Goal: Task Accomplishment & Management: Complete application form

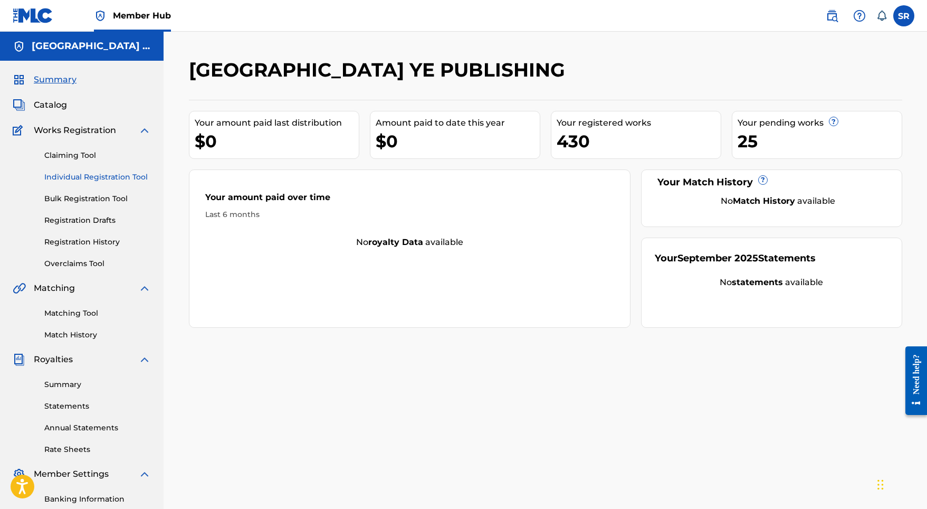
click at [103, 180] on link "Individual Registration Tool" at bounding box center [97, 176] width 107 height 11
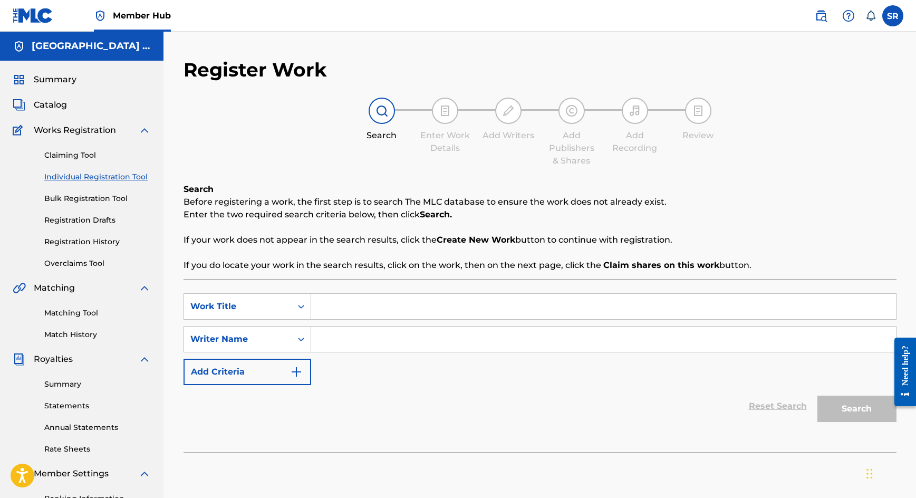
click at [356, 307] on input "Search Form" at bounding box center [603, 306] width 585 height 25
paste input "[URL][DOMAIN_NAME]"
paste input "Contemplations #1"
type input "Contemplations #1"
click at [466, 340] on input "Search Form" at bounding box center [603, 339] width 585 height 25
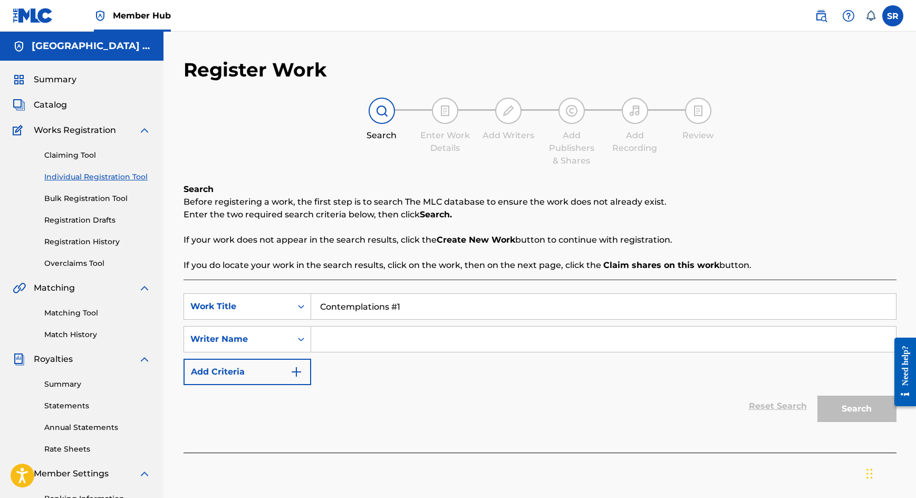
paste input "Contemplations #1"
type input "Contemplations #1"
click at [840, 402] on button "Search" at bounding box center [857, 409] width 79 height 26
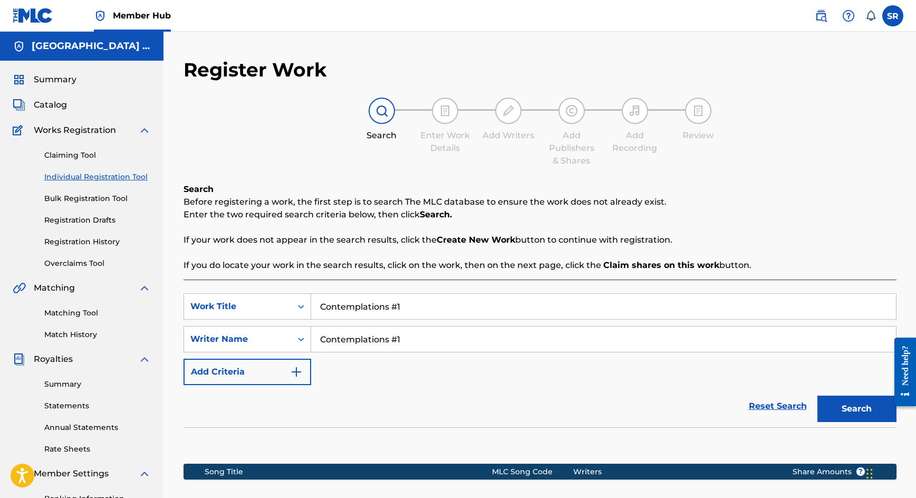
scroll to position [156, 0]
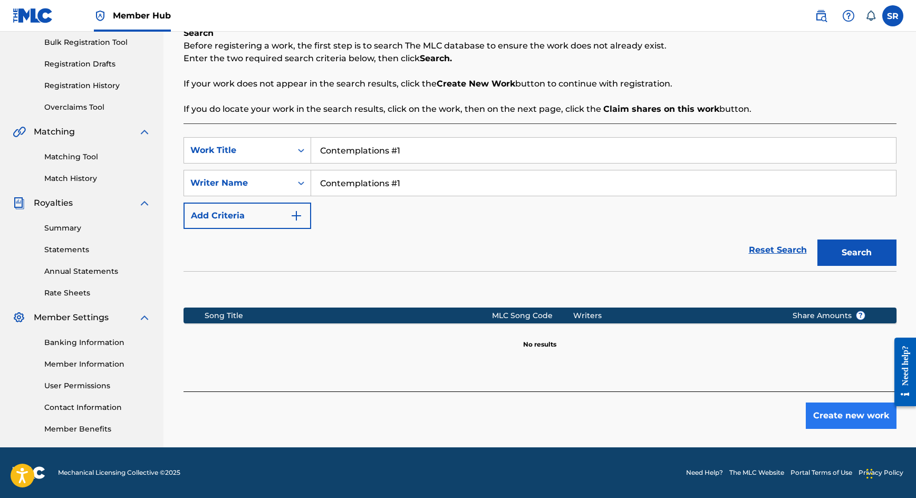
click at [831, 413] on button "Create new work" at bounding box center [851, 416] width 91 height 26
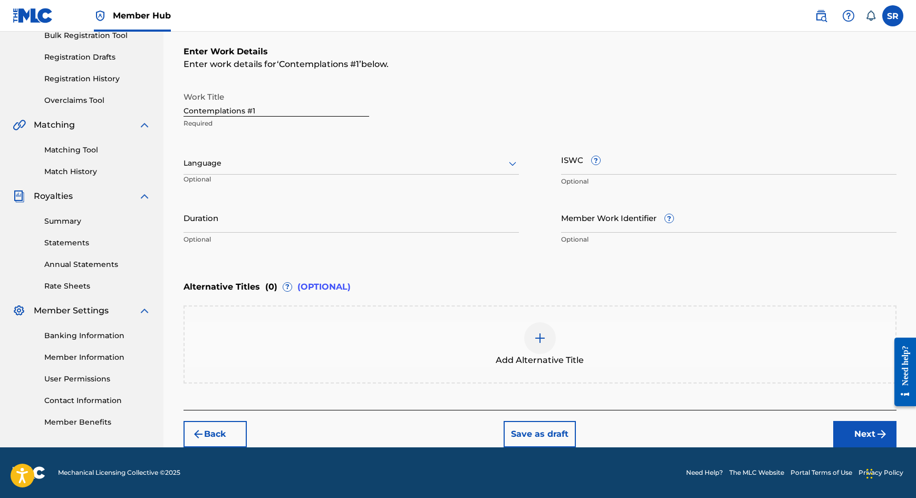
scroll to position [163, 0]
click at [320, 219] on input "Duration" at bounding box center [352, 218] width 336 height 30
type input "02:23"
click at [265, 156] on div "Language" at bounding box center [352, 163] width 336 height 22
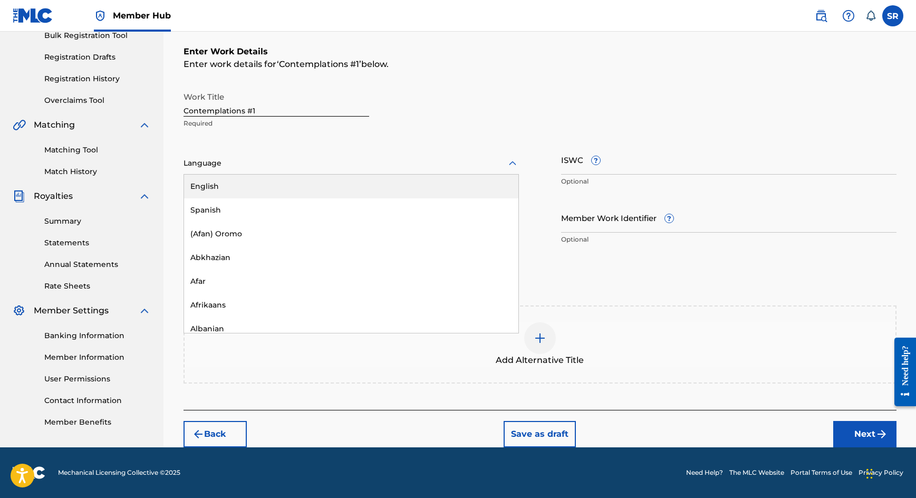
click at [252, 178] on div "English" at bounding box center [351, 187] width 334 height 24
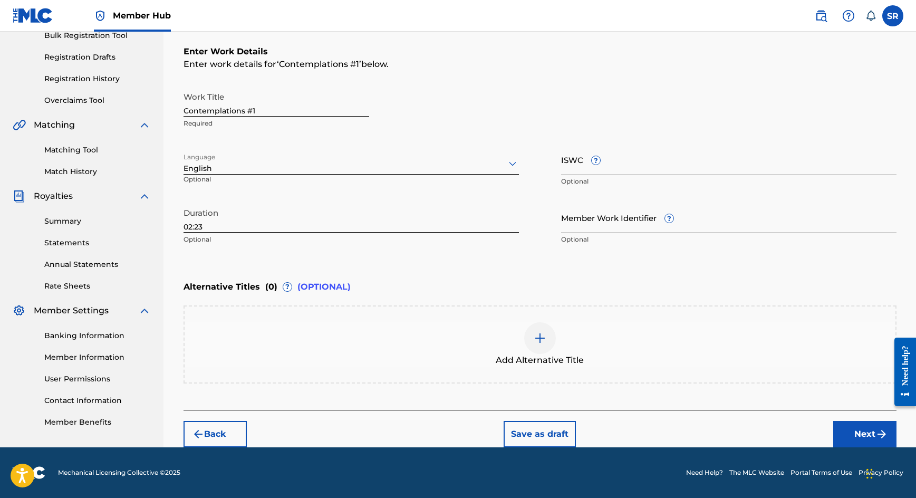
click at [527, 343] on div at bounding box center [540, 338] width 32 height 32
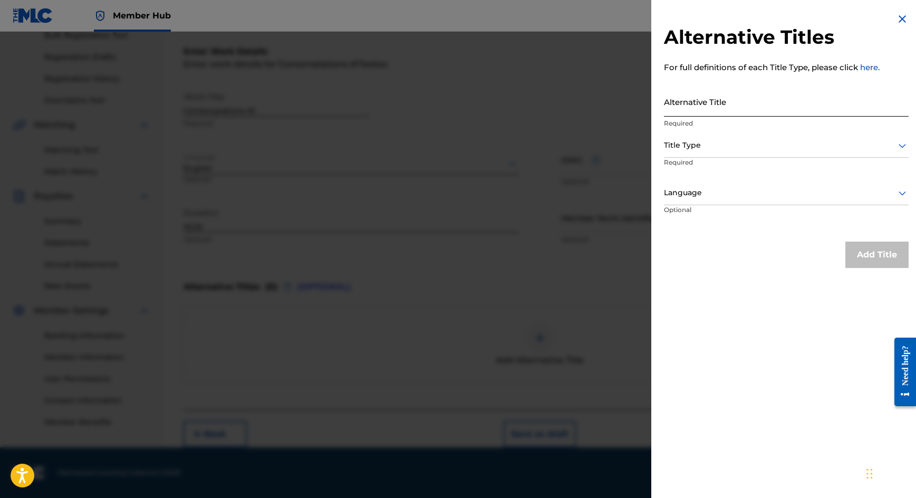
paste input "Contemplations #1"
click at [739, 98] on input "Contemplations #1" at bounding box center [786, 102] width 245 height 30
type input "Contemplations #1"
click at [712, 147] on div at bounding box center [786, 145] width 245 height 13
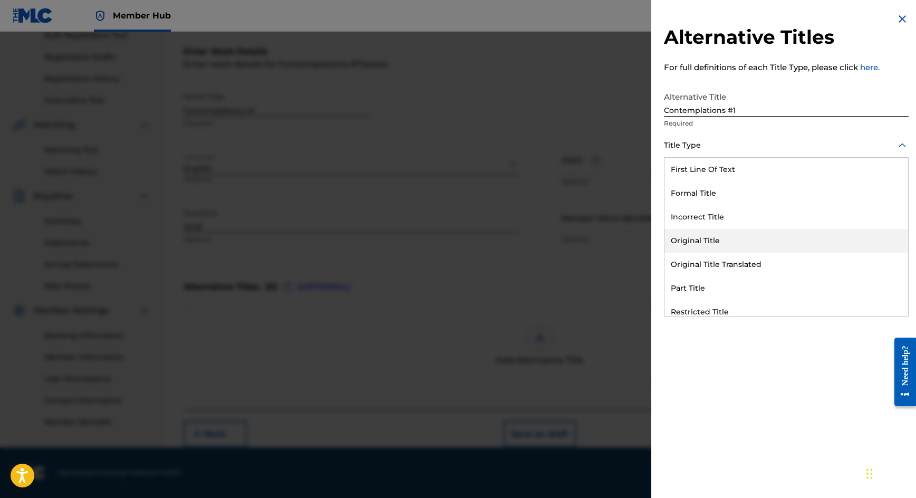
click at [684, 251] on div "Original Title" at bounding box center [787, 241] width 244 height 24
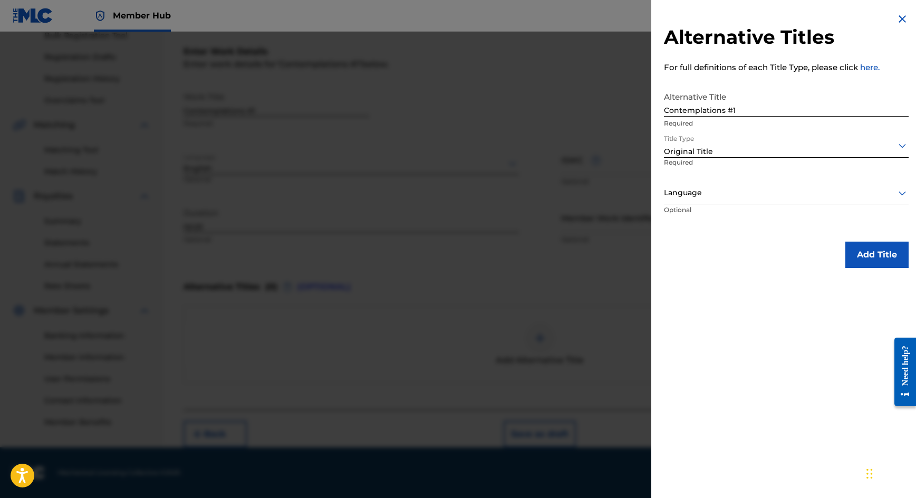
click at [705, 196] on div at bounding box center [786, 192] width 245 height 13
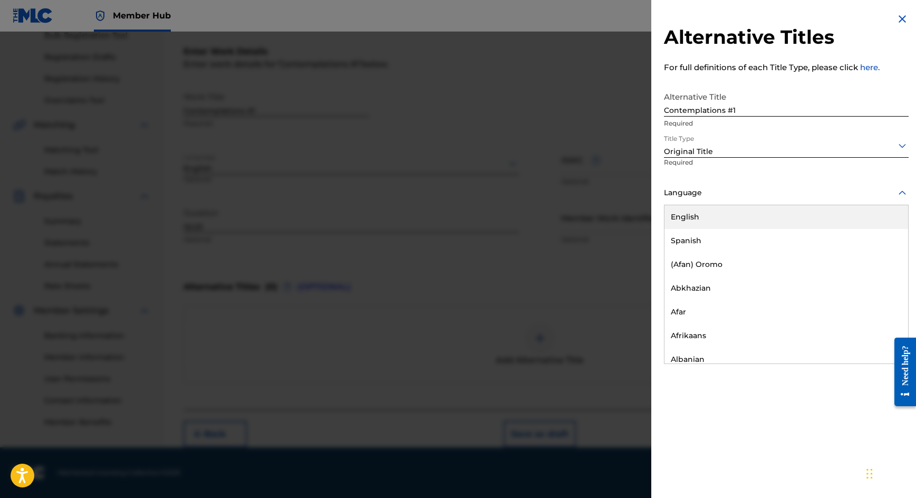
click at [702, 216] on div "English" at bounding box center [787, 217] width 244 height 24
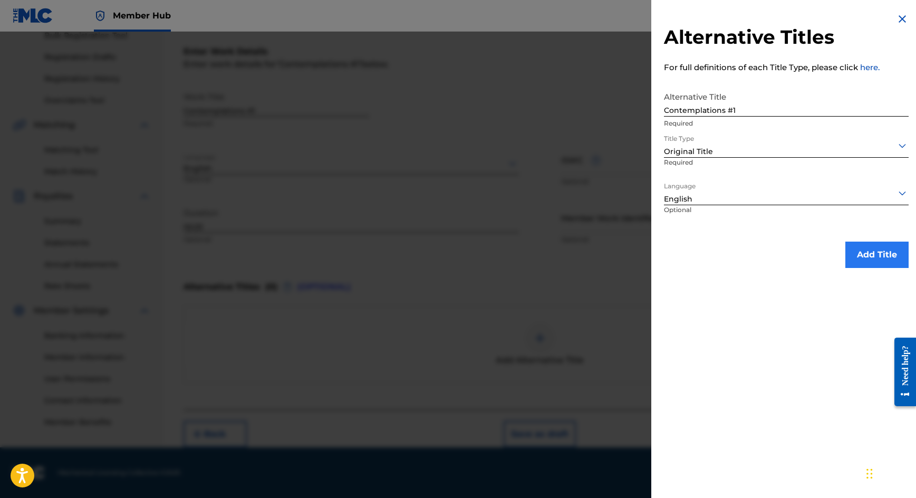
click at [870, 258] on button "Add Title" at bounding box center [877, 255] width 63 height 26
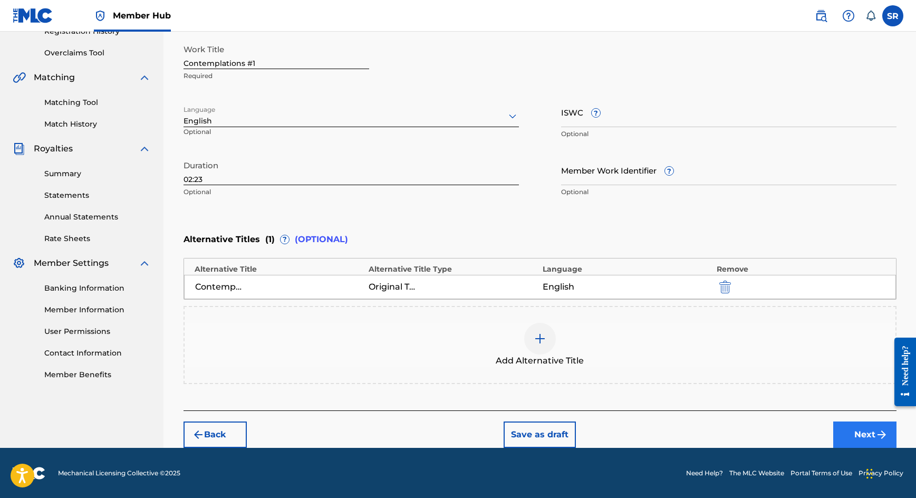
click at [851, 422] on button "Next" at bounding box center [865, 435] width 63 height 26
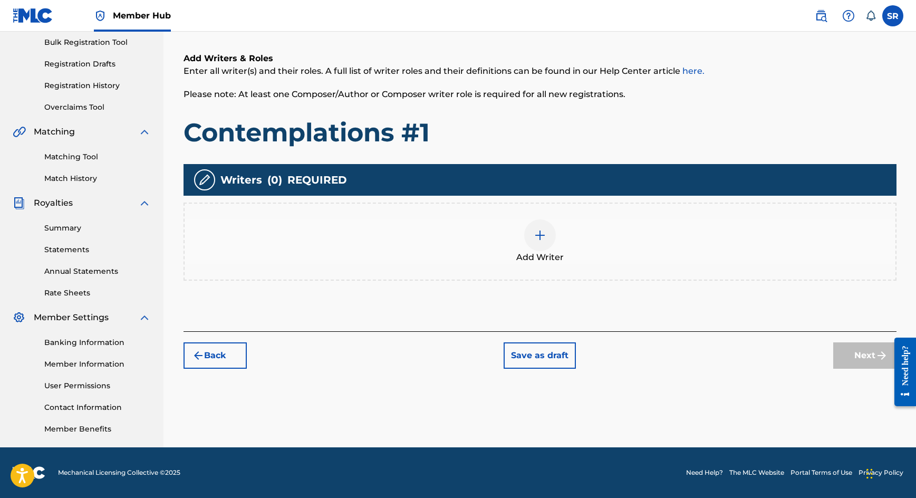
click at [561, 243] on div "Add Writer" at bounding box center [540, 241] width 711 height 44
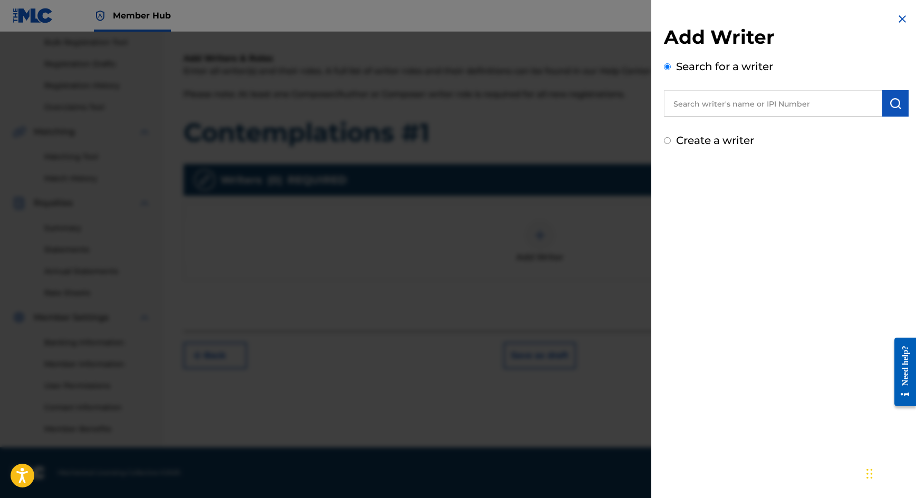
click at [814, 103] on input "text" at bounding box center [773, 103] width 218 height 26
click at [752, 110] on input "text" at bounding box center [773, 103] width 218 height 26
paste input "[PERSON_NAME]"
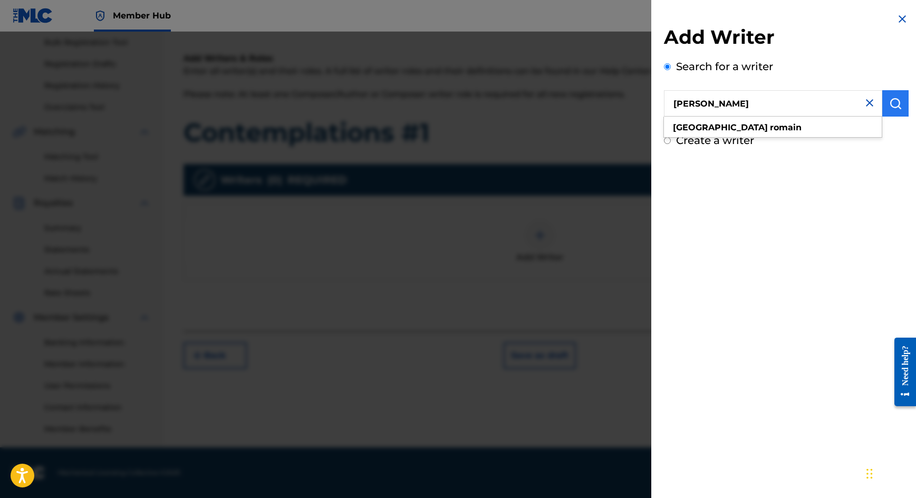
type input "[PERSON_NAME]"
click at [889, 108] on img "submit" at bounding box center [895, 103] width 13 height 13
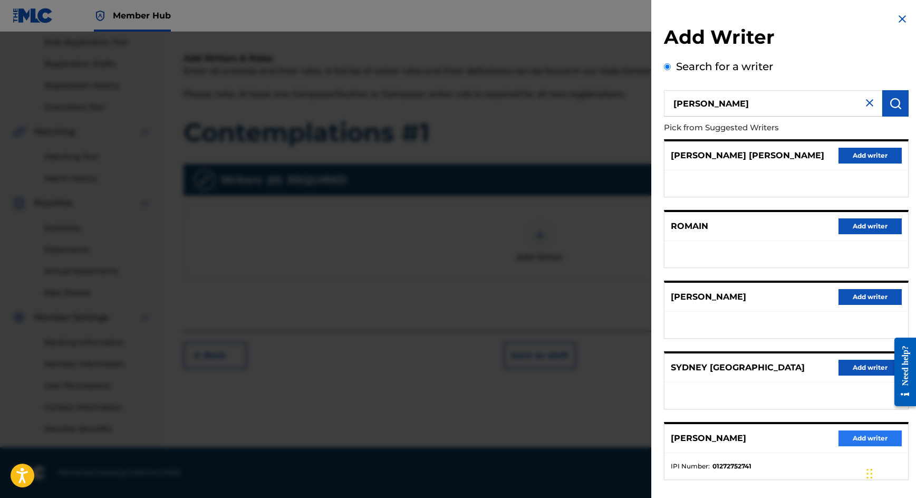
click at [860, 443] on button "Add writer" at bounding box center [870, 438] width 63 height 16
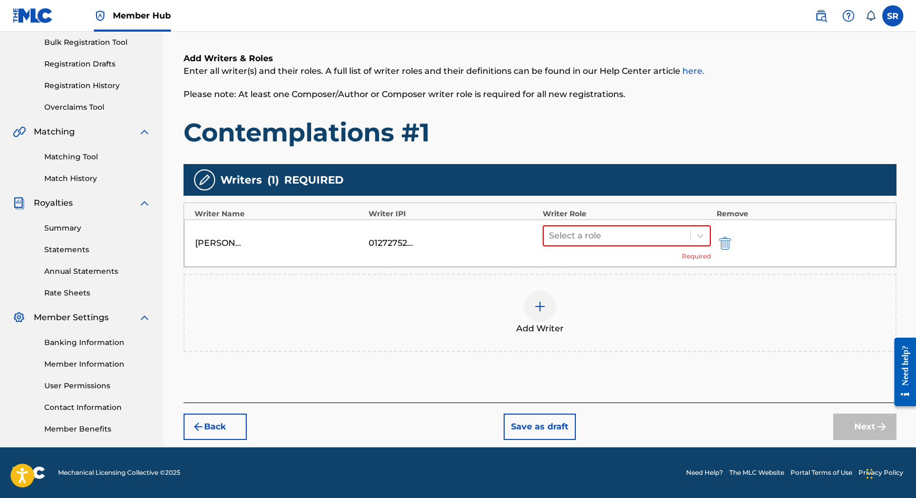
click at [639, 247] on div "Select a role Required" at bounding box center [627, 243] width 169 height 36
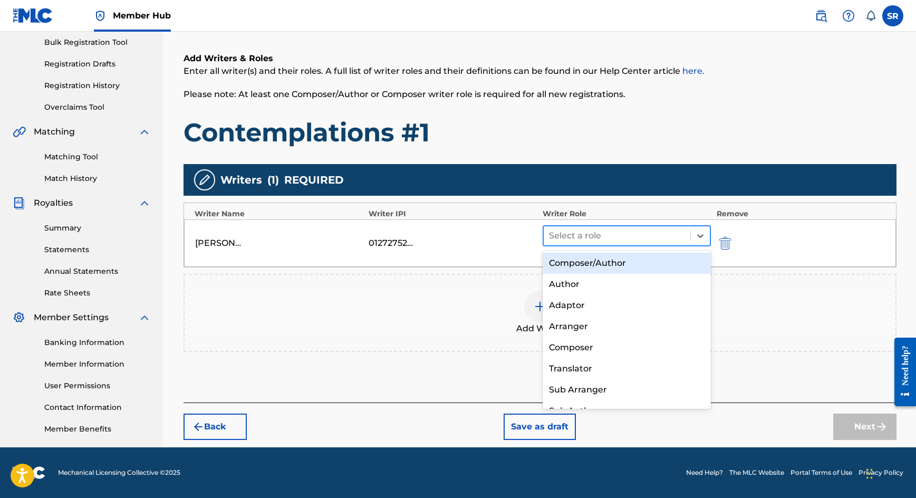
click at [630, 242] on div at bounding box center [617, 235] width 137 height 15
click at [622, 260] on div "Composer/Author" at bounding box center [627, 263] width 169 height 21
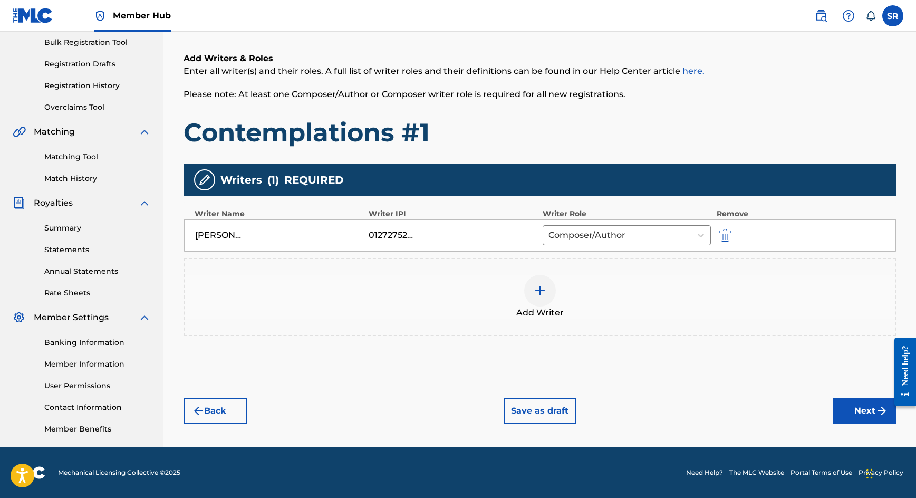
click at [878, 425] on div "Register Work Search Enter Work Details Add Writers Add Publishers & Shares Add…" at bounding box center [540, 175] width 739 height 546
click at [865, 414] on button "Next" at bounding box center [865, 411] width 63 height 26
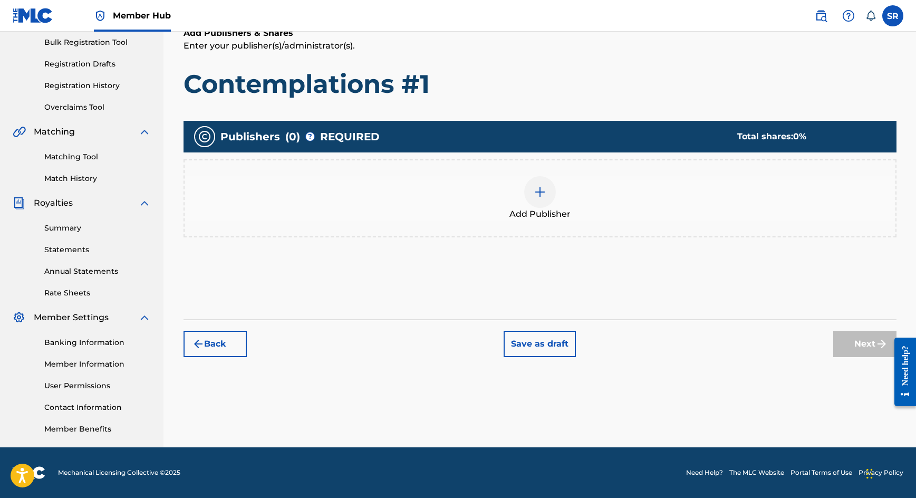
scroll to position [47, 0]
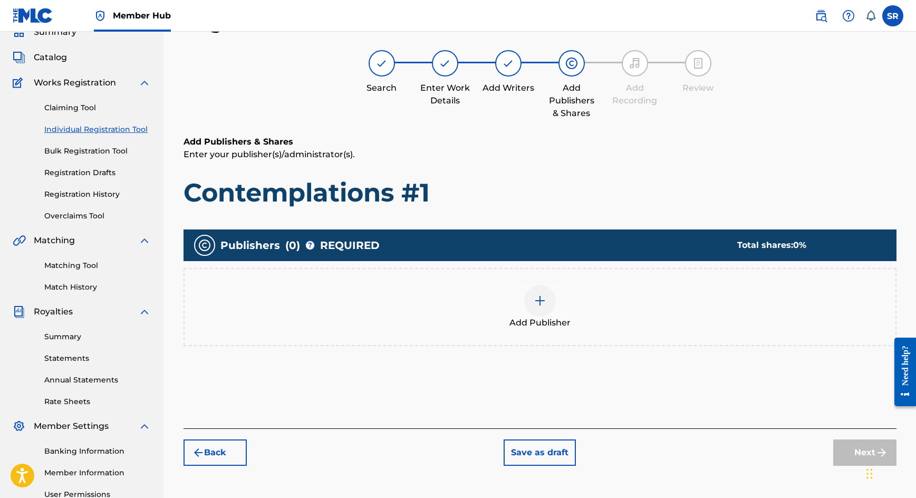
click at [558, 306] on div "Add Publisher" at bounding box center [540, 307] width 711 height 44
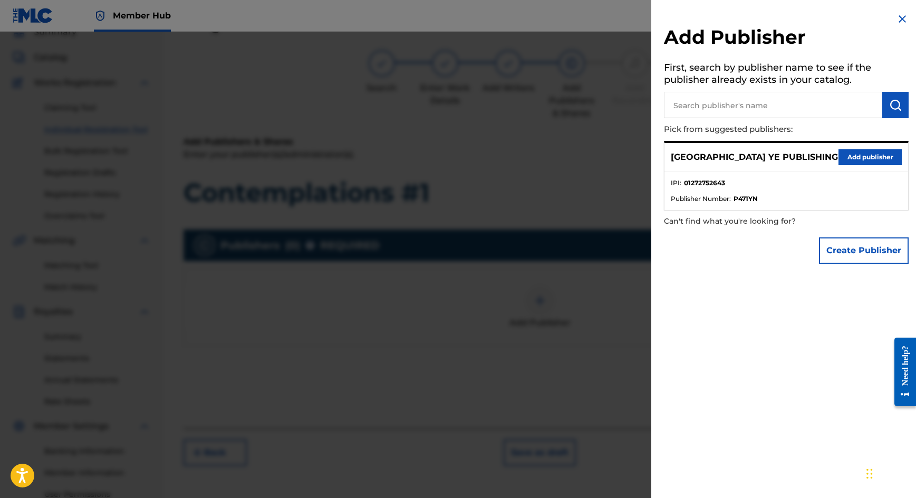
click at [842, 145] on div "SYDNEY YE PUBLISHING Add publisher" at bounding box center [787, 157] width 244 height 29
click at [841, 149] on button "Add publisher" at bounding box center [870, 157] width 63 height 16
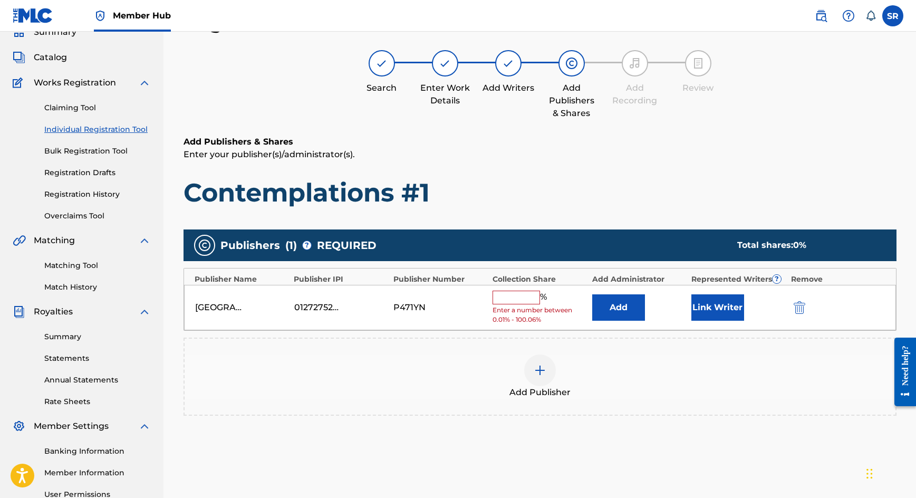
click at [524, 303] on div "% Enter a number between 0.01% - 100.06%" at bounding box center [540, 308] width 94 height 34
click at [525, 295] on input "text" at bounding box center [516, 298] width 47 height 14
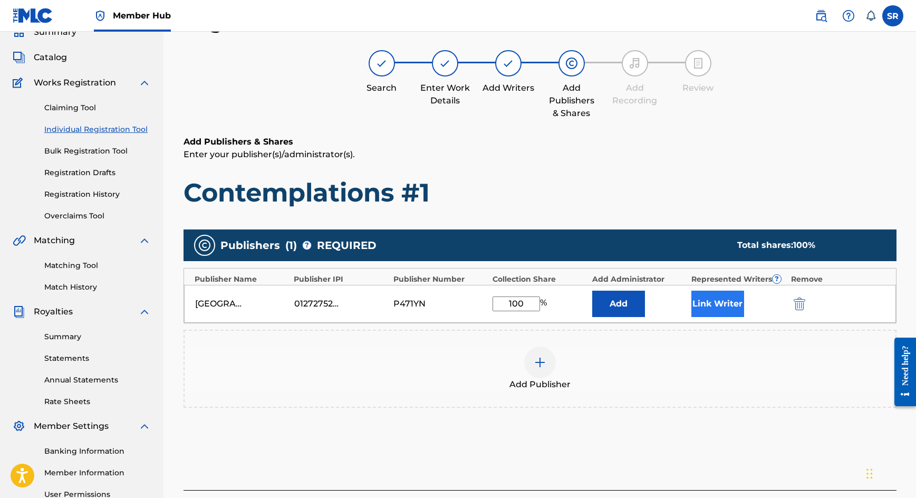
type input "100"
click at [699, 305] on button "Link Writer" at bounding box center [718, 304] width 53 height 26
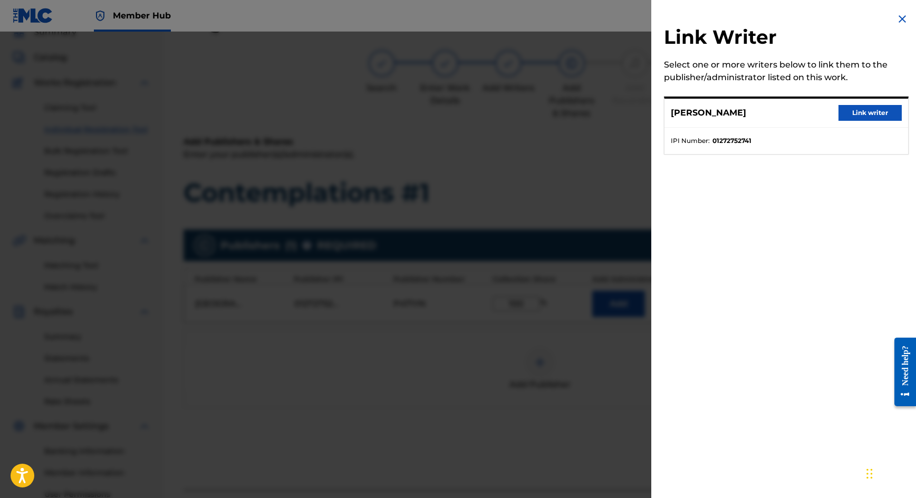
click at [847, 103] on div "[PERSON_NAME] Link writer" at bounding box center [787, 113] width 244 height 29
click at [848, 111] on button "Link writer" at bounding box center [870, 113] width 63 height 16
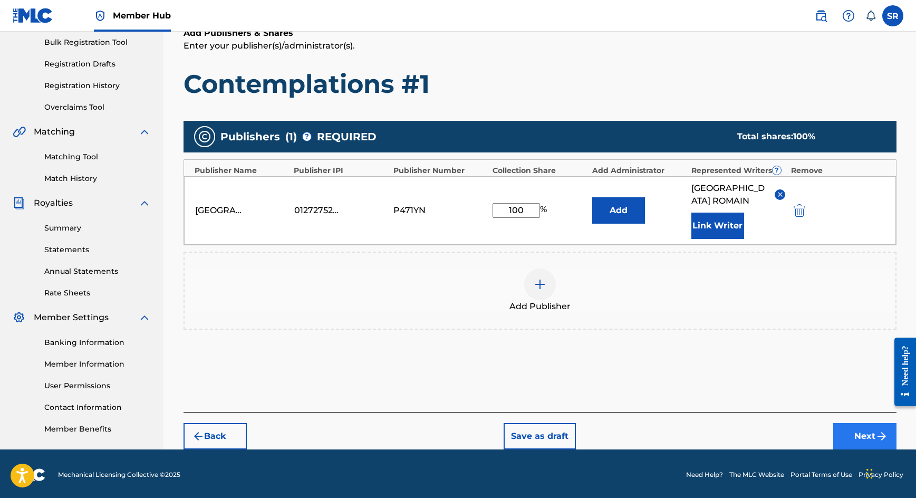
click at [841, 423] on button "Next" at bounding box center [865, 436] width 63 height 26
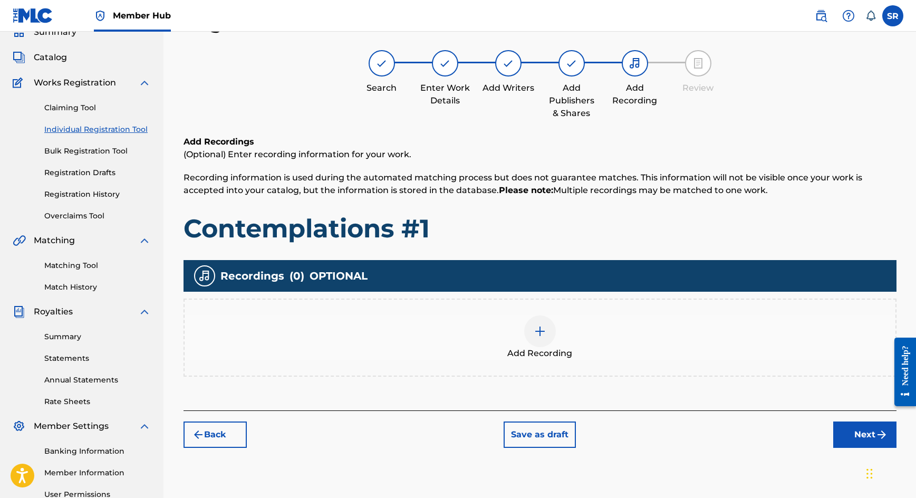
click at [528, 319] on div "Add Recording" at bounding box center [540, 337] width 711 height 44
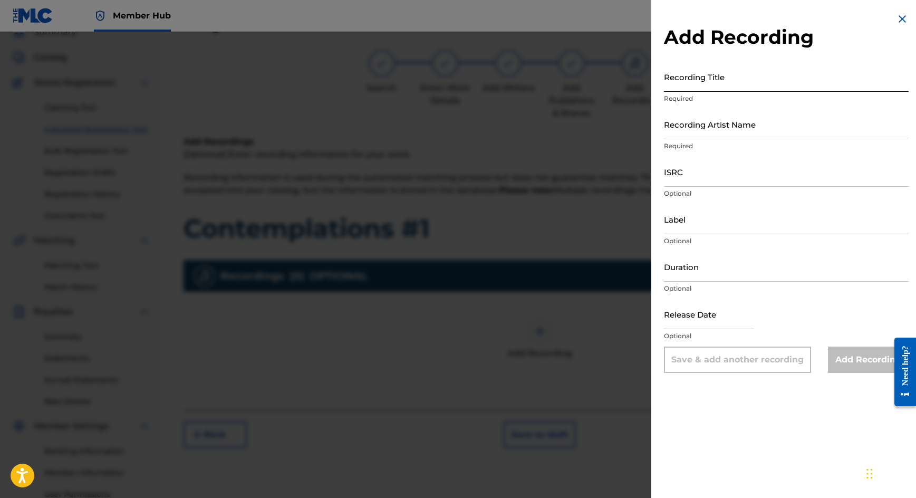
click at [716, 80] on input "Recording Title" at bounding box center [786, 77] width 245 height 30
paste input "Contemplations #1"
type input "Contemplations #1"
click at [674, 114] on input "Recording Artist Name" at bounding box center [786, 124] width 245 height 30
paste input "Oceanica"
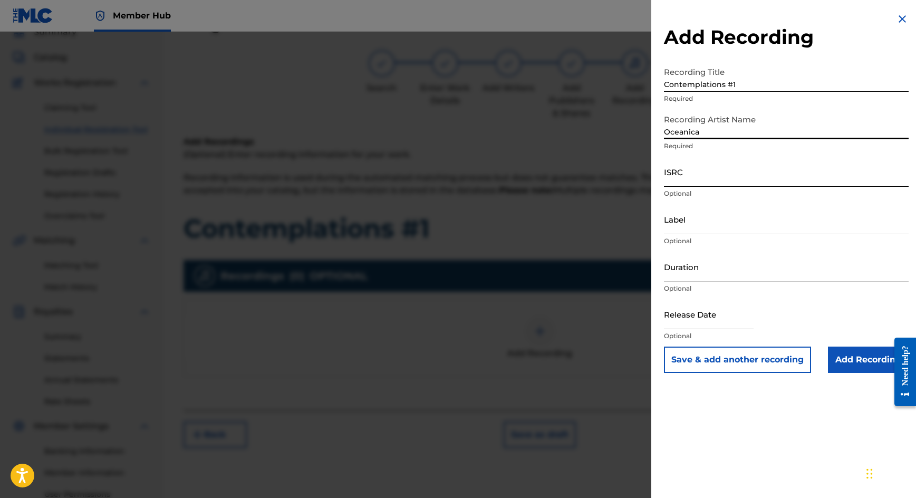
type input "Oceanica"
click at [690, 165] on input "ISRC" at bounding box center [786, 172] width 245 height 30
paste input "US66W2201439"
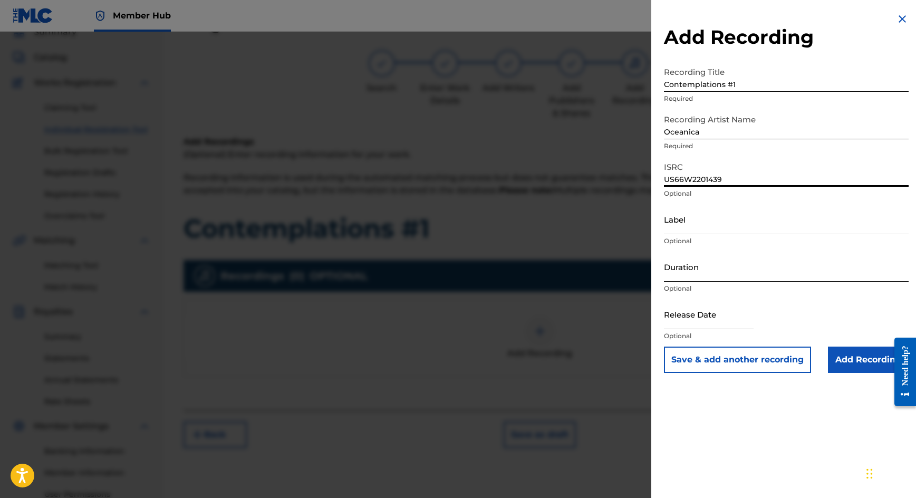
type input "US66W2201439"
click at [704, 260] on input "Duration" at bounding box center [786, 267] width 245 height 30
type input "02:23"
click at [714, 323] on input "text" at bounding box center [709, 314] width 90 height 30
select select "8"
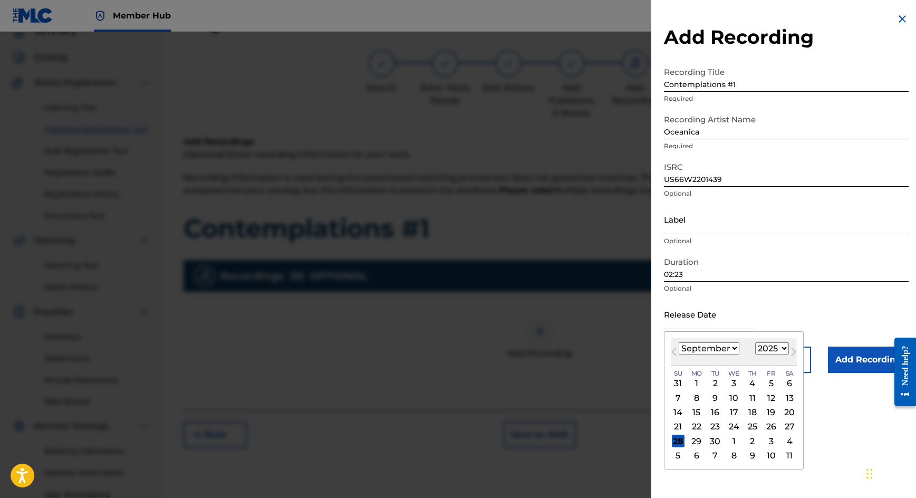
select select "2022"
select select "10"
click at [765, 411] on div "18" at bounding box center [771, 412] width 13 height 13
type input "[DATE]"
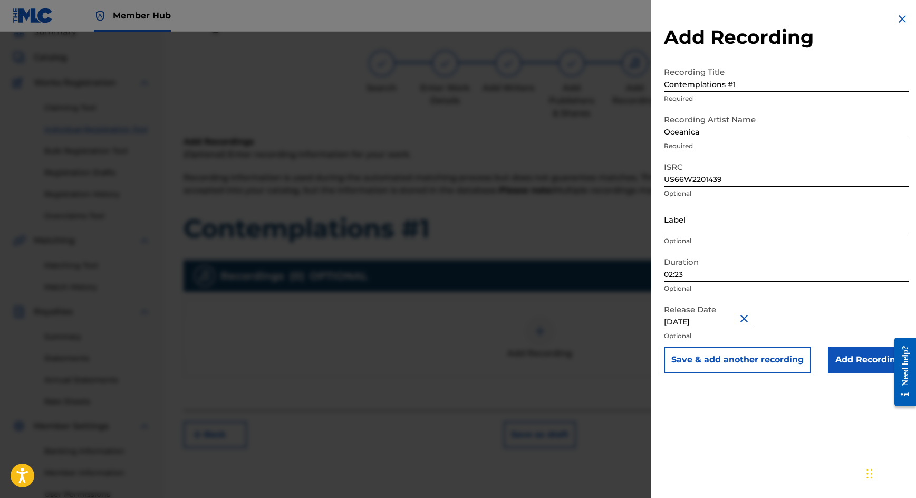
click at [867, 346] on div "Release Date [DATE] Optional" at bounding box center [786, 322] width 245 height 47
click at [854, 355] on input "Add Recording" at bounding box center [868, 360] width 81 height 26
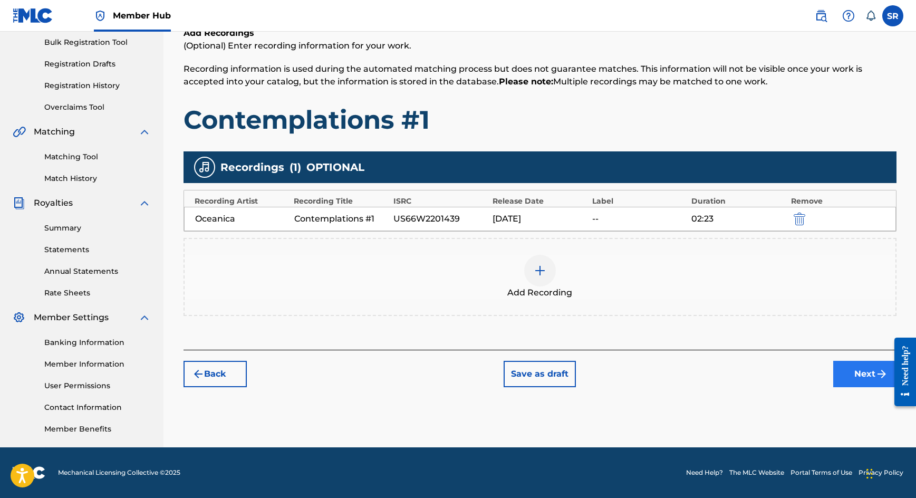
click at [841, 362] on button "Next" at bounding box center [865, 374] width 63 height 26
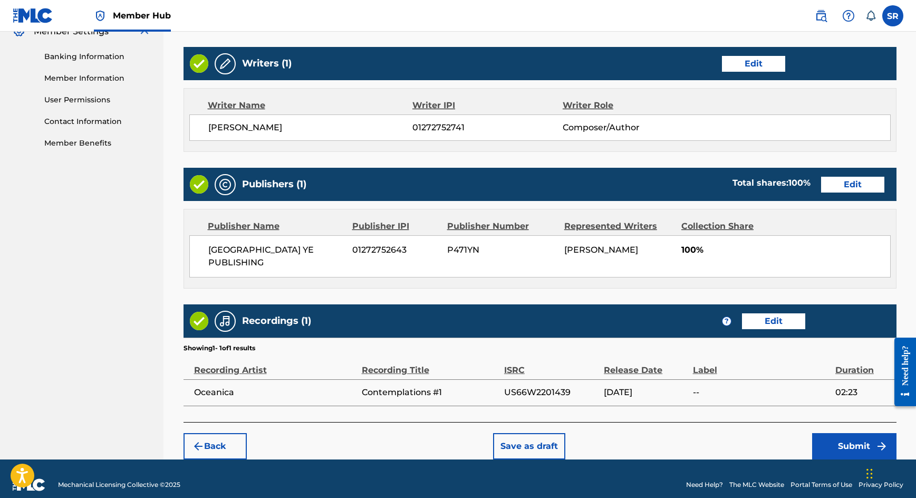
scroll to position [441, 0]
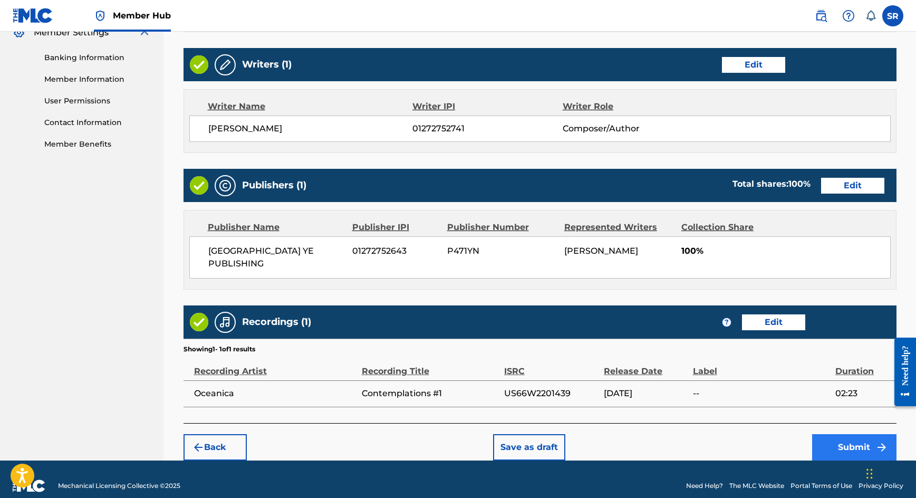
click at [842, 434] on button "Submit" at bounding box center [854, 447] width 84 height 26
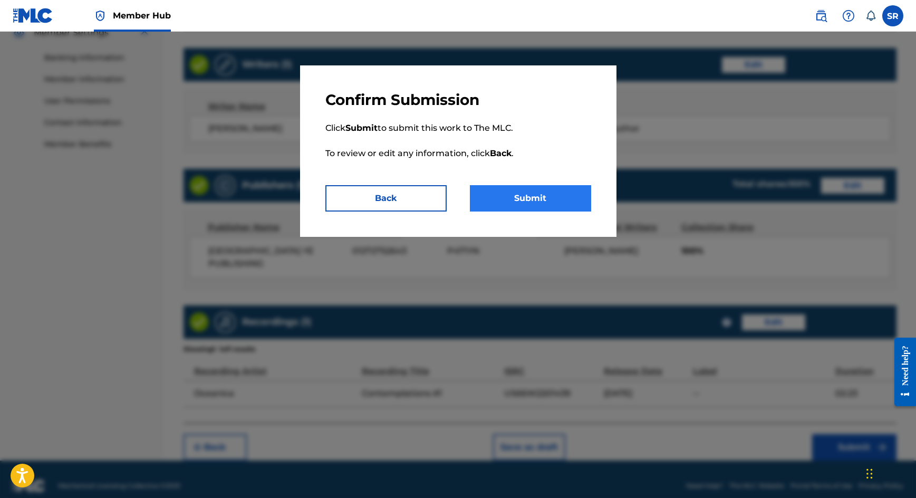
click at [524, 192] on button "Submit" at bounding box center [530, 198] width 121 height 26
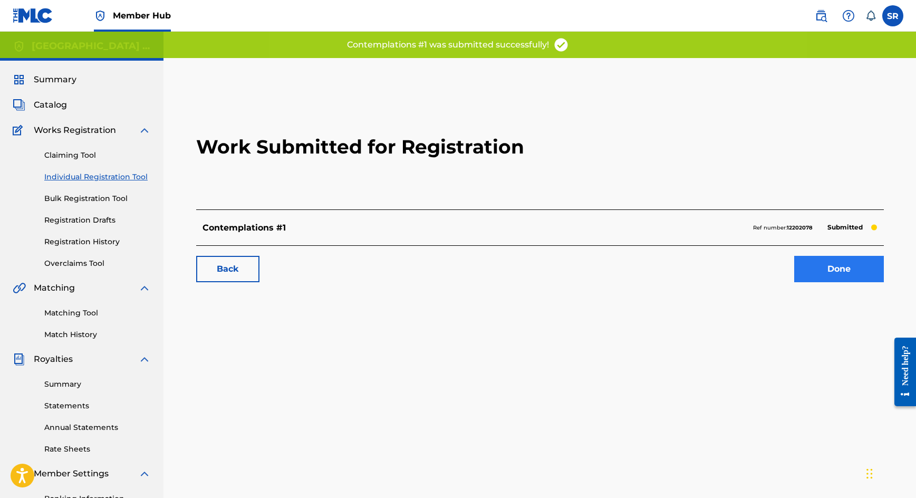
click at [852, 268] on link "Done" at bounding box center [840, 269] width 90 height 26
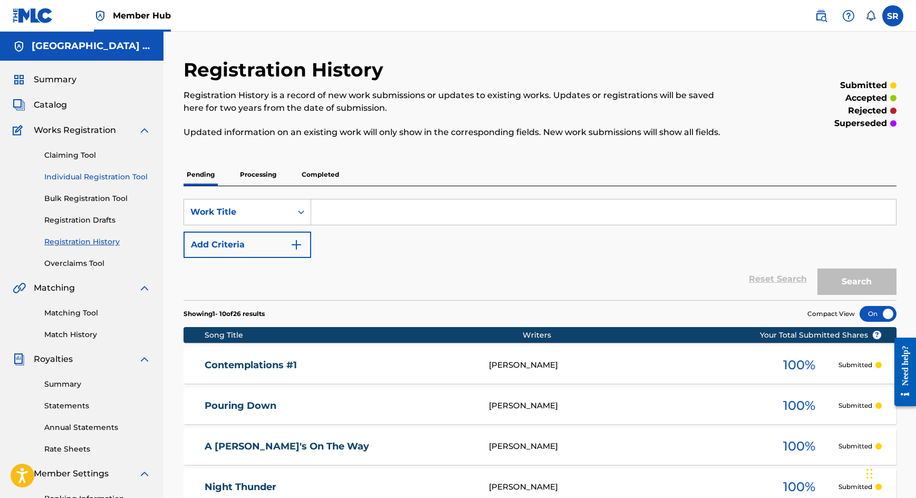
click at [137, 180] on link "Individual Registration Tool" at bounding box center [97, 176] width 107 height 11
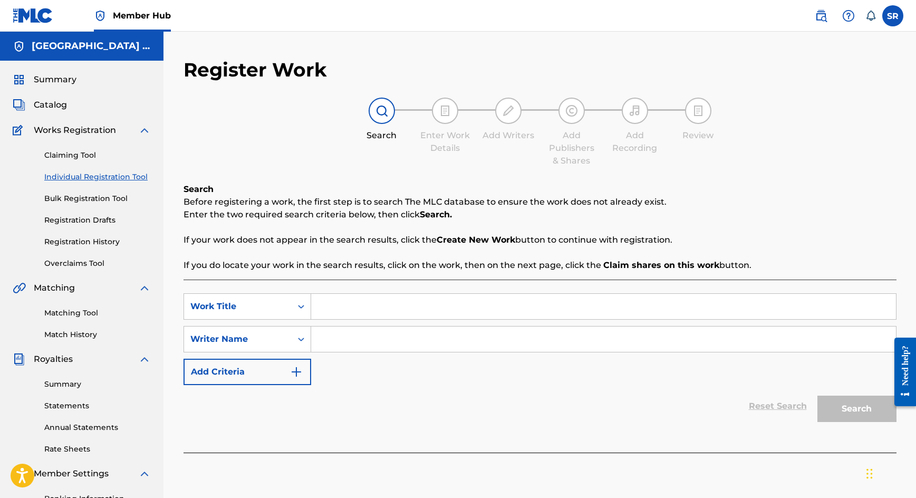
click at [337, 296] on input "Search Form" at bounding box center [603, 306] width 585 height 25
paste input "Oceanica"
type input "Oceanica"
click at [354, 336] on input "Search Form" at bounding box center [603, 339] width 585 height 25
paste input "Oceanica"
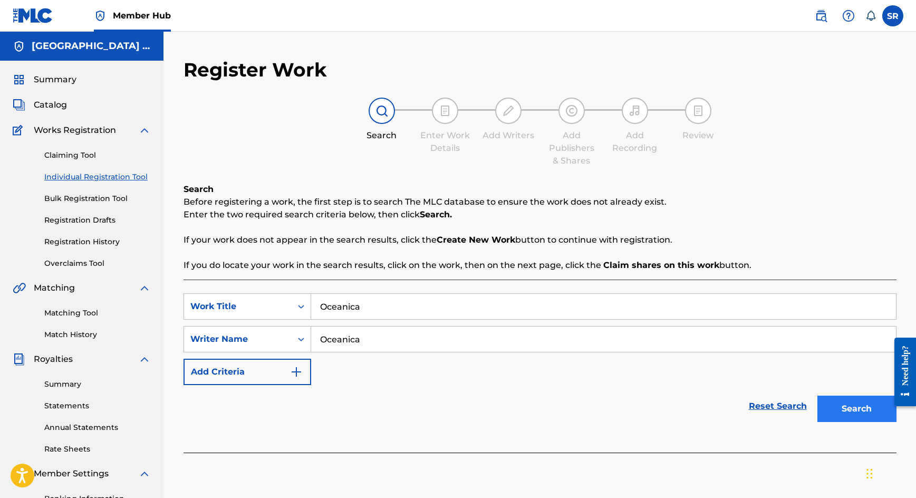
type input "Oceanica"
click at [825, 407] on button "Search" at bounding box center [857, 409] width 79 height 26
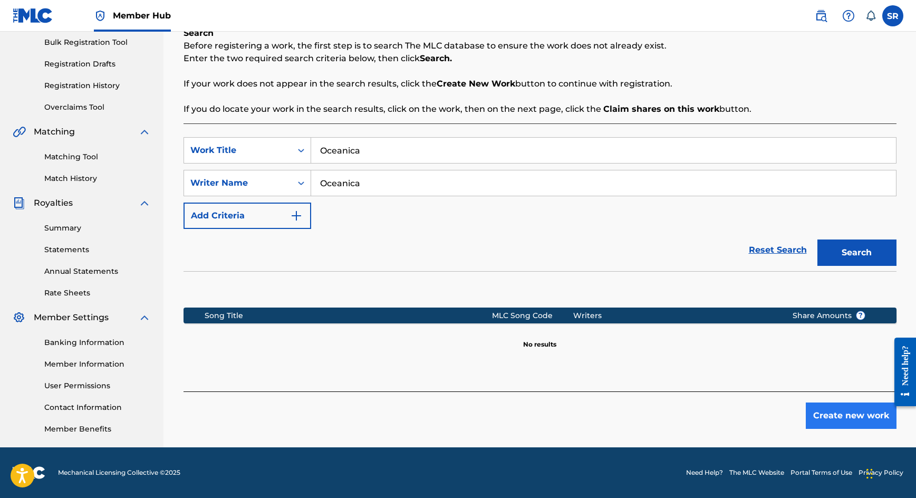
scroll to position [156, 0]
click at [864, 428] on button "Create new work" at bounding box center [851, 416] width 91 height 26
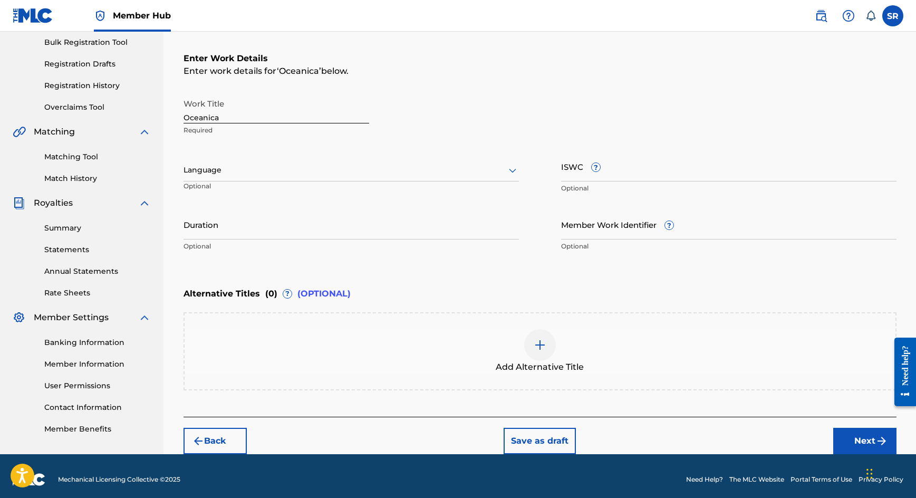
click at [360, 168] on div at bounding box center [352, 170] width 336 height 13
click at [323, 180] on div "Language" at bounding box center [352, 170] width 336 height 22
click at [321, 165] on div at bounding box center [352, 170] width 336 height 13
click at [309, 181] on div "Language" at bounding box center [352, 170] width 336 height 22
click at [319, 174] on div at bounding box center [352, 170] width 336 height 13
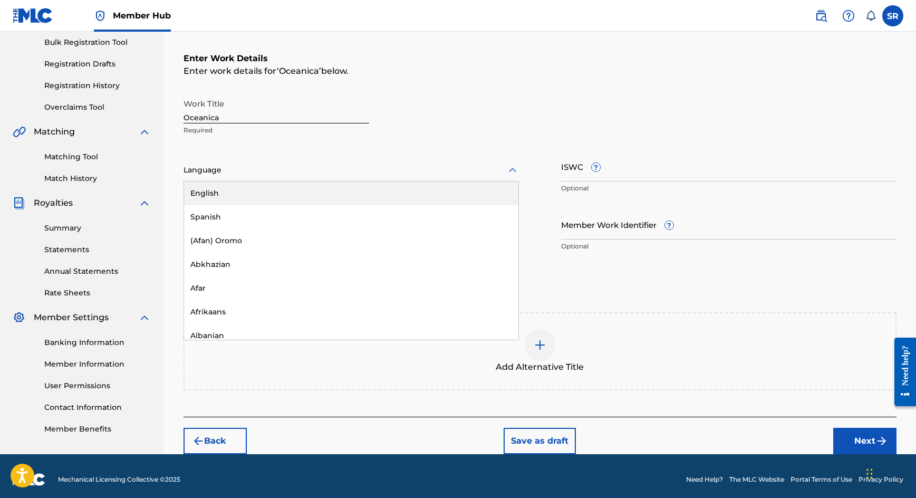
click at [314, 190] on div "English" at bounding box center [351, 193] width 334 height 24
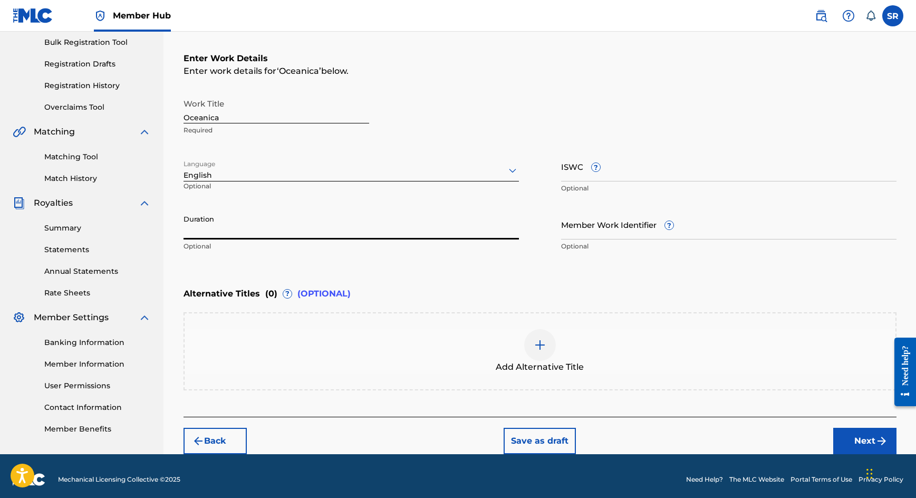
click at [346, 233] on input "Duration" at bounding box center [352, 224] width 336 height 30
type input "02:03"
click at [524, 337] on div "Add Alternative Title" at bounding box center [540, 351] width 711 height 44
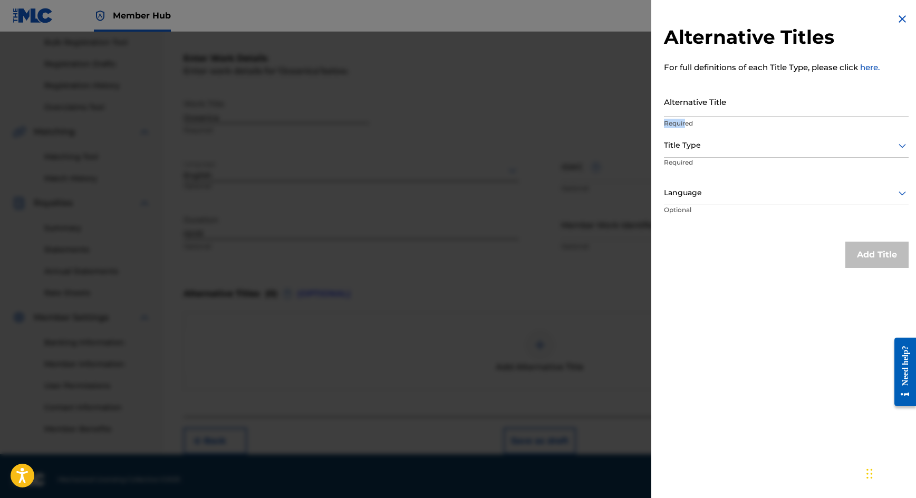
click at [687, 118] on div "Alternative Title Required" at bounding box center [786, 110] width 245 height 47
click at [693, 109] on input "Alternative Title" at bounding box center [786, 102] width 245 height 30
paste input "Oceanica"
type input "Oceanica"
click at [693, 143] on div at bounding box center [786, 145] width 245 height 13
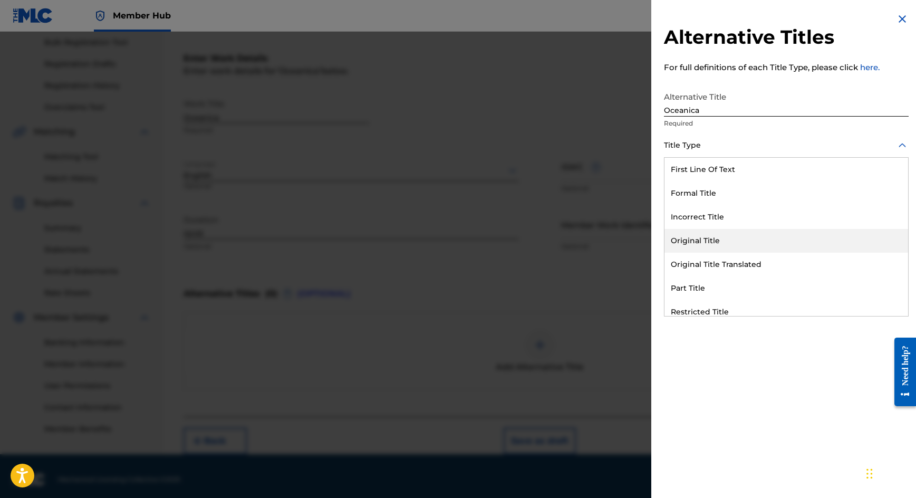
click at [674, 237] on div "Original Title" at bounding box center [787, 241] width 244 height 24
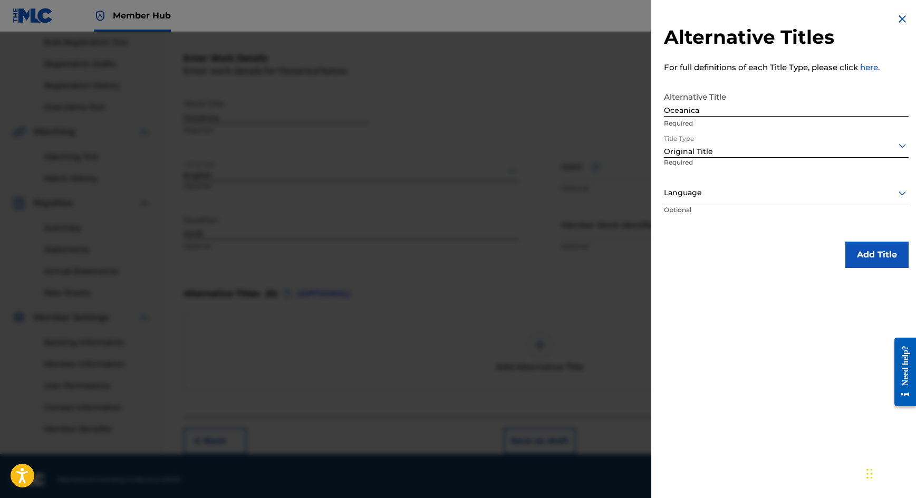
click at [718, 173] on p "Required" at bounding box center [703, 170] width 78 height 24
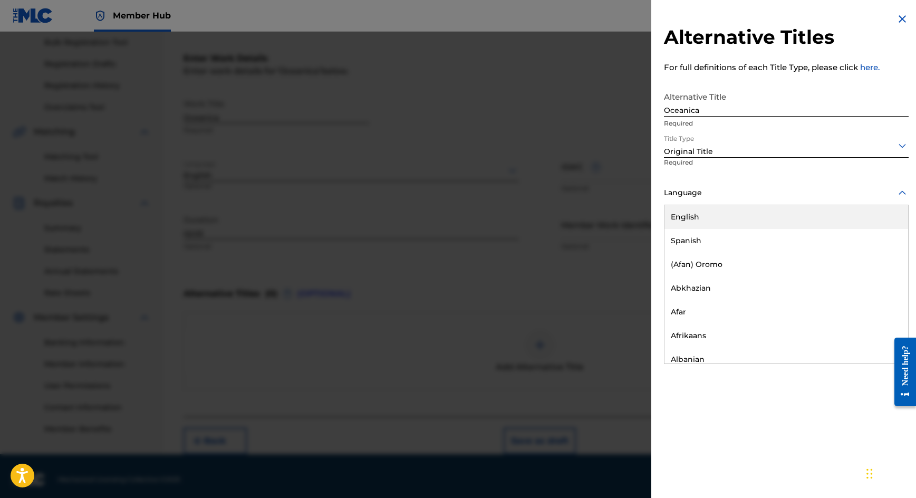
click at [715, 190] on div at bounding box center [786, 192] width 245 height 13
click at [712, 226] on div "English" at bounding box center [787, 217] width 244 height 24
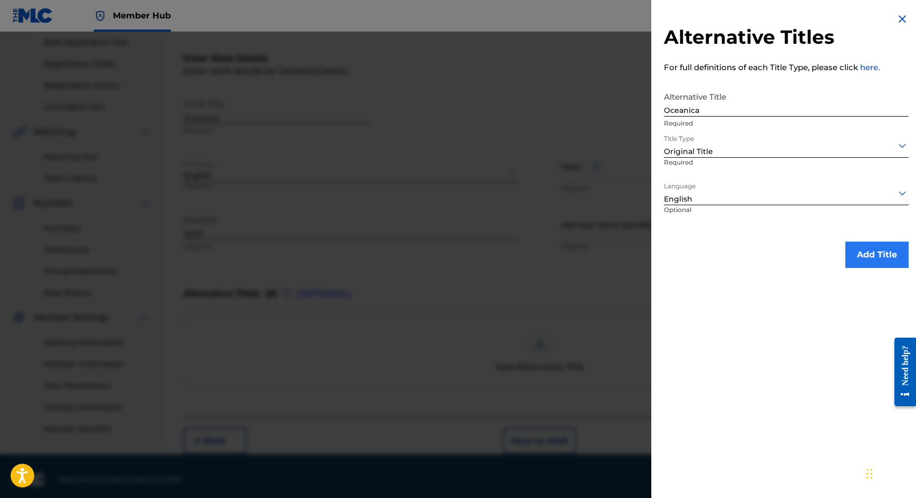
click at [865, 249] on button "Add Title" at bounding box center [877, 255] width 63 height 26
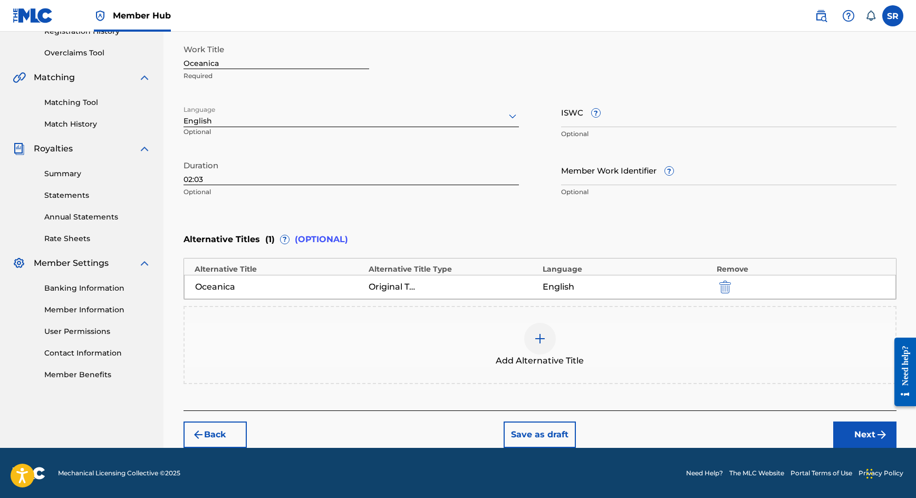
click at [831, 419] on div "Back Save as draft Next" at bounding box center [540, 428] width 713 height 37
click at [847, 426] on button "Next" at bounding box center [865, 435] width 63 height 26
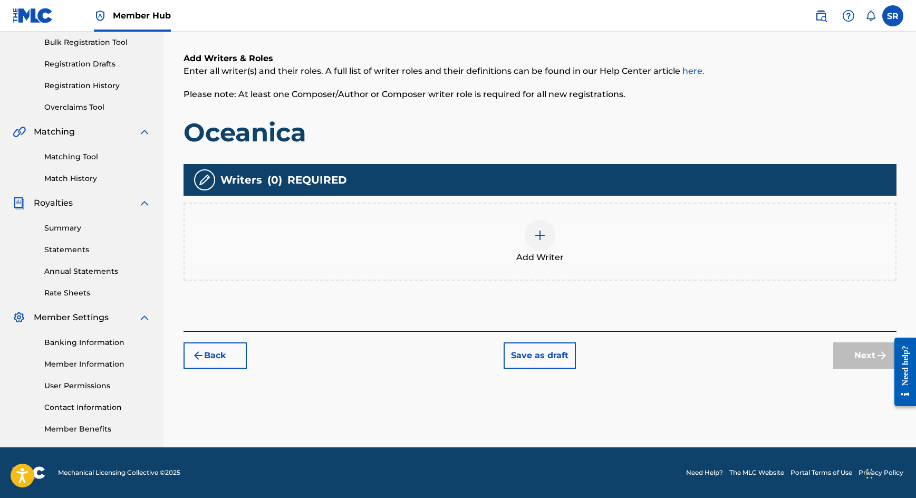
click at [539, 242] on div at bounding box center [540, 235] width 32 height 32
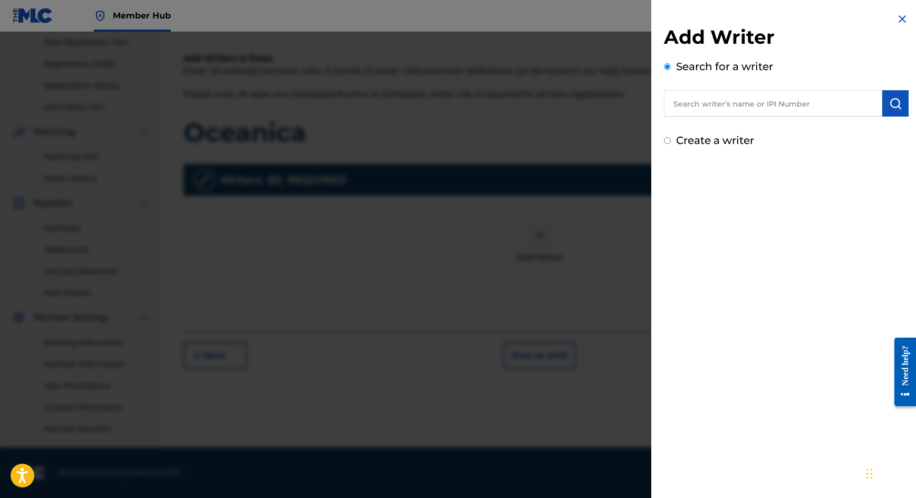
click at [779, 105] on input "text" at bounding box center [773, 103] width 218 height 26
paste input "[PERSON_NAME]"
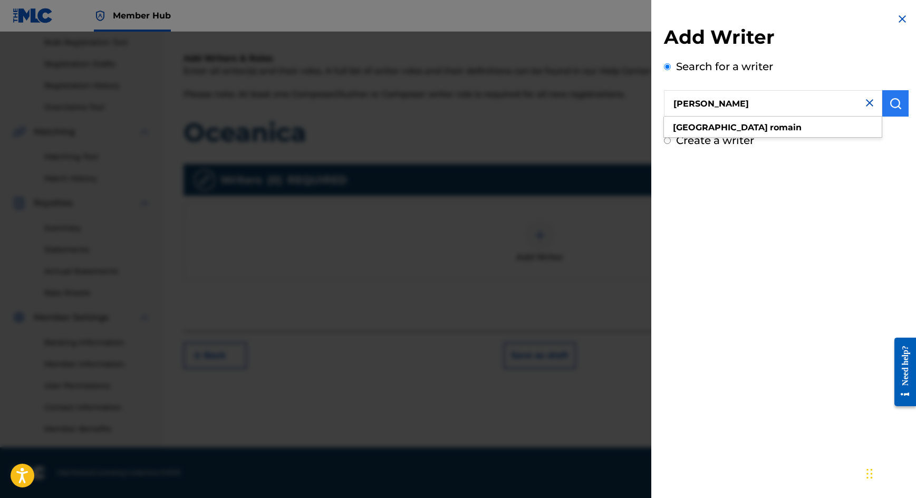
type input "[PERSON_NAME]"
click at [903, 101] on button "submit" at bounding box center [896, 103] width 26 height 26
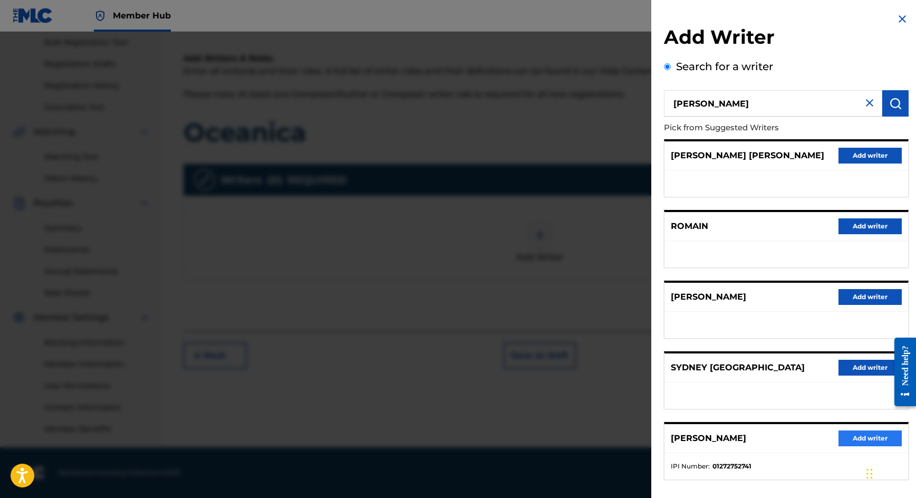
click at [850, 446] on button "Add writer" at bounding box center [870, 438] width 63 height 16
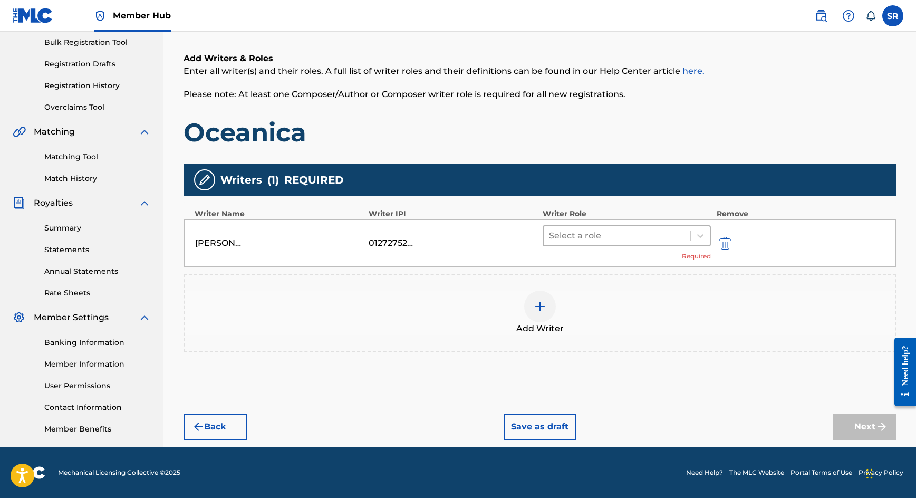
click at [628, 241] on div at bounding box center [617, 235] width 137 height 15
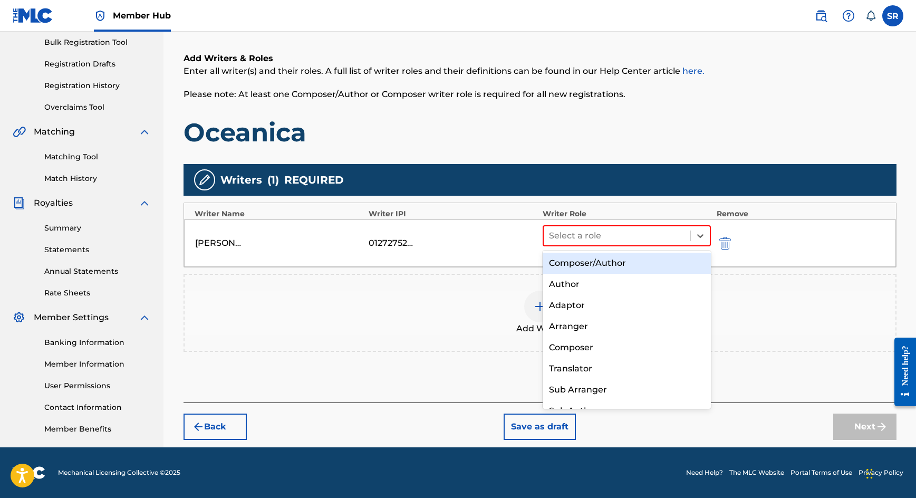
click at [610, 257] on div "Composer/Author" at bounding box center [627, 263] width 169 height 21
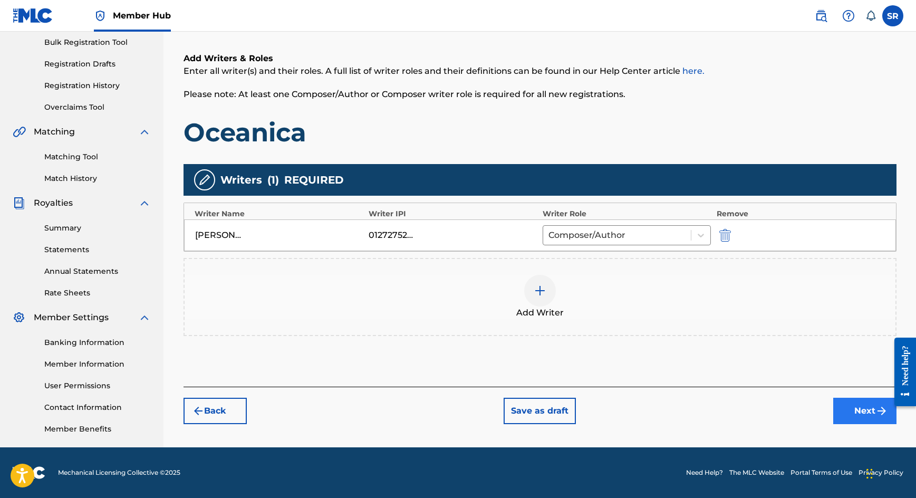
click at [860, 410] on button "Next" at bounding box center [865, 411] width 63 height 26
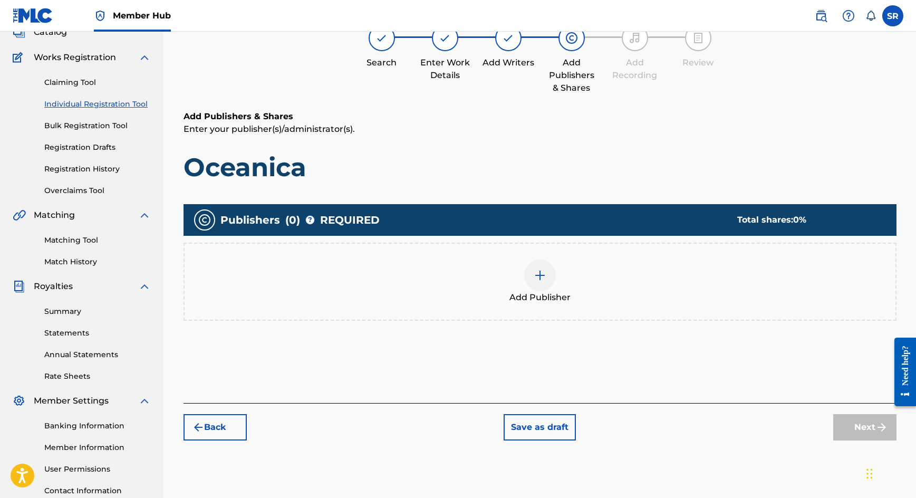
scroll to position [47, 0]
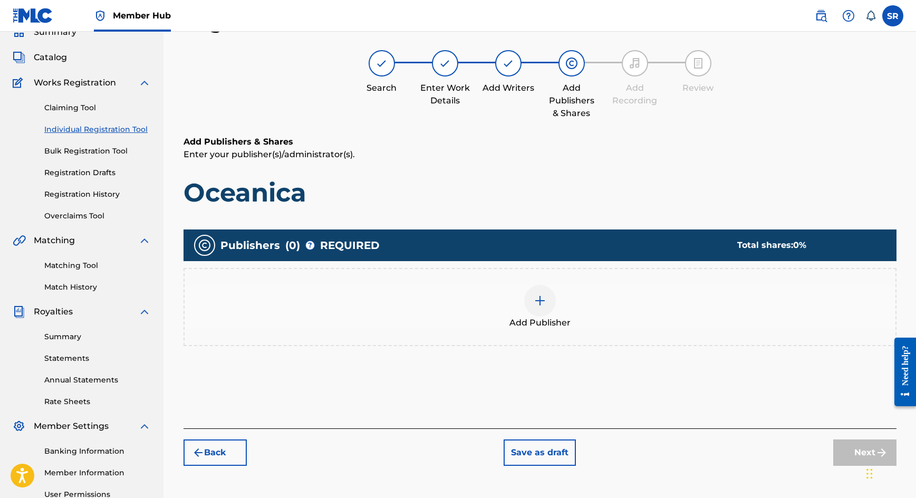
click at [546, 305] on img at bounding box center [540, 300] width 13 height 13
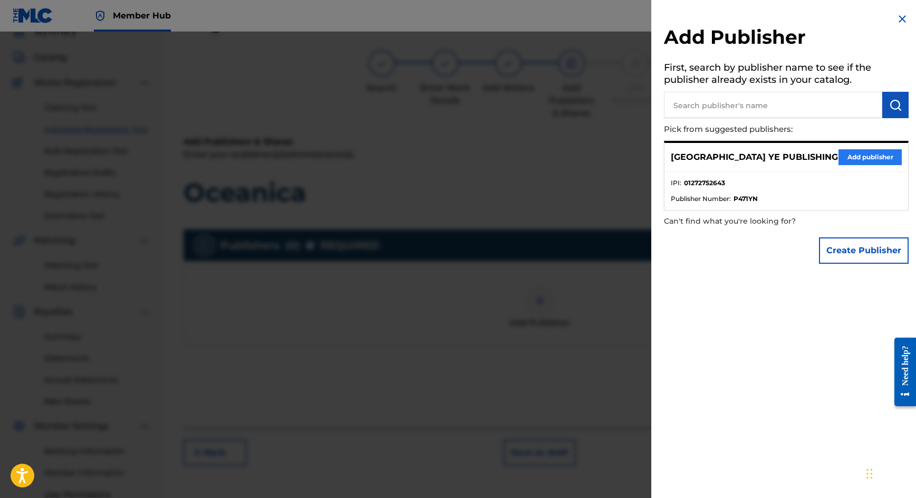
click at [850, 164] on div "SYDNEY YE PUBLISHING Add publisher" at bounding box center [787, 157] width 244 height 29
click at [860, 155] on button "Add publisher" at bounding box center [870, 157] width 63 height 16
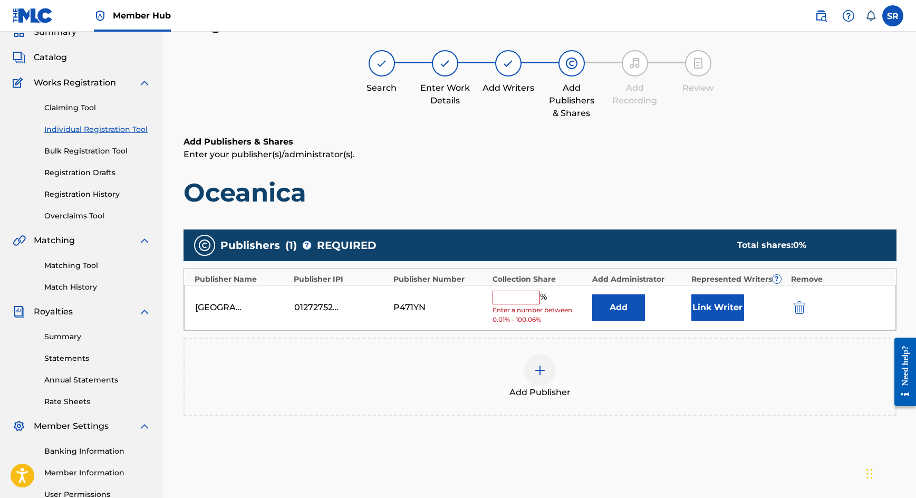
click at [524, 298] on input "text" at bounding box center [516, 298] width 47 height 14
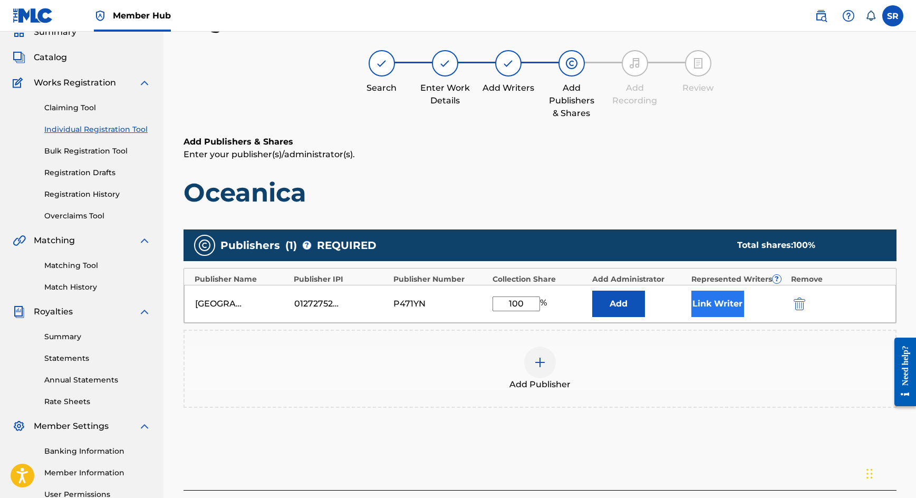
type input "100"
click at [698, 305] on button "Link Writer" at bounding box center [718, 304] width 53 height 26
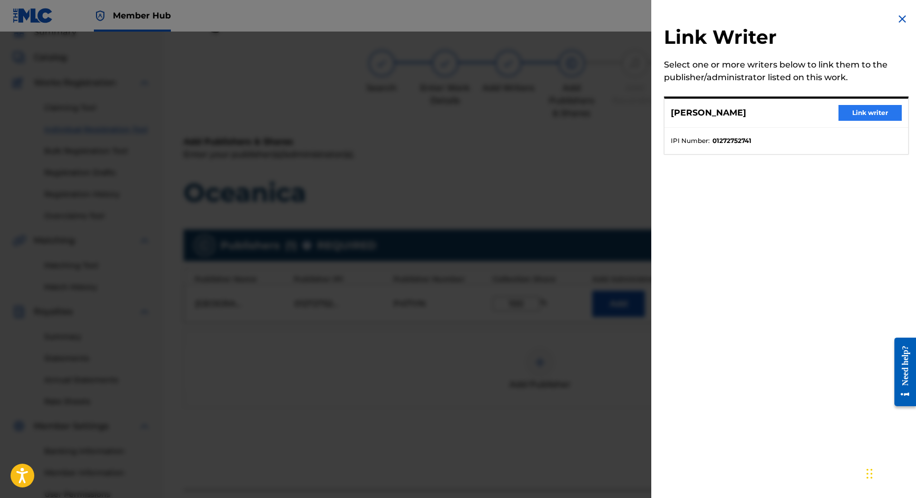
click at [841, 118] on button "Link writer" at bounding box center [870, 113] width 63 height 16
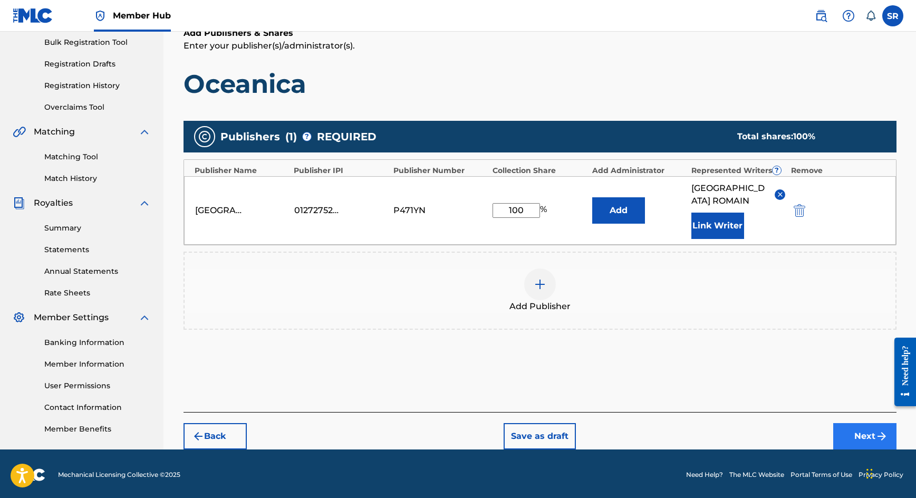
click at [869, 423] on button "Next" at bounding box center [865, 436] width 63 height 26
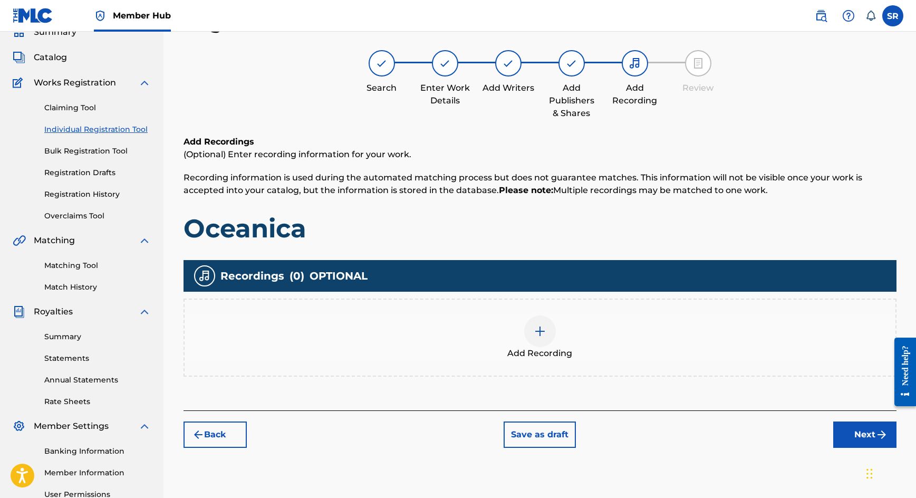
click at [554, 326] on div "Add Recording" at bounding box center [540, 337] width 711 height 44
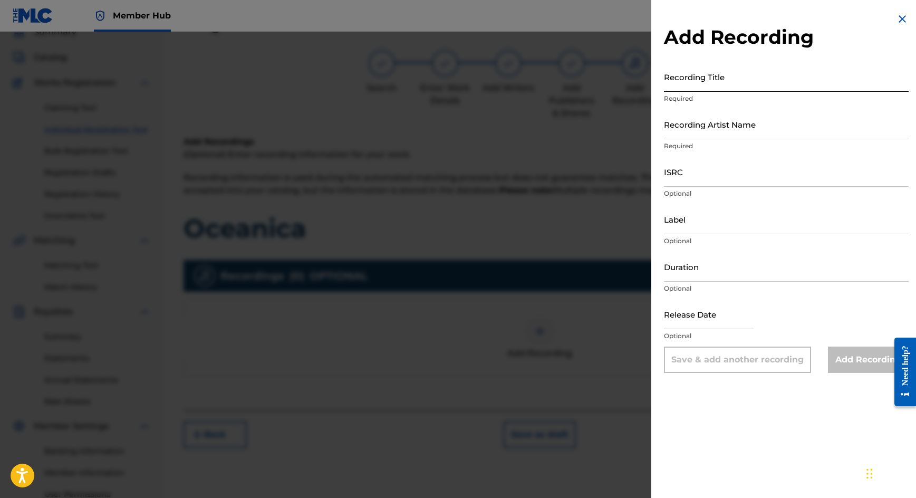
click at [780, 74] on input "Recording Title" at bounding box center [786, 77] width 245 height 30
paste input "Contemplations #1"
type input "Contemplations #1"
click at [697, 134] on input "Recording Artist Name" at bounding box center [786, 124] width 245 height 30
paste input "Oceanica"
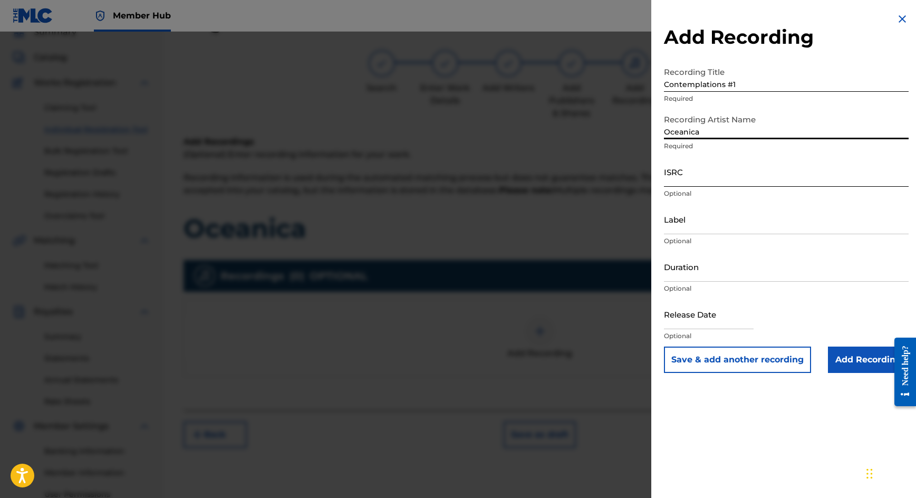
type input "Oceanica"
click at [693, 166] on input "ISRC" at bounding box center [786, 172] width 245 height 30
click at [903, 17] on img at bounding box center [902, 19] width 13 height 13
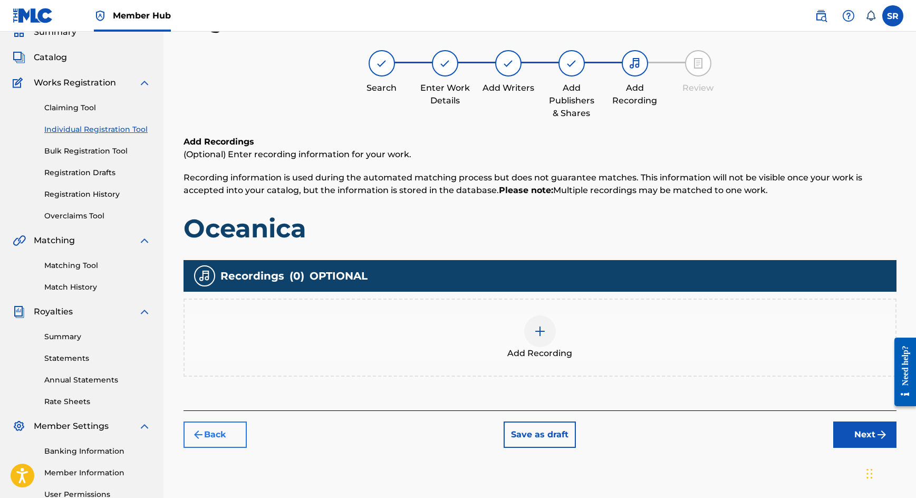
click at [215, 432] on button "Back" at bounding box center [215, 435] width 63 height 26
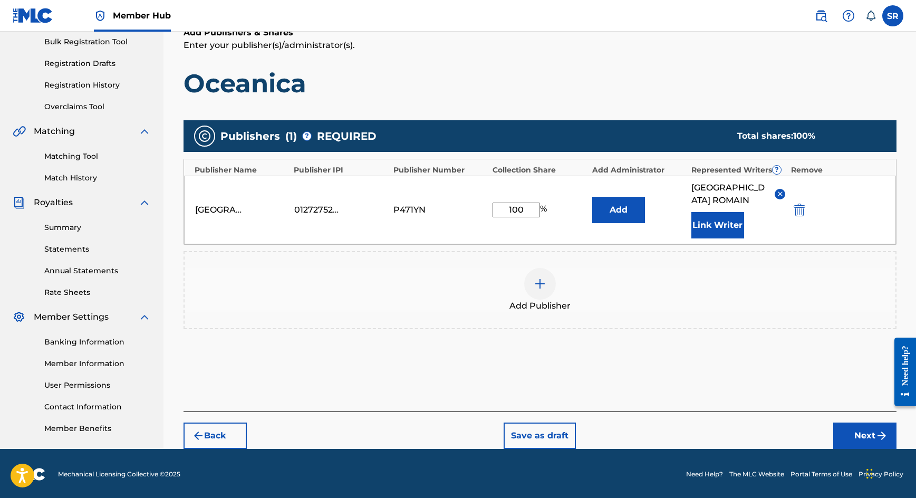
scroll to position [156, 0]
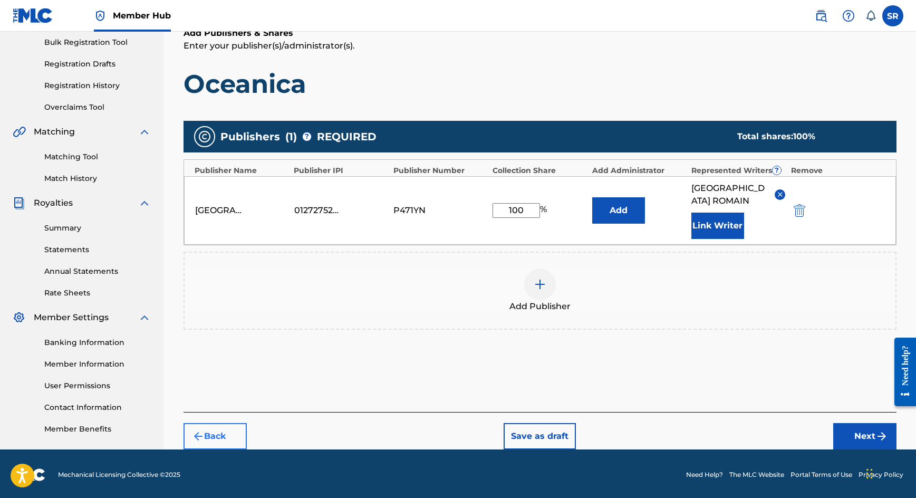
click at [228, 429] on button "Back" at bounding box center [215, 436] width 63 height 26
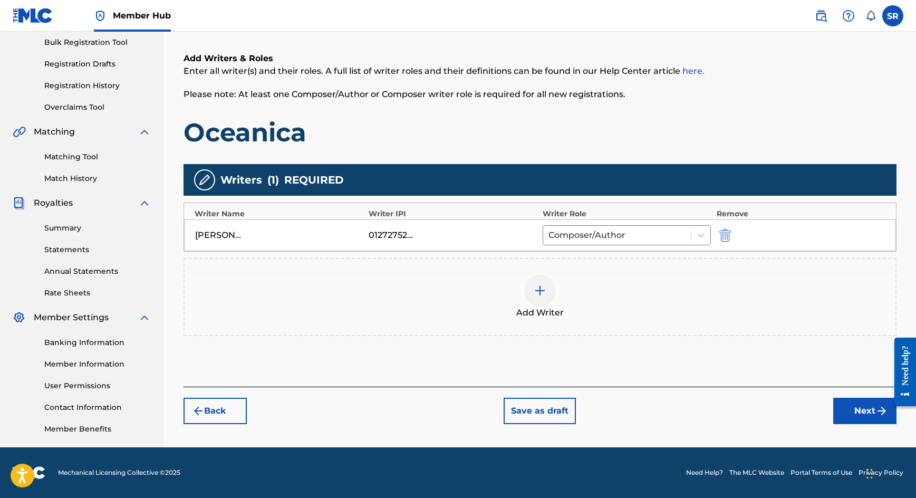
click at [217, 389] on div "Back Save as draft Next" at bounding box center [540, 405] width 713 height 37
click at [217, 405] on button "Back" at bounding box center [215, 411] width 63 height 26
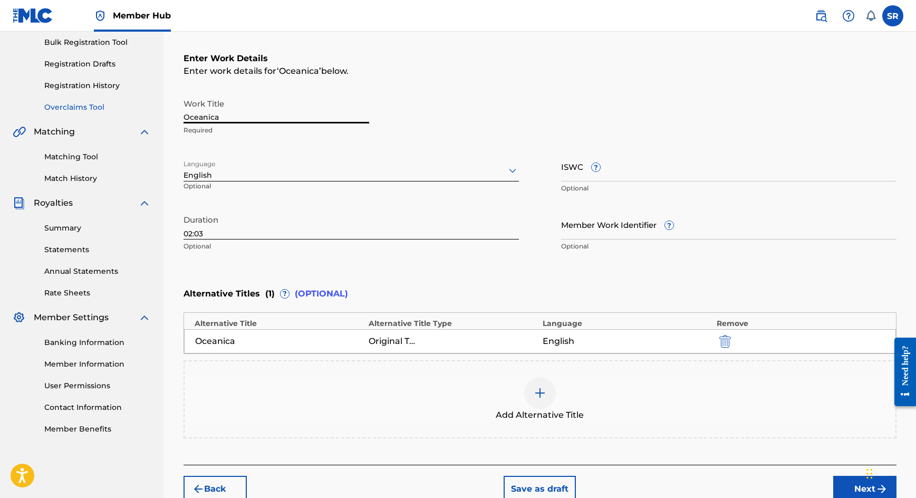
drag, startPoint x: 237, startPoint y: 116, endPoint x: 141, endPoint y: 105, distance: 96.1
click at [141, 105] on main "[GEOGRAPHIC_DATA] YE PUBLISHING Summary Catalog Works Registration Claiming Too…" at bounding box center [458, 188] width 916 height 627
drag, startPoint x: 225, startPoint y: 116, endPoint x: 159, endPoint y: 108, distance: 66.9
click at [159, 108] on main "[GEOGRAPHIC_DATA] YE PUBLISHING Summary Catalog Works Registration Claiming Too…" at bounding box center [458, 188] width 916 height 627
paste input "Contemplations #2"
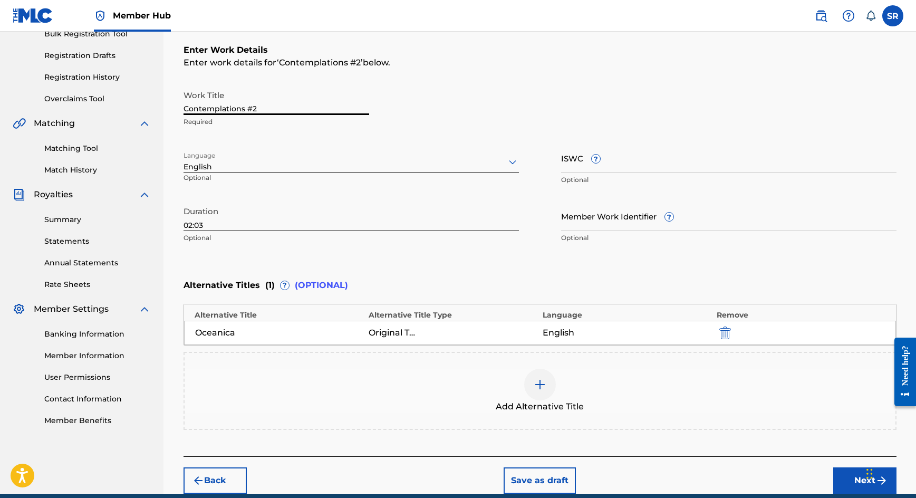
scroll to position [166, 0]
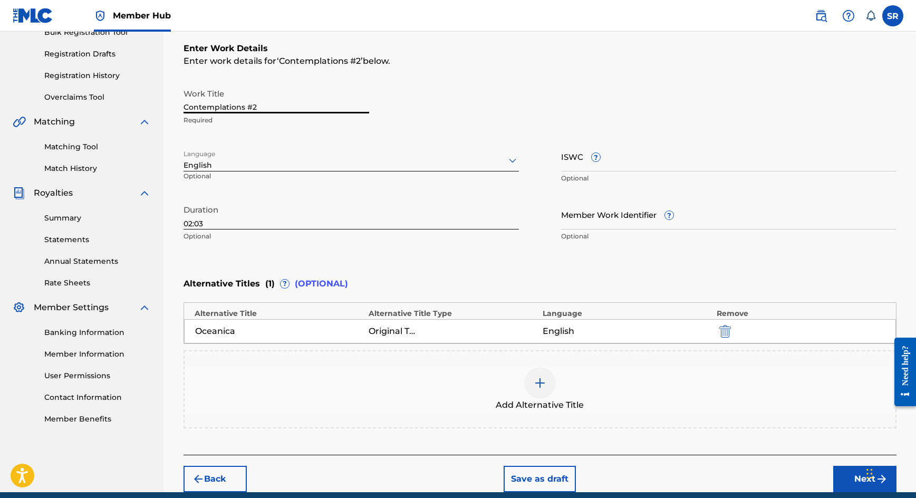
type input "Contemplations #2"
click at [846, 464] on div "Back Save as draft Next" at bounding box center [540, 473] width 713 height 37
click at [846, 468] on button "Next" at bounding box center [865, 479] width 63 height 26
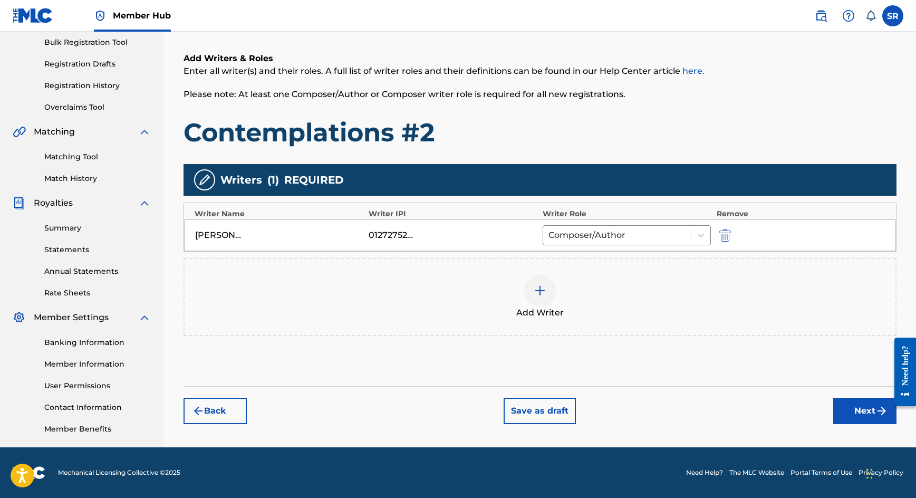
scroll to position [156, 0]
click at [851, 411] on button "Next" at bounding box center [865, 411] width 63 height 26
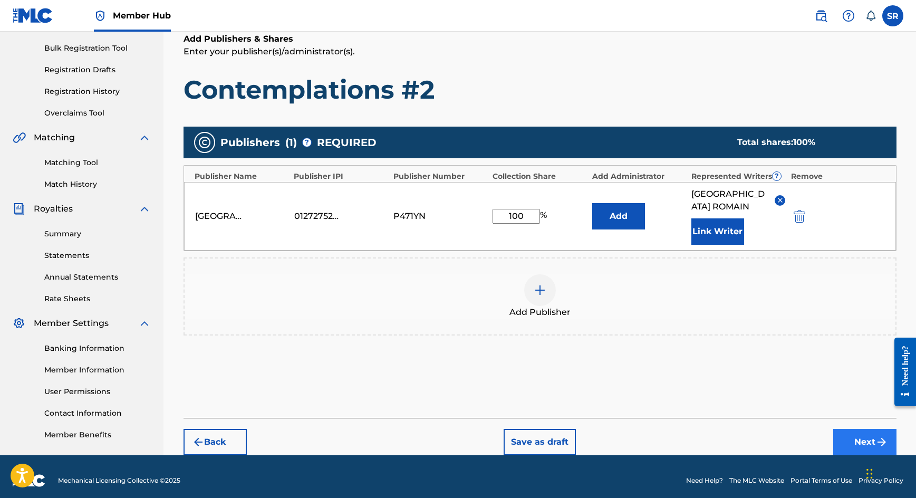
click at [856, 437] on button "Next" at bounding box center [865, 442] width 63 height 26
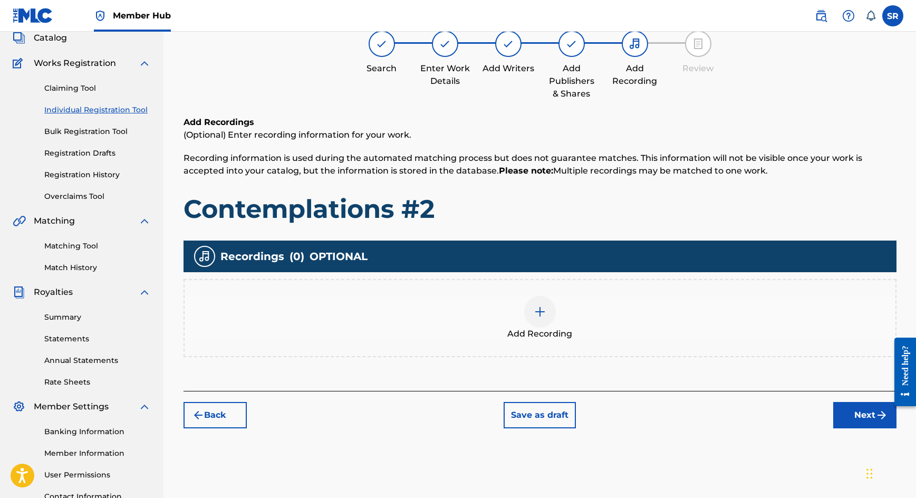
scroll to position [69, 0]
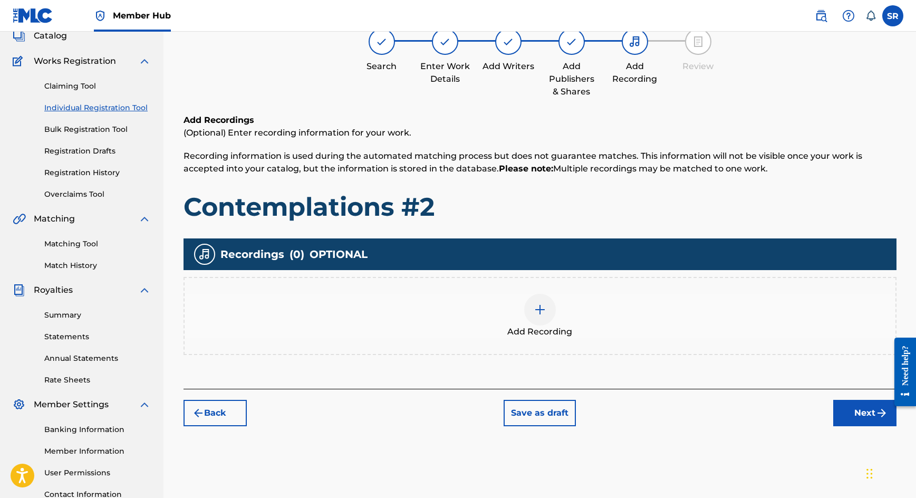
click at [551, 330] on span "Add Recording" at bounding box center [540, 332] width 65 height 13
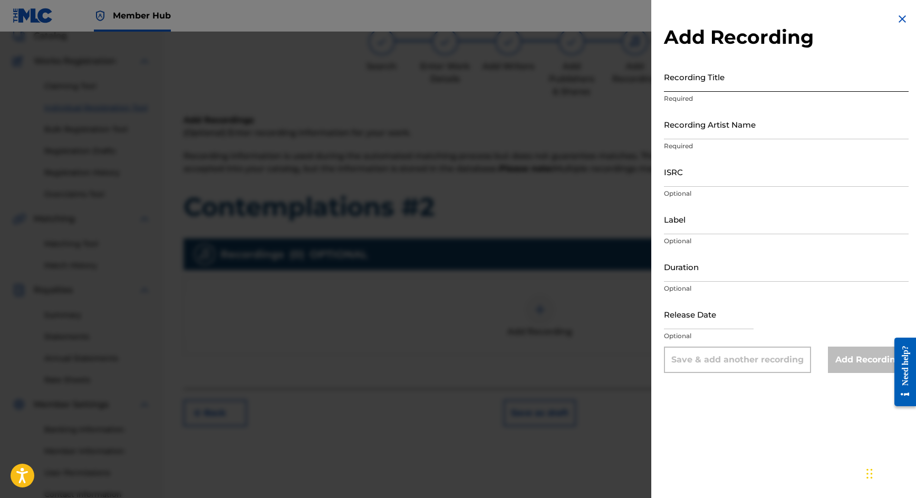
click at [784, 84] on input "Recording Title" at bounding box center [786, 77] width 245 height 30
paste input "Contemplations #2"
type input "Contemplations #2"
click at [730, 121] on input "Recording Artist Name" at bounding box center [786, 124] width 245 height 30
paste input "Oceanica"
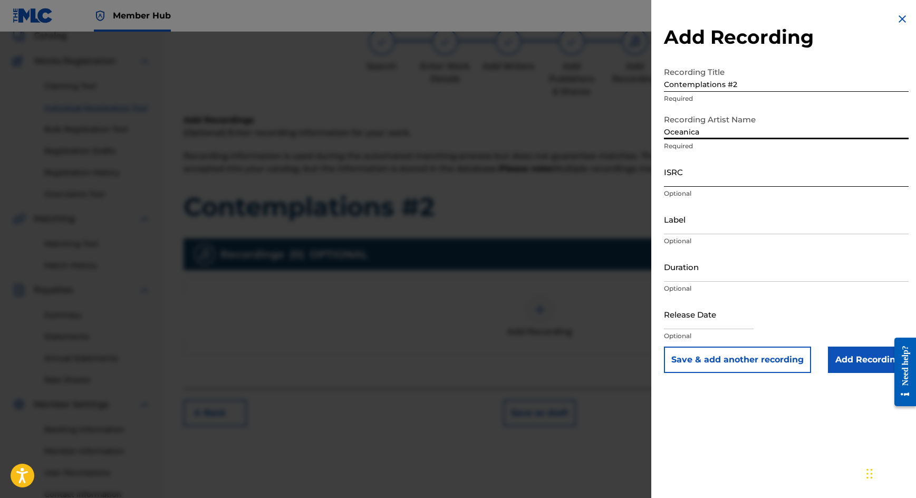
type input "Oceanica"
click at [717, 175] on input "ISRC" at bounding box center [786, 172] width 245 height 30
paste input "US66W2201440"
type input "US66W2201440"
click at [685, 245] on p "Optional" at bounding box center [786, 240] width 245 height 9
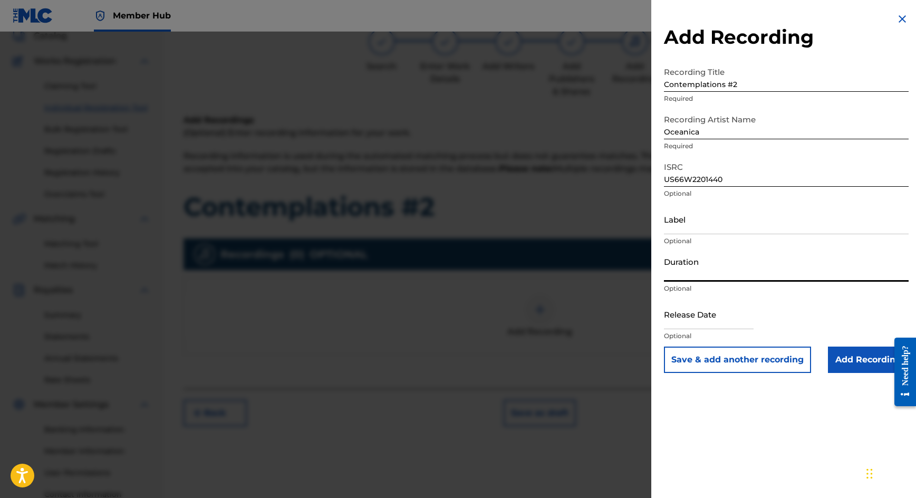
click at [690, 269] on input "Duration" at bounding box center [786, 267] width 245 height 30
type input "02:03"
click at [725, 339] on p "Optional" at bounding box center [786, 335] width 245 height 9
click at [723, 324] on input "text" at bounding box center [709, 314] width 90 height 30
select select "8"
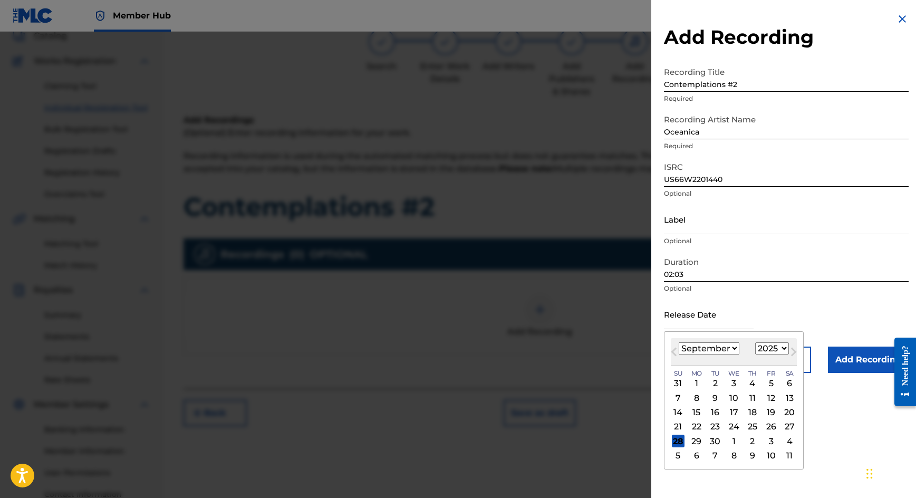
click at [744, 363] on div "[DATE] January February March April May June July August September October Nove…" at bounding box center [734, 352] width 126 height 28
select select "2022"
select select "10"
click at [765, 411] on div "18" at bounding box center [771, 412] width 13 height 13
type input "[DATE]"
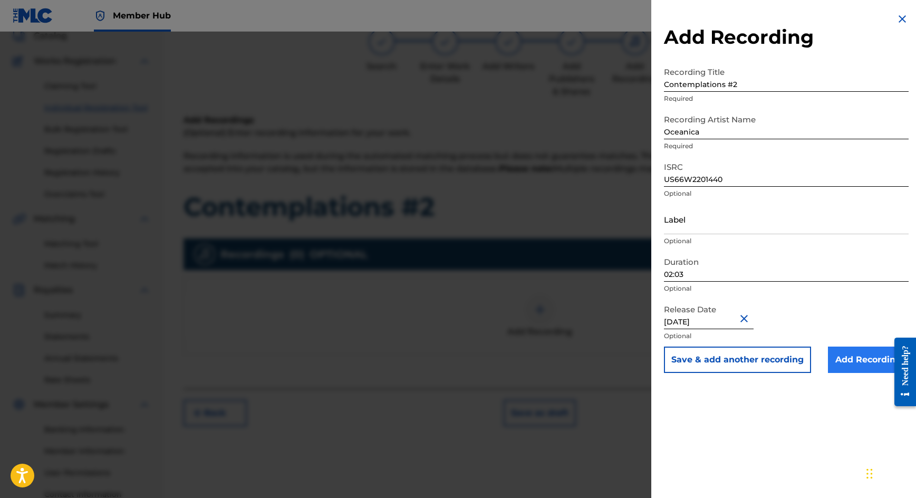
click at [844, 360] on input "Add Recording" at bounding box center [868, 360] width 81 height 26
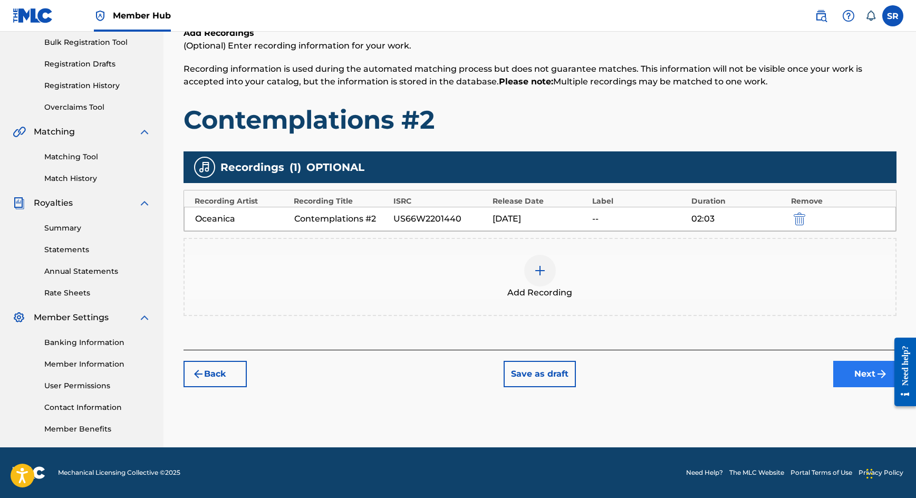
click at [867, 368] on button "Next" at bounding box center [865, 374] width 63 height 26
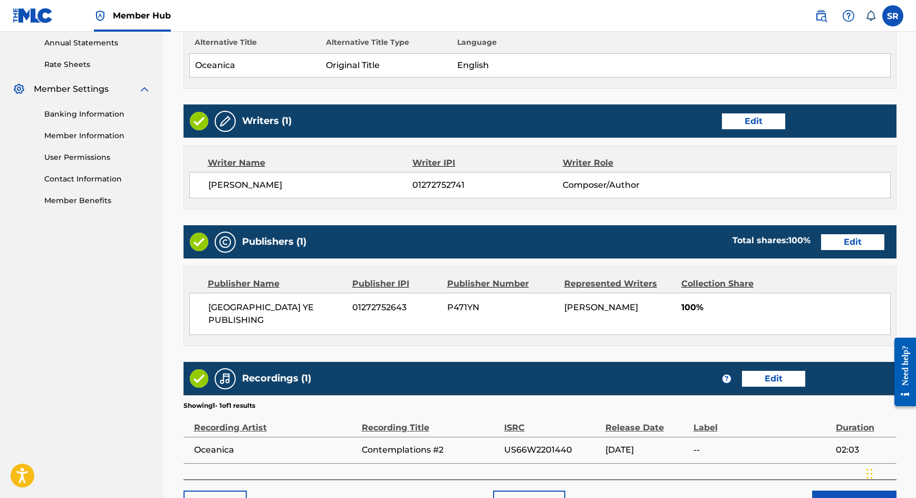
scroll to position [439, 0]
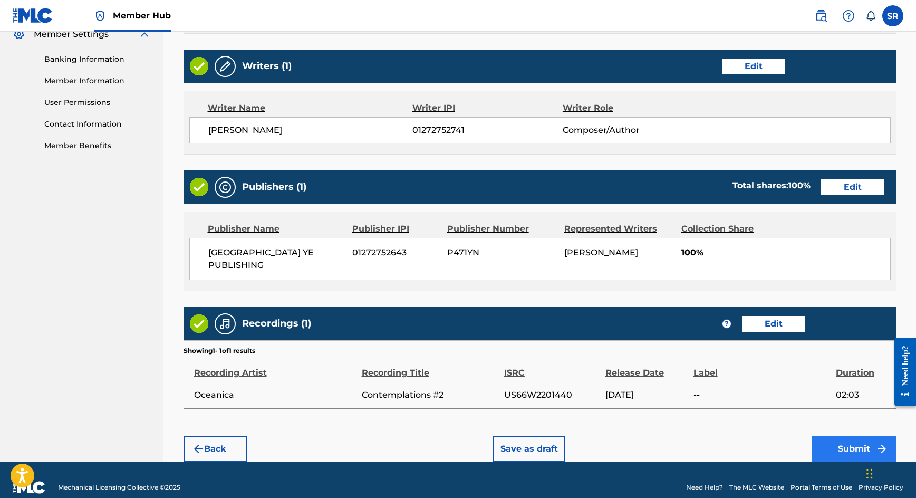
click at [829, 436] on button "Submit" at bounding box center [854, 449] width 84 height 26
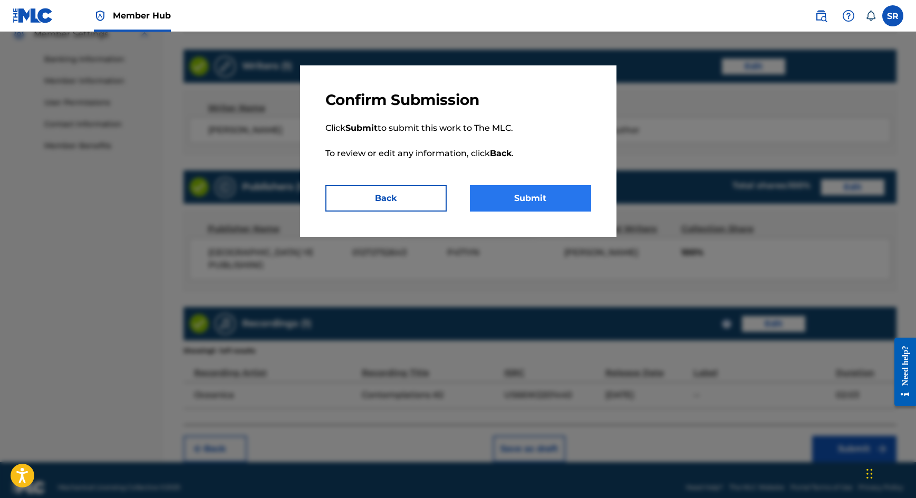
click at [563, 208] on button "Submit" at bounding box center [530, 198] width 121 height 26
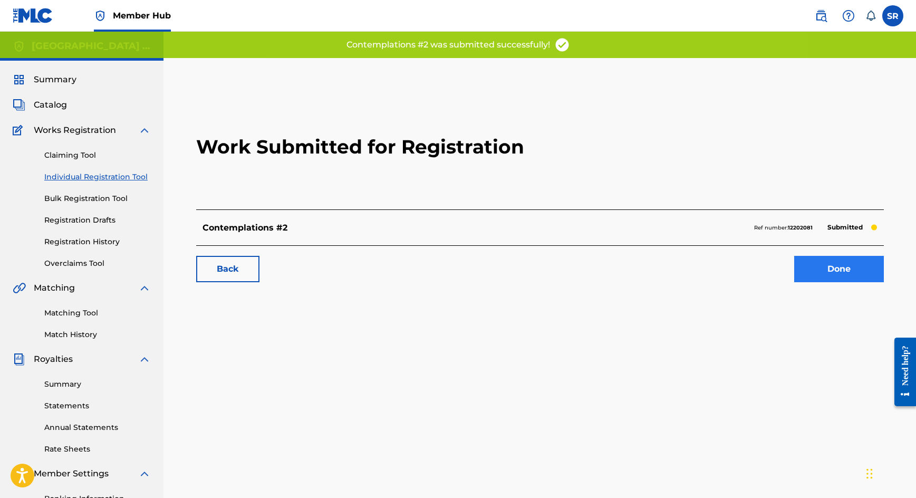
click at [839, 271] on link "Done" at bounding box center [840, 269] width 90 height 26
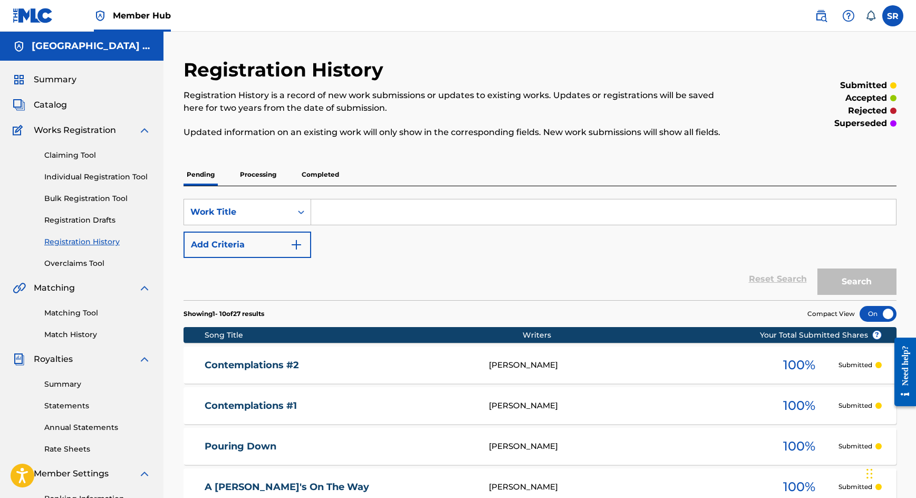
type input "[URL][DOMAIN_NAME]"
click at [678, 215] on input "[URL][DOMAIN_NAME]" at bounding box center [603, 211] width 585 height 25
drag, startPoint x: 658, startPoint y: 215, endPoint x: 368, endPoint y: 191, distance: 290.7
click at [368, 191] on div "SearchWithCriteria1f486815-904a-40c9-9489-4d3943834d7f Work Title [URL][DOMAIN_…" at bounding box center [540, 243] width 713 height 114
click at [124, 174] on link "Individual Registration Tool" at bounding box center [97, 176] width 107 height 11
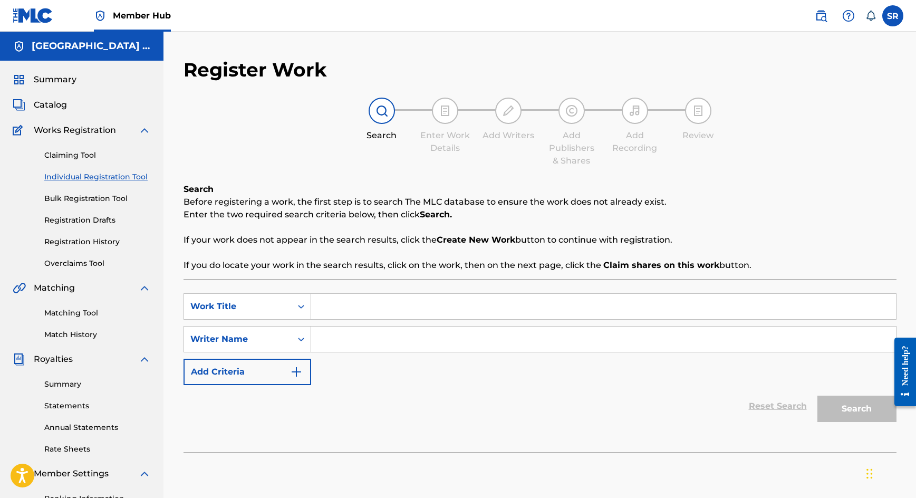
click at [333, 307] on input "Search Form" at bounding box center [603, 306] width 585 height 25
paste input "Soft Thunders"
type input "Soft Thunders"
paste input "Soft Thunders"
click at [339, 331] on input "Search Form" at bounding box center [603, 339] width 585 height 25
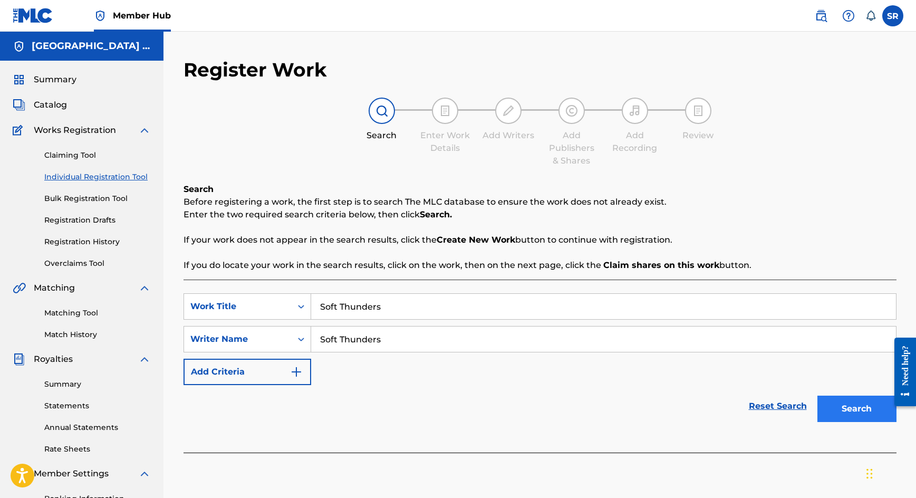
type input "Soft Thunders"
click at [830, 401] on button "Search" at bounding box center [857, 409] width 79 height 26
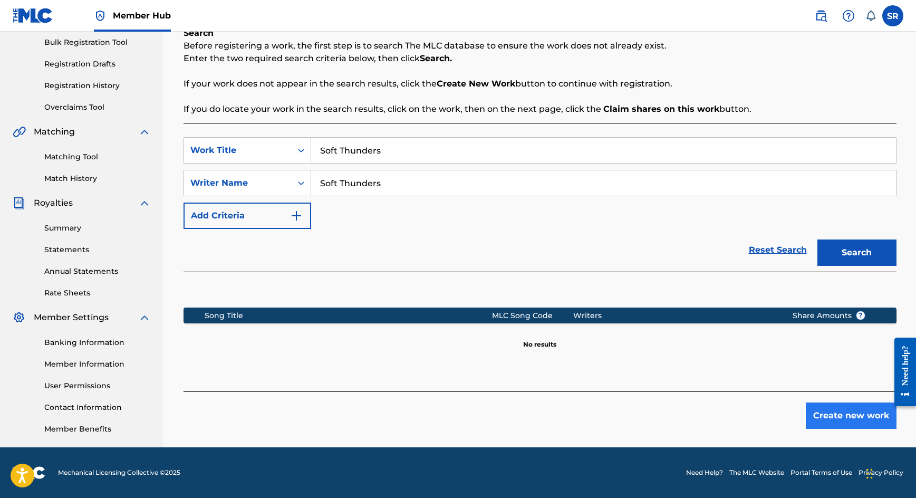
scroll to position [156, 0]
click at [854, 412] on button "Create new work" at bounding box center [851, 416] width 91 height 26
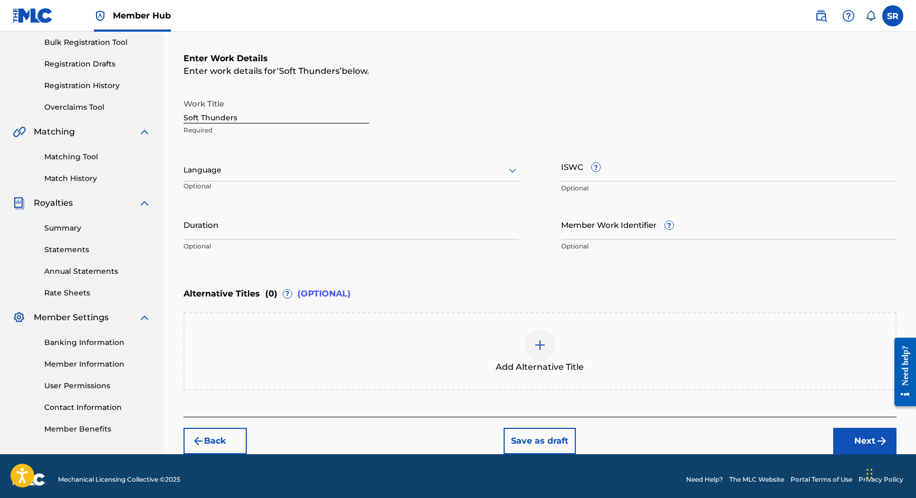
click at [378, 165] on div at bounding box center [352, 170] width 336 height 13
click at [336, 196] on div "English" at bounding box center [351, 193] width 334 height 24
click at [387, 225] on input "Duration" at bounding box center [352, 224] width 336 height 30
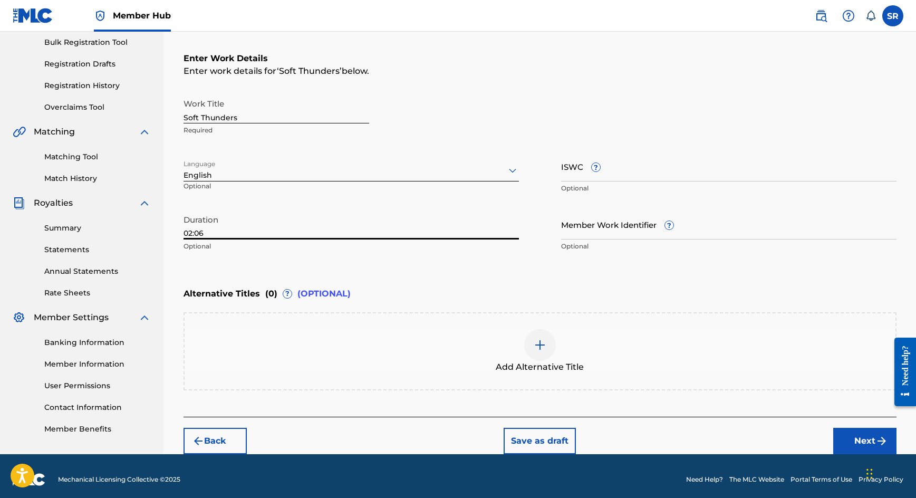
type input "02:06"
click at [554, 336] on div "Add Alternative Title" at bounding box center [540, 351] width 711 height 44
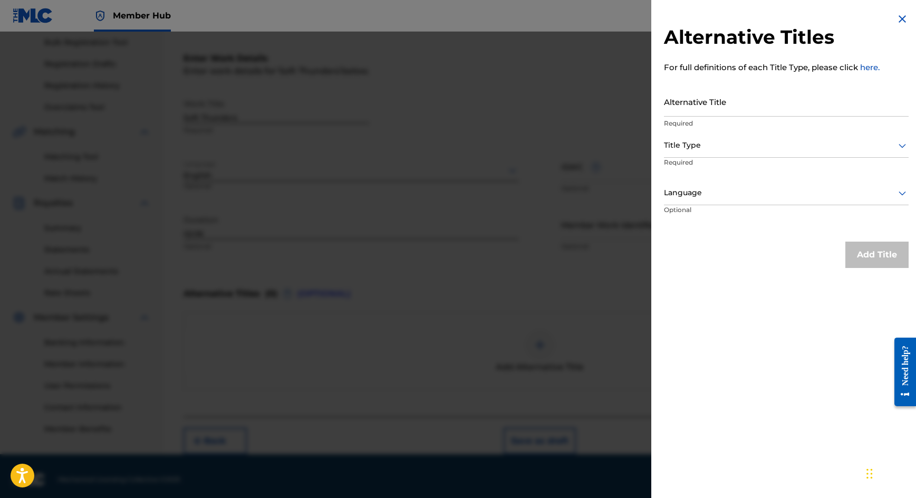
click at [731, 119] on p "Required" at bounding box center [786, 123] width 245 height 9
click at [728, 110] on input "Alternative Title" at bounding box center [786, 102] width 245 height 30
paste input "Soft Thunders"
type input "Soft Thunders"
click at [725, 147] on div at bounding box center [786, 145] width 245 height 13
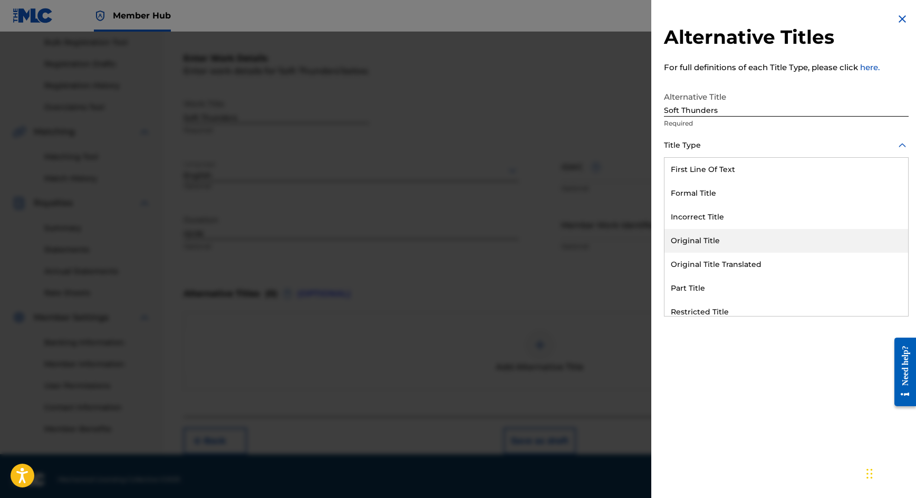
click at [722, 246] on div "Original Title" at bounding box center [787, 241] width 244 height 24
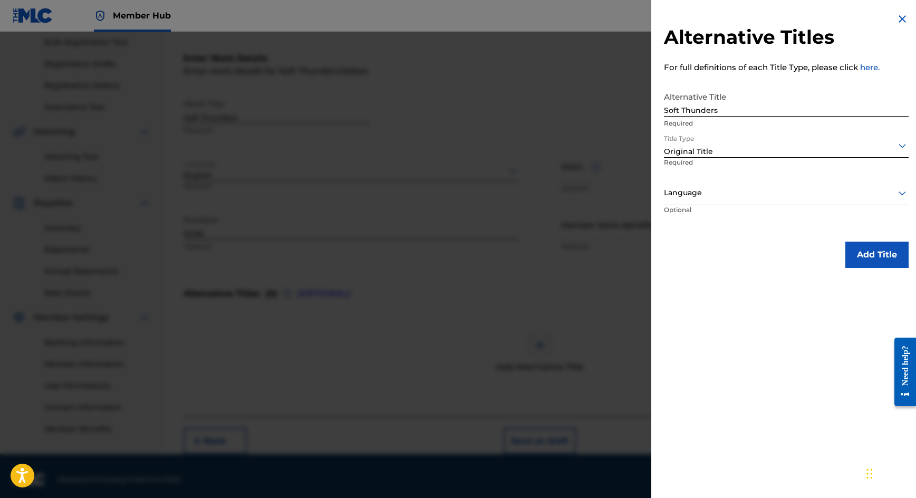
click at [745, 210] on div "Language Optional" at bounding box center [786, 204] width 245 height 47
click at [745, 197] on div at bounding box center [786, 192] width 245 height 13
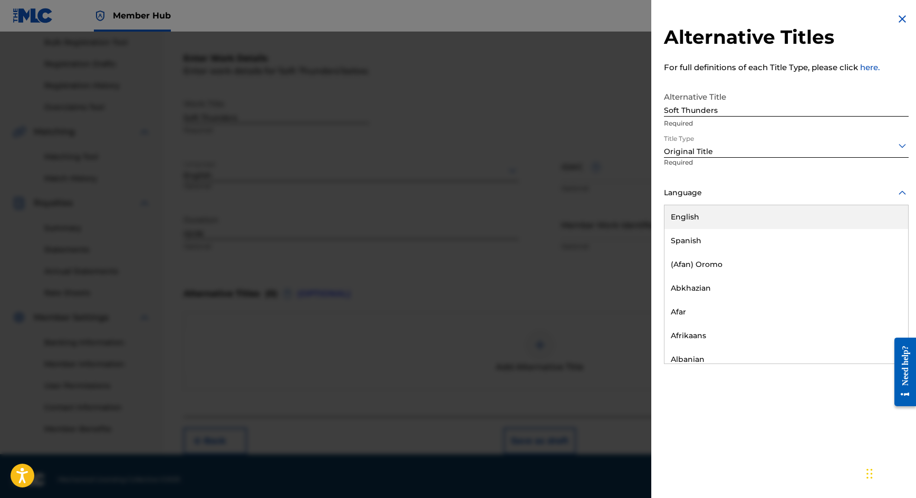
click at [715, 225] on div "English" at bounding box center [787, 217] width 244 height 24
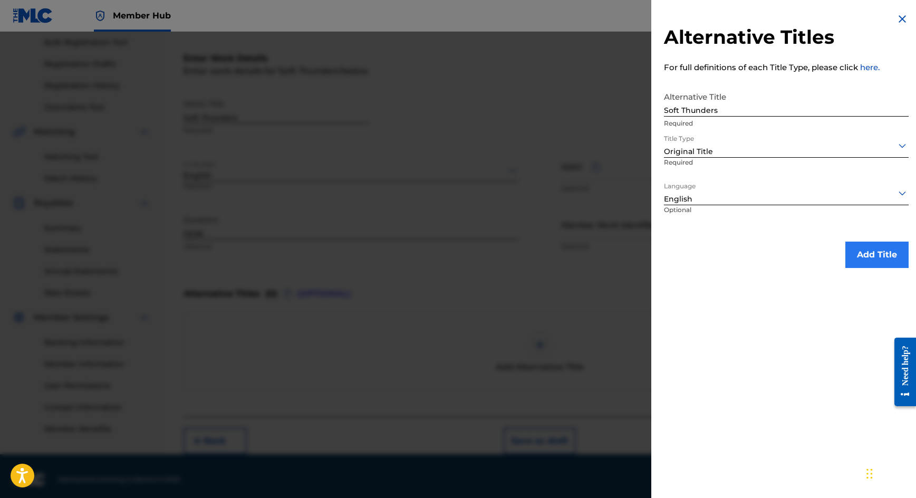
click at [867, 252] on button "Add Title" at bounding box center [877, 255] width 63 height 26
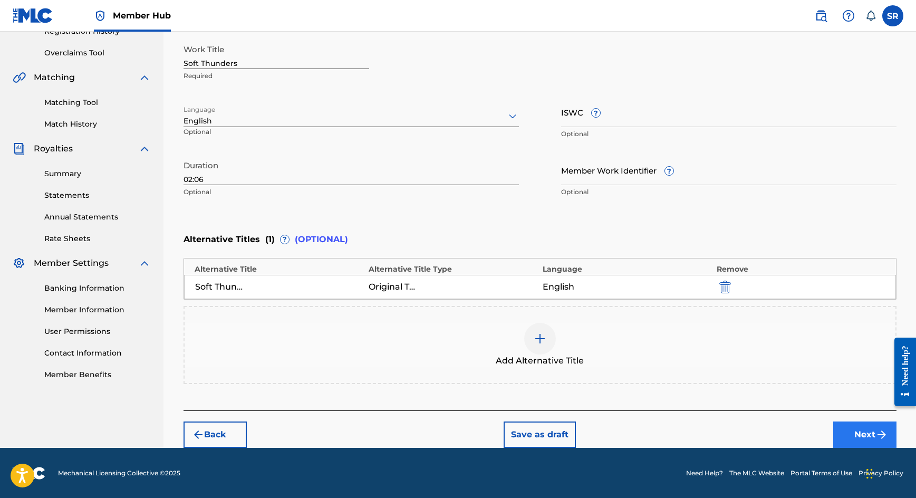
click at [860, 423] on button "Next" at bounding box center [865, 435] width 63 height 26
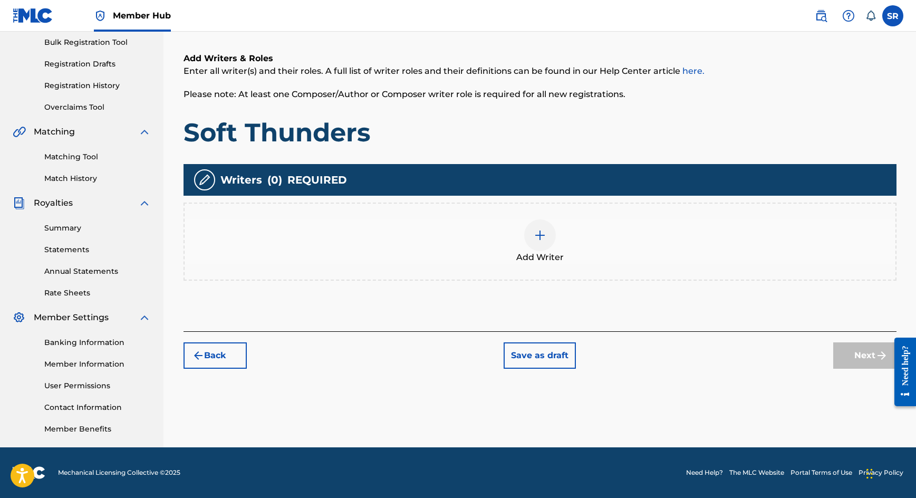
click at [582, 253] on div "Add Writer" at bounding box center [540, 241] width 711 height 44
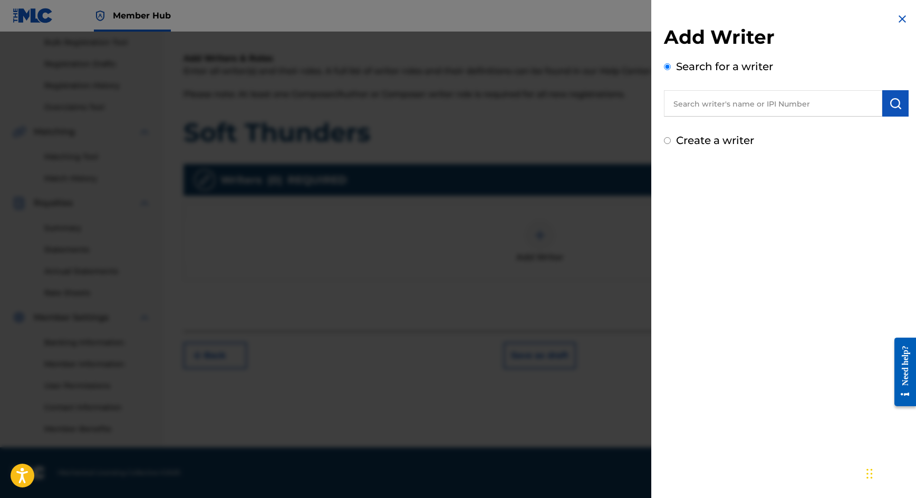
click at [795, 111] on input "text" at bounding box center [773, 103] width 218 height 26
paste input "[PERSON_NAME]"
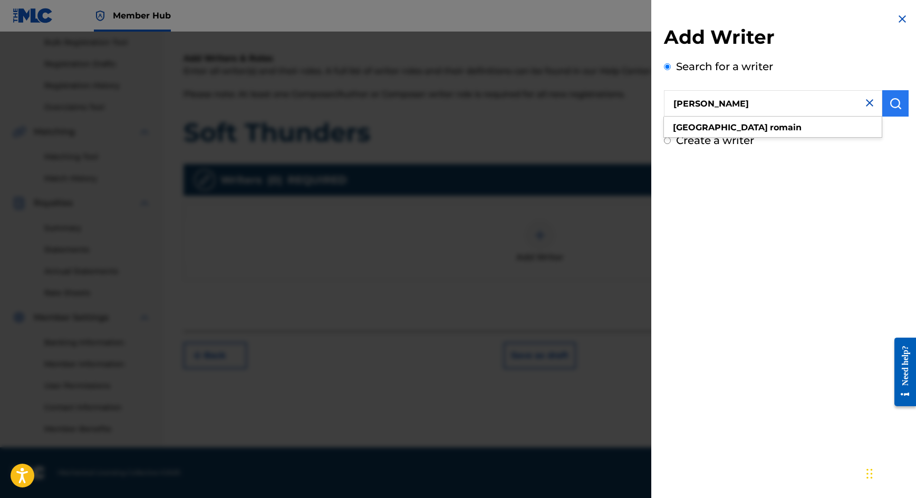
type input "[PERSON_NAME]"
click at [889, 102] on img "submit" at bounding box center [895, 103] width 13 height 13
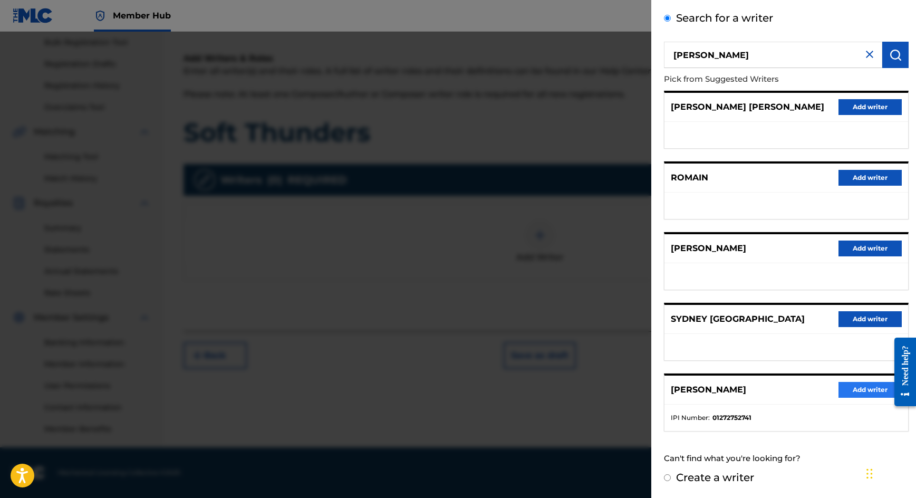
scroll to position [58, 0]
click at [865, 400] on div "[PERSON_NAME] Add writer" at bounding box center [787, 390] width 244 height 29
click at [863, 388] on button "Add writer" at bounding box center [870, 390] width 63 height 16
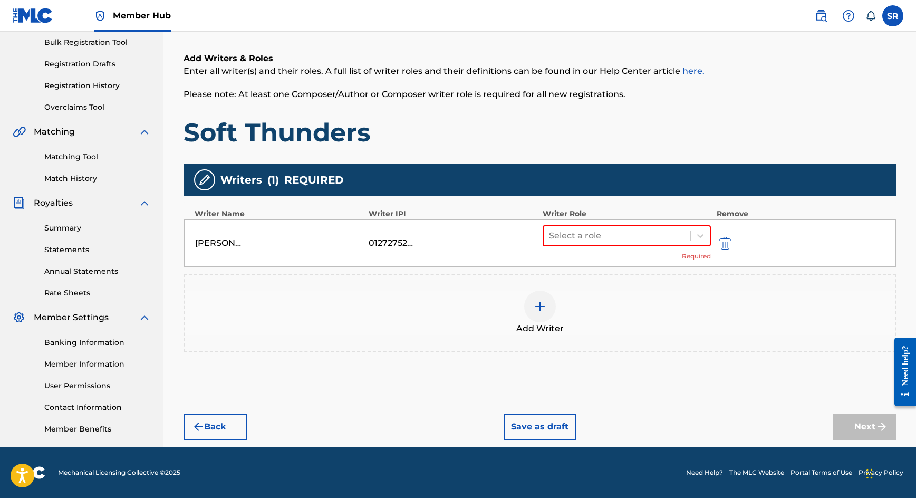
click at [598, 252] on div "Select a role Required" at bounding box center [627, 243] width 169 height 36
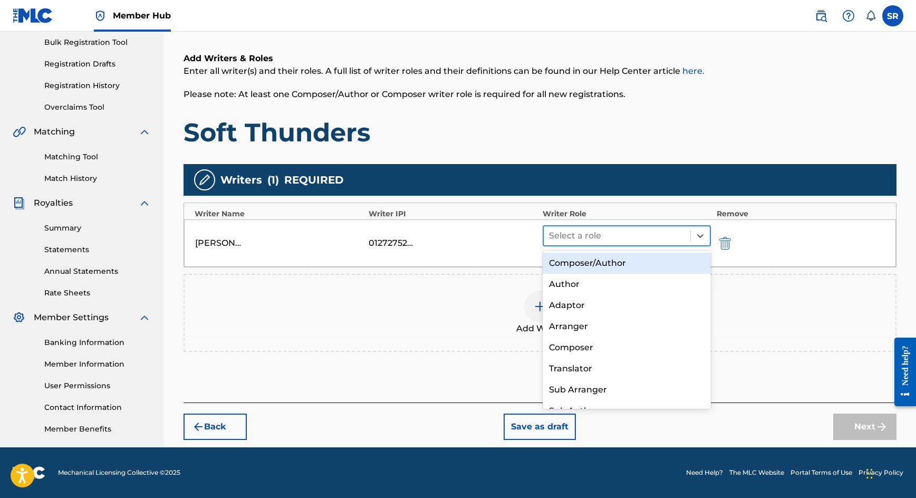
click at [598, 244] on div "Select a role" at bounding box center [617, 235] width 147 height 19
click at [590, 249] on div "Composer/Author, 1 of 8. 8 results available. Use Up and Down to choose options…" at bounding box center [627, 243] width 169 height 36
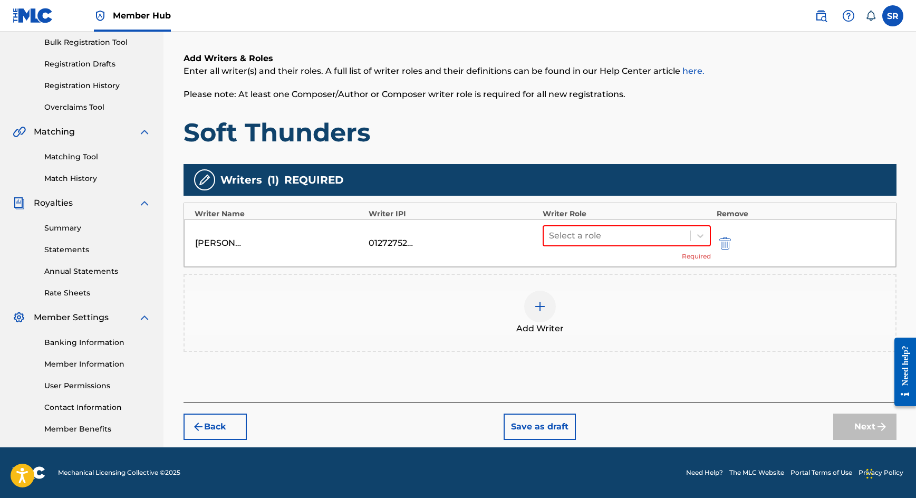
click at [588, 255] on div "Select a role Required" at bounding box center [627, 243] width 169 height 36
click at [588, 248] on div "Select a role Required" at bounding box center [627, 243] width 169 height 36
click at [588, 245] on div "Select a role" at bounding box center [627, 235] width 169 height 21
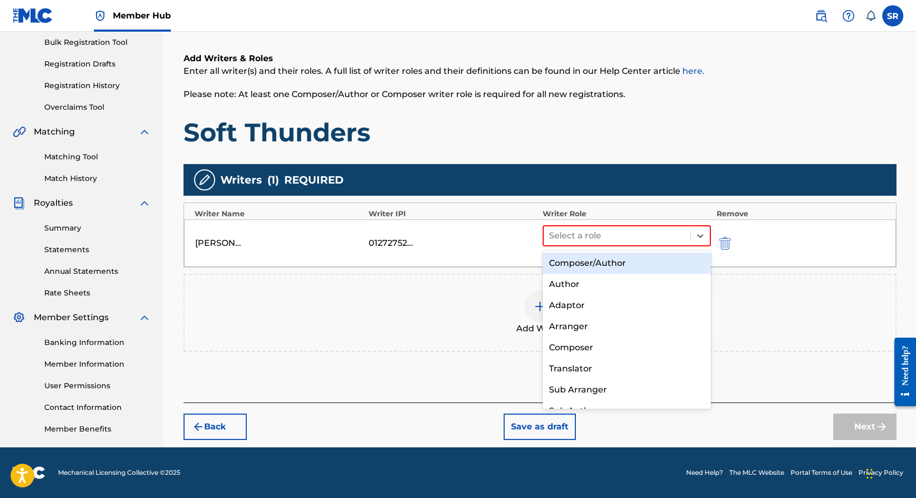
click at [588, 267] on div "Composer/Author" at bounding box center [627, 263] width 169 height 21
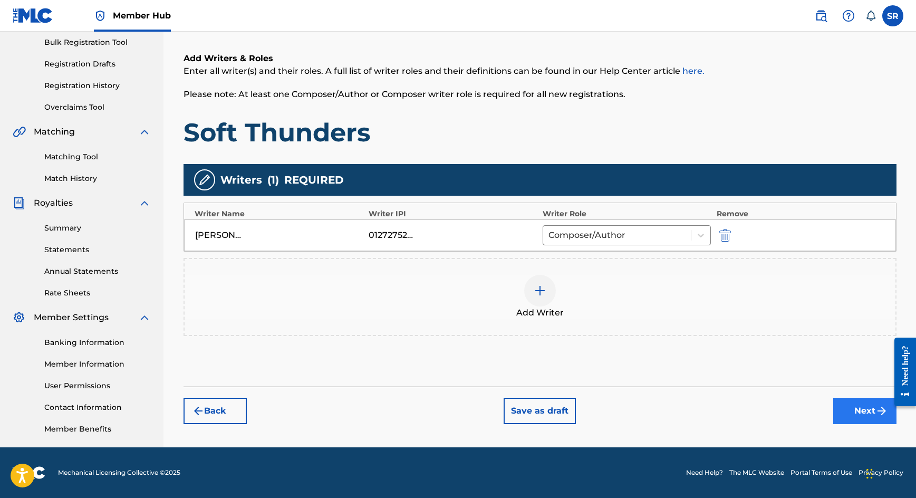
click at [855, 414] on button "Next" at bounding box center [865, 411] width 63 height 26
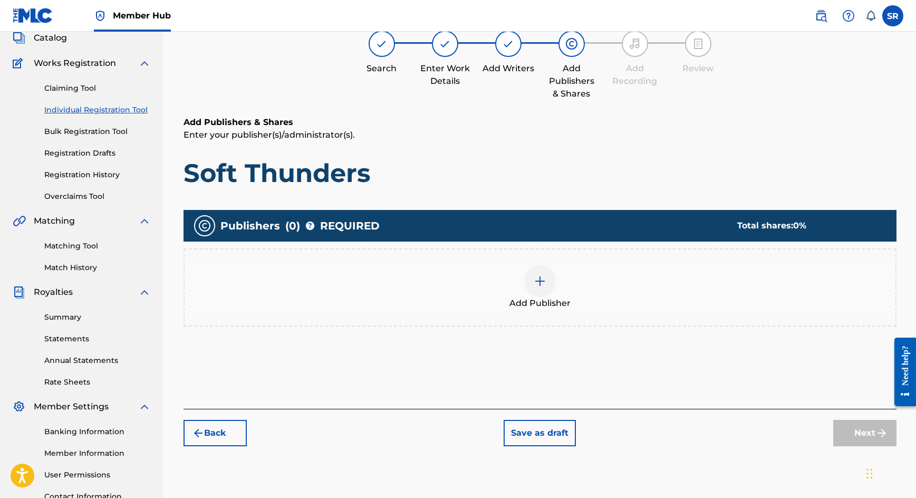
scroll to position [47, 0]
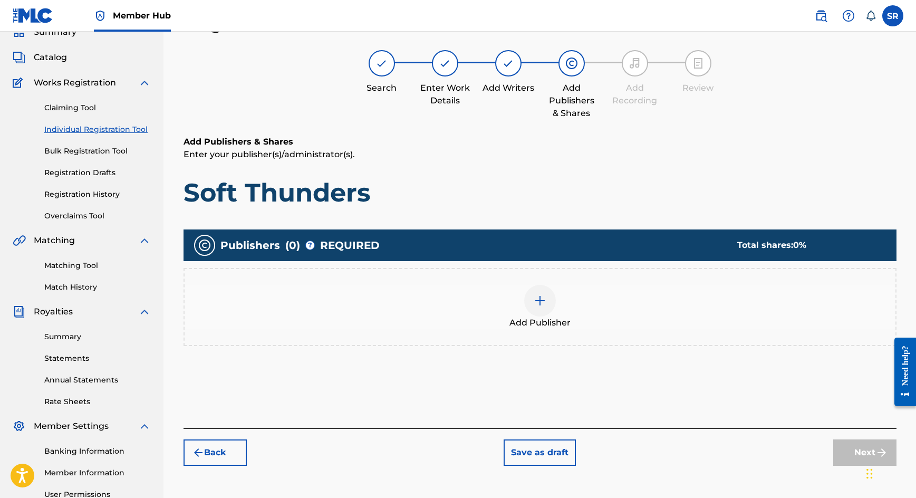
click at [580, 299] on div "Add Publisher" at bounding box center [540, 307] width 711 height 44
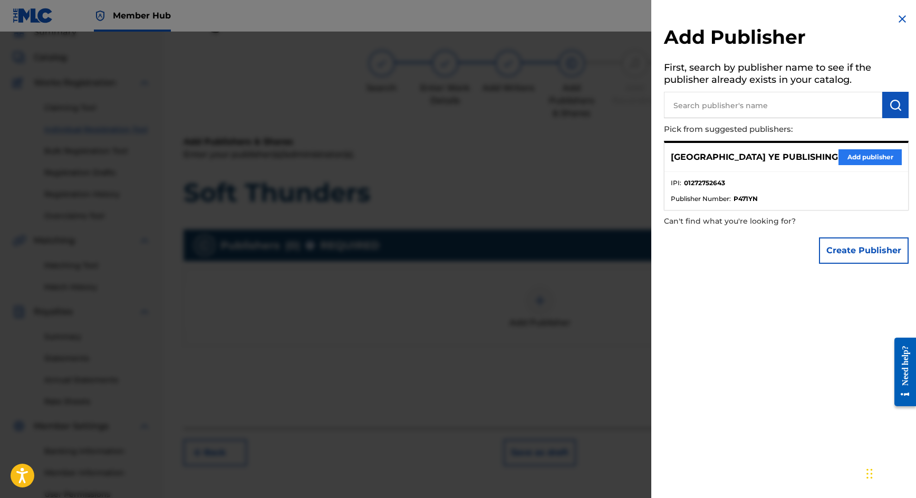
click at [856, 158] on button "Add publisher" at bounding box center [870, 157] width 63 height 16
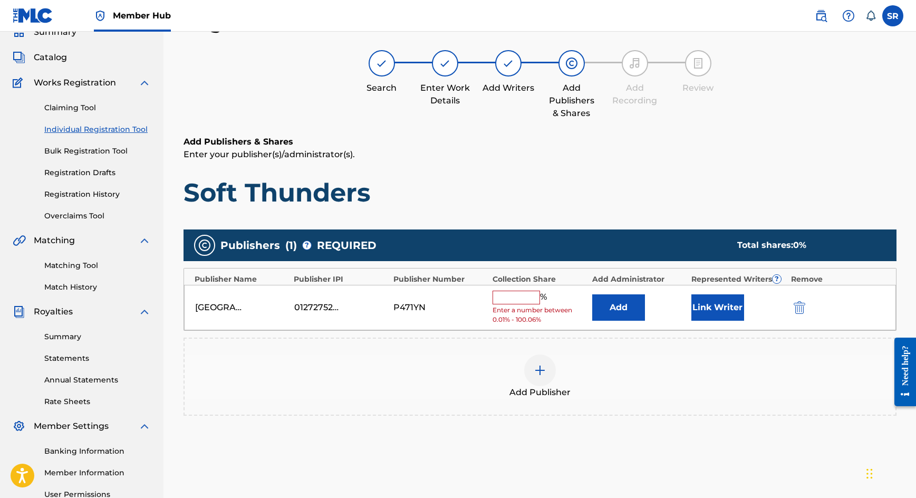
click at [510, 302] on div "%" at bounding box center [521, 298] width 57 height 14
click at [510, 294] on input "text" at bounding box center [516, 298] width 47 height 14
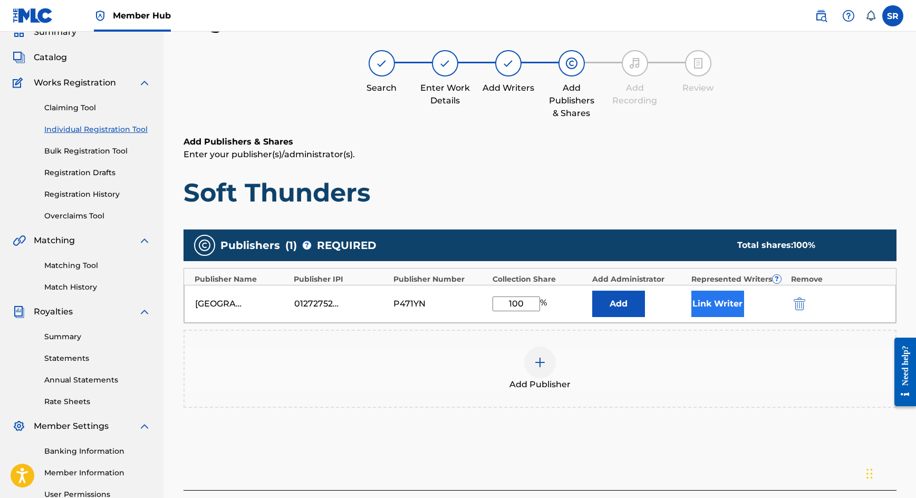
type input "100"
click at [700, 300] on button "Link Writer" at bounding box center [718, 304] width 53 height 26
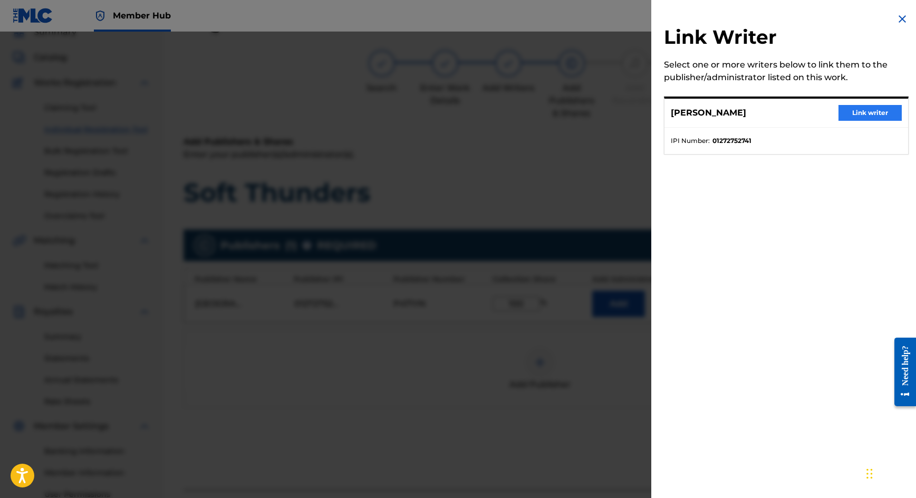
click at [850, 111] on button "Link writer" at bounding box center [870, 113] width 63 height 16
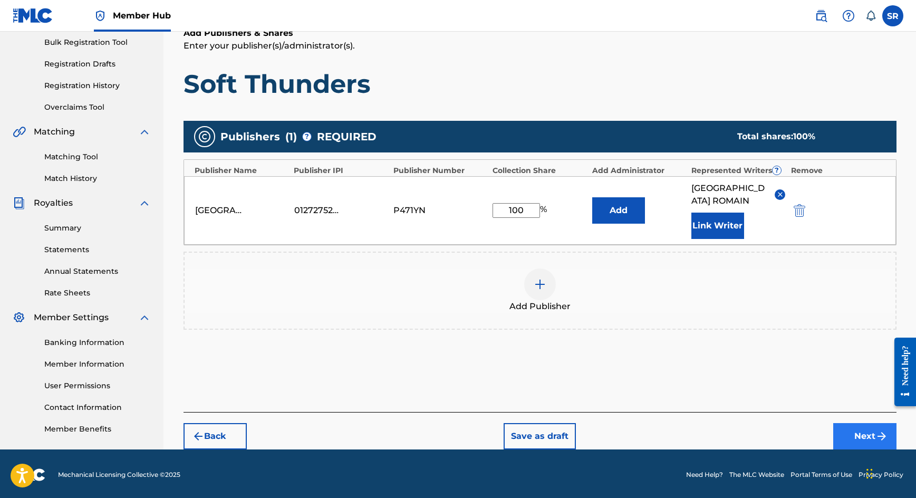
click at [863, 431] on button "Next" at bounding box center [865, 436] width 63 height 26
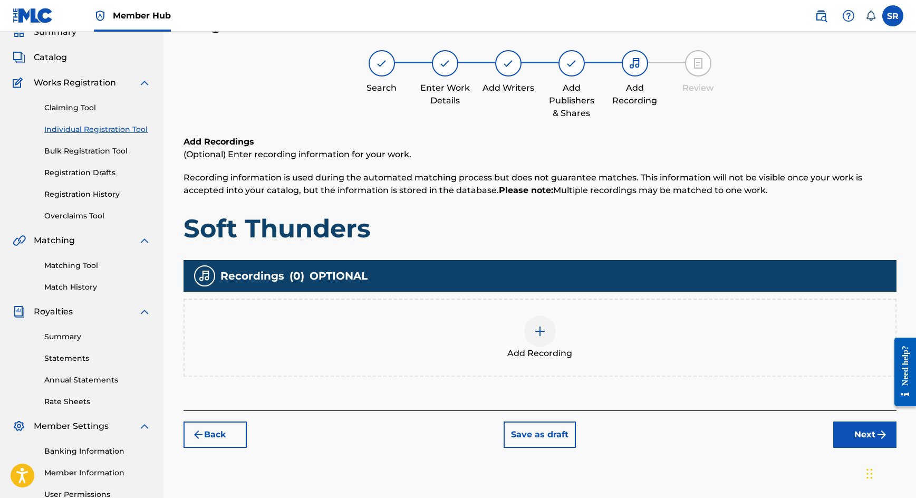
click at [564, 321] on div "Add Recording" at bounding box center [540, 337] width 711 height 44
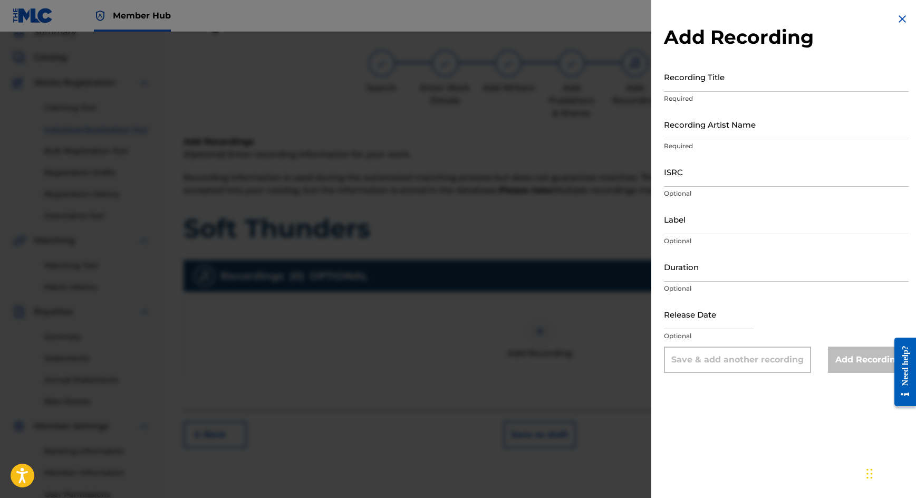
click at [691, 95] on p "Required" at bounding box center [786, 98] width 245 height 9
click at [692, 83] on input "Recording Title" at bounding box center [786, 77] width 245 height 30
paste input "Soft Thunders"
type input "Soft Thunders"
click at [724, 128] on input "Recording Artist Name" at bounding box center [786, 124] width 245 height 30
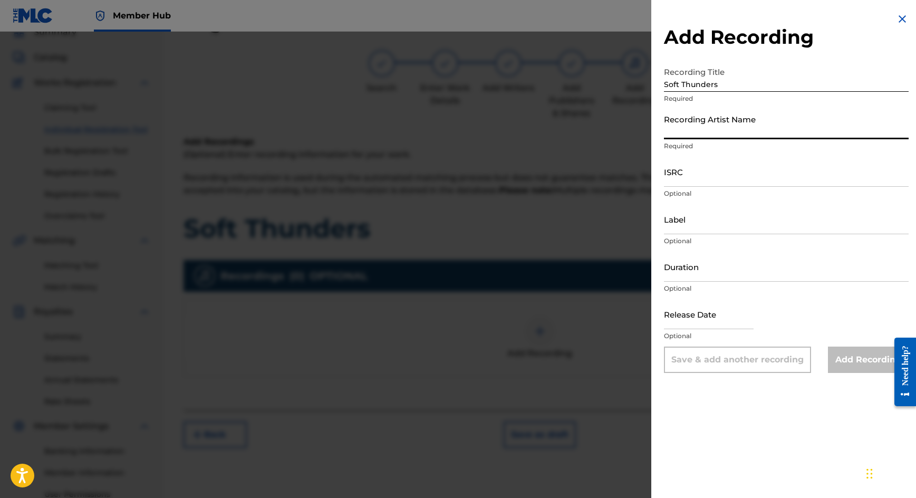
paste input "US66W2201437"
type input "US66W2201437"
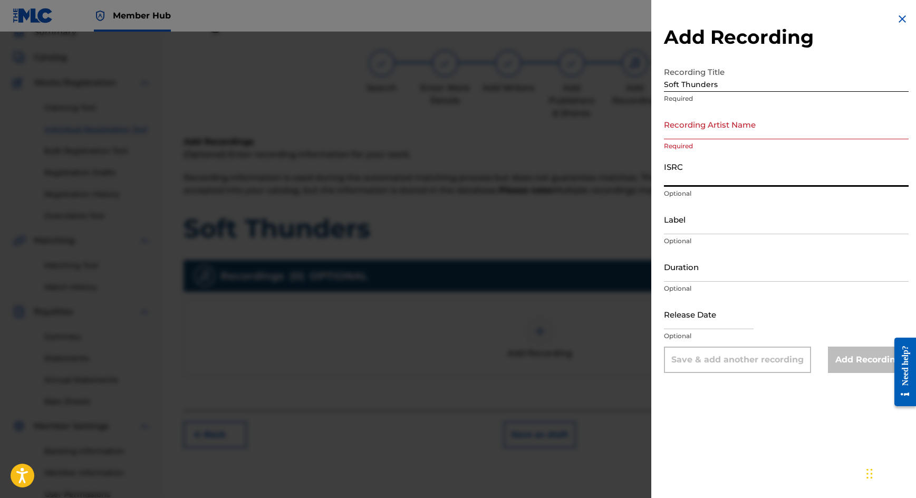
click at [708, 170] on input "ISRC" at bounding box center [786, 172] width 245 height 30
paste input "US66W2201437"
type input "US66W2201437"
click at [700, 267] on input "Duration" at bounding box center [786, 267] width 245 height 30
type input "02:06"
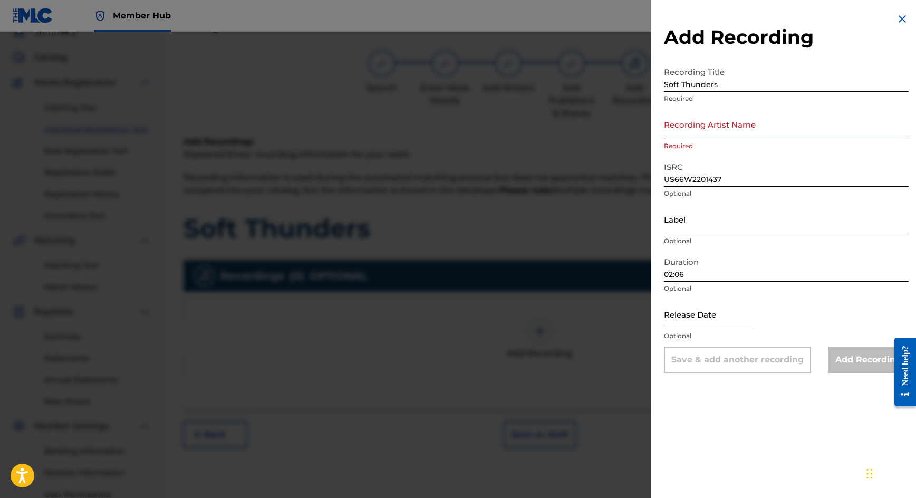
click at [695, 319] on input "text" at bounding box center [709, 314] width 90 height 30
select select "8"
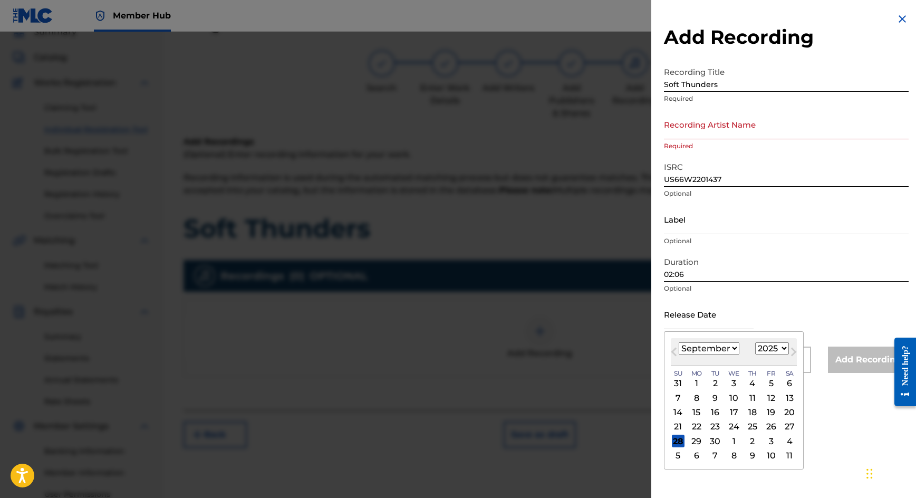
select select "2022"
click at [719, 355] on div "January February March April May June July August September October November De…" at bounding box center [709, 348] width 61 height 13
select select "10"
click at [765, 385] on div "4" at bounding box center [771, 383] width 13 height 13
type input "[DATE]"
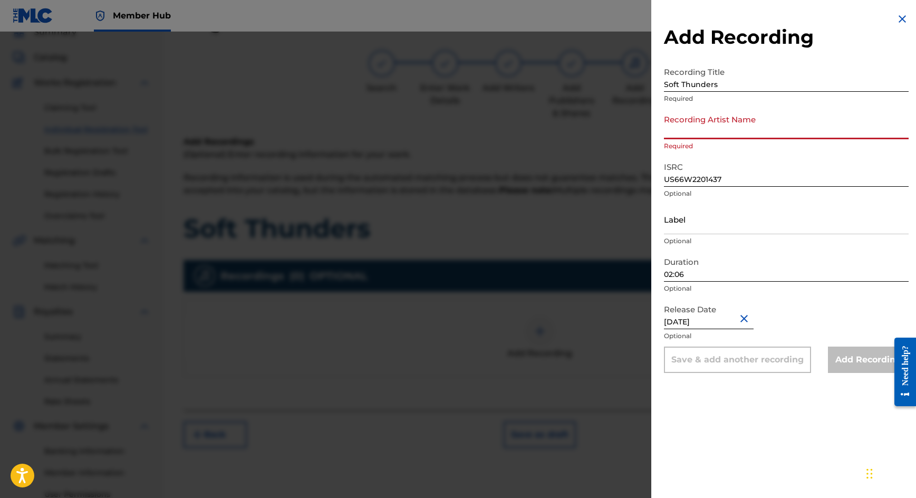
click at [695, 126] on input "Recording Artist Name" at bounding box center [786, 124] width 245 height 30
paste input "Oceanica"
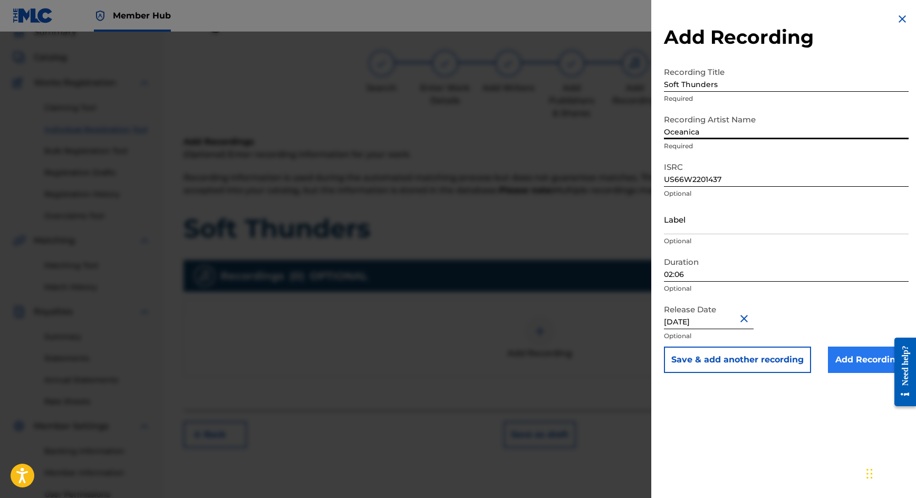
type input "Oceanica"
click at [859, 369] on input "Add Recording" at bounding box center [868, 360] width 81 height 26
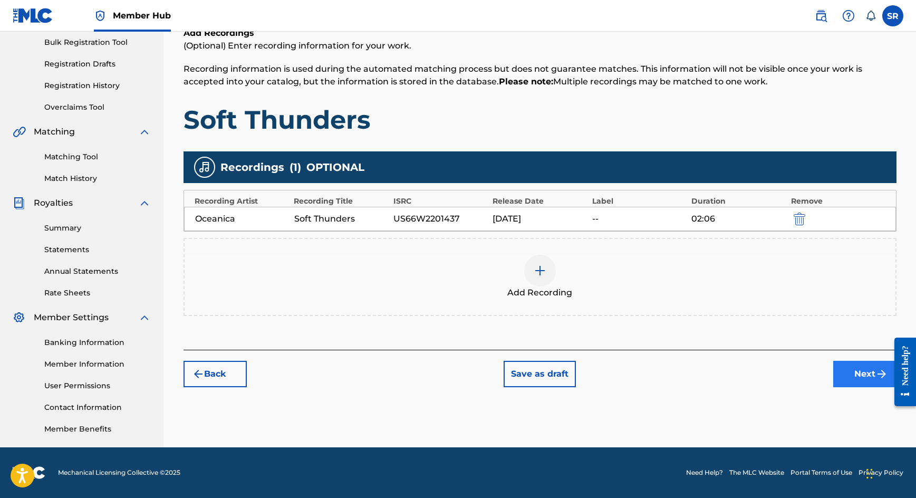
click at [856, 382] on button "Next" at bounding box center [865, 374] width 63 height 26
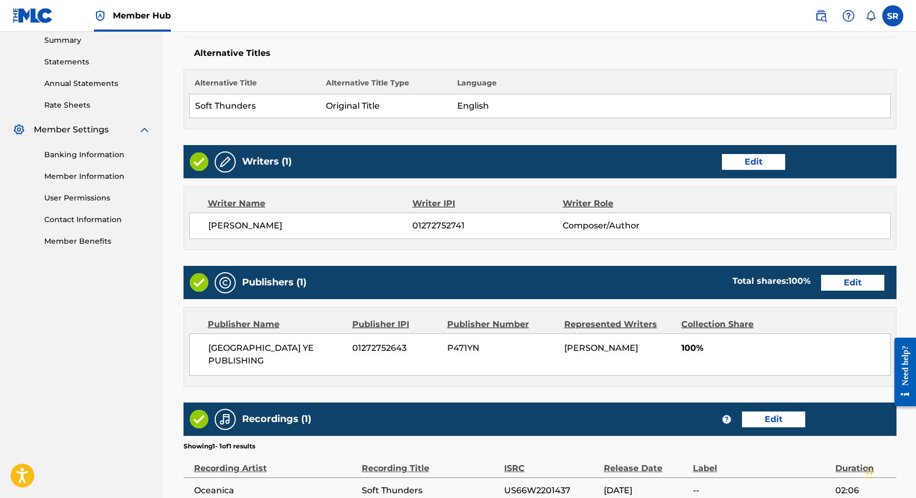
scroll to position [441, 0]
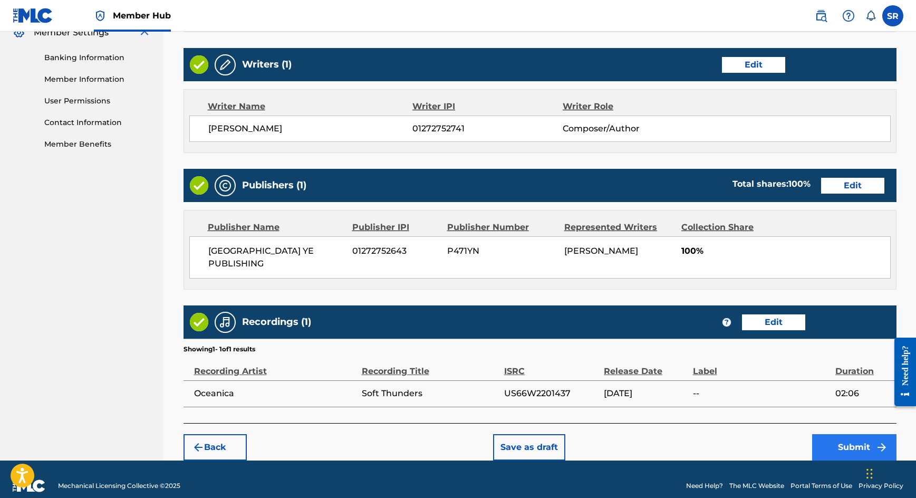
click at [845, 434] on button "Submit" at bounding box center [854, 447] width 84 height 26
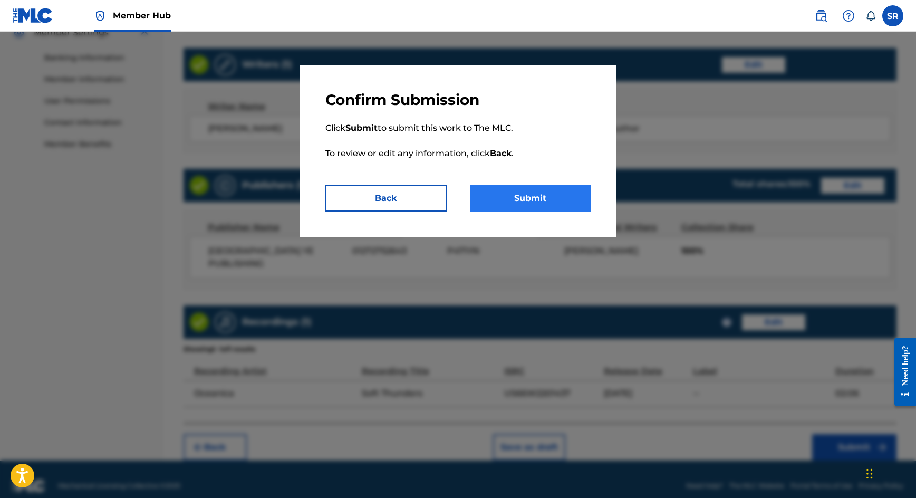
click at [561, 195] on button "Submit" at bounding box center [530, 198] width 121 height 26
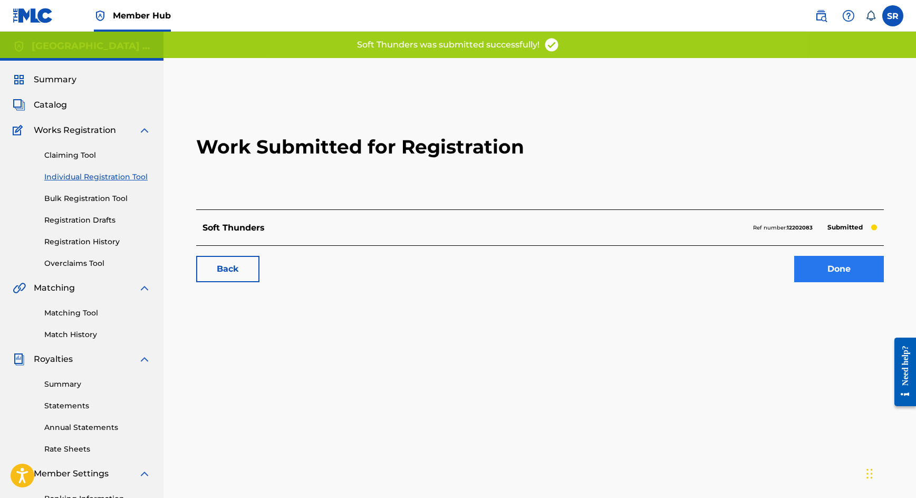
click at [834, 263] on link "Done" at bounding box center [840, 269] width 90 height 26
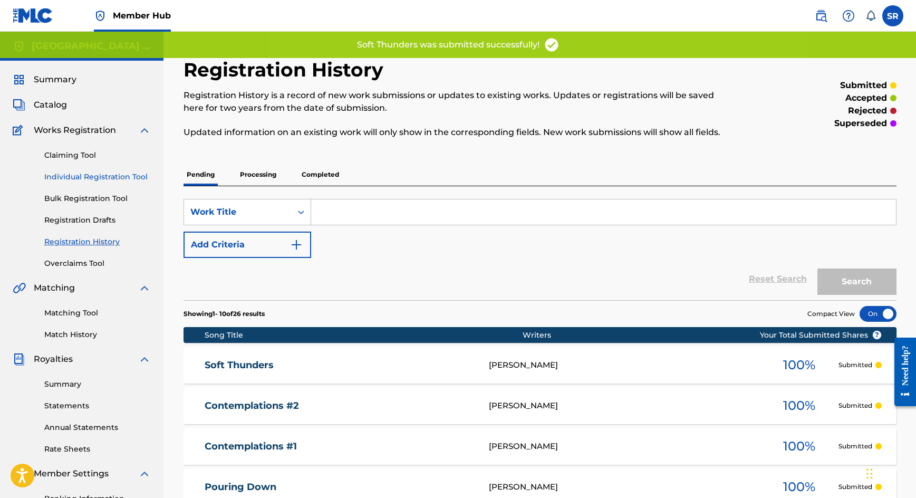
click at [97, 177] on link "Individual Registration Tool" at bounding box center [97, 176] width 107 height 11
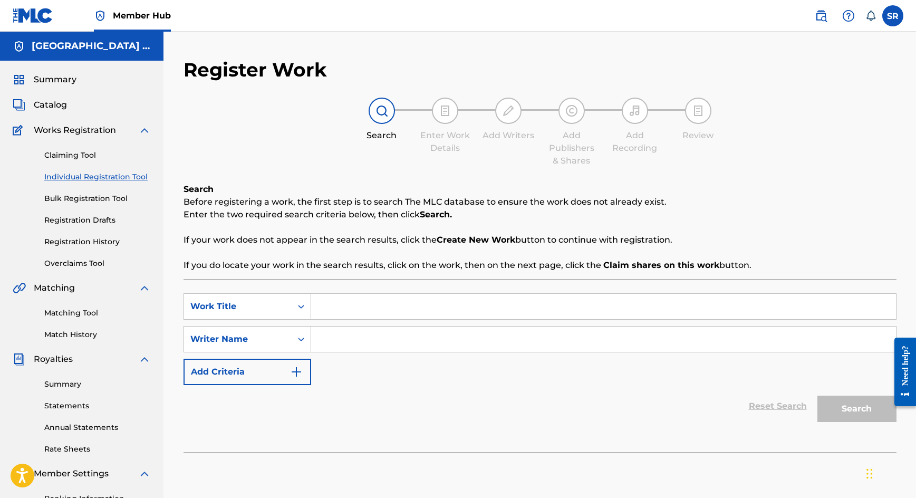
click at [464, 298] on input "Search Form" at bounding box center [603, 306] width 585 height 25
paste input "By The Window"
type input "By The Window"
click at [434, 362] on div "SearchWithCriteria57e26f64-93ca-43dc-80b4-97de87ce0275 Work Title By The Window…" at bounding box center [540, 339] width 713 height 92
click at [435, 345] on input "Search Form" at bounding box center [603, 339] width 585 height 25
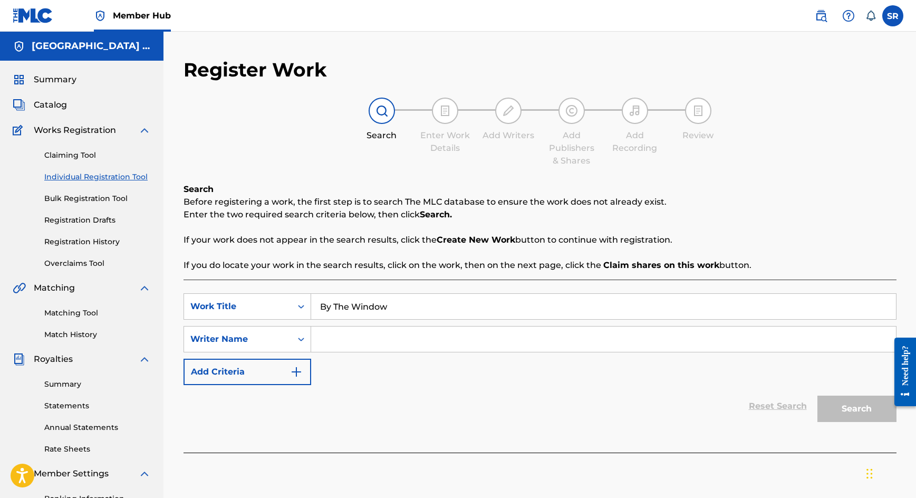
paste input "By The Window"
type input "By The Window"
click at [878, 389] on div "Search" at bounding box center [854, 406] width 84 height 42
click at [866, 402] on button "Search" at bounding box center [857, 409] width 79 height 26
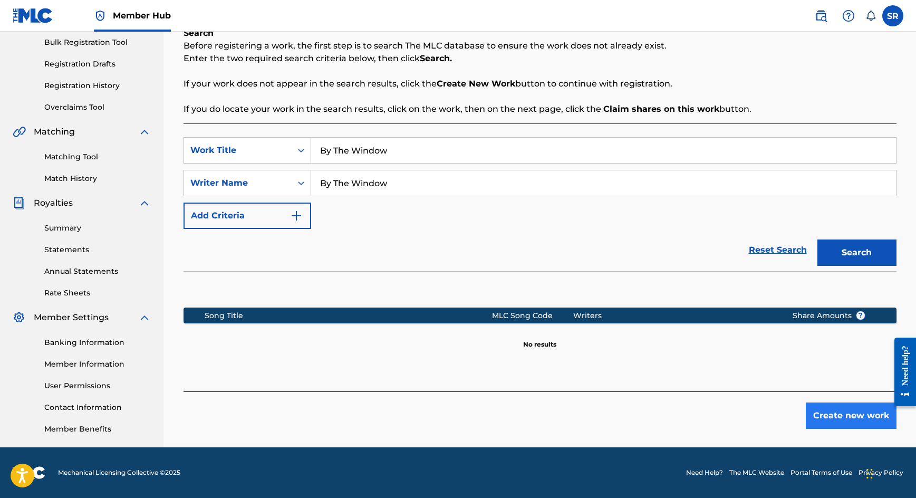
scroll to position [156, 0]
click at [831, 423] on button "Create new work" at bounding box center [851, 416] width 91 height 26
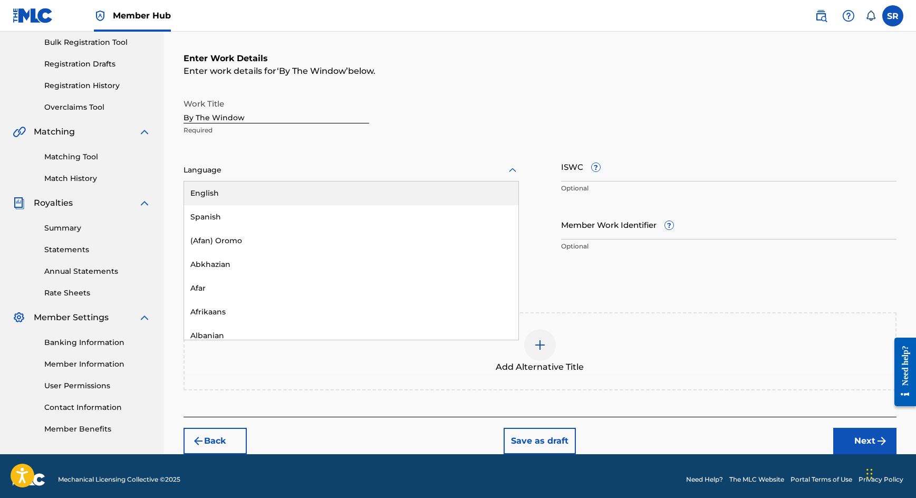
click at [421, 179] on div "Language" at bounding box center [352, 170] width 336 height 22
click at [368, 200] on div "English" at bounding box center [351, 193] width 334 height 24
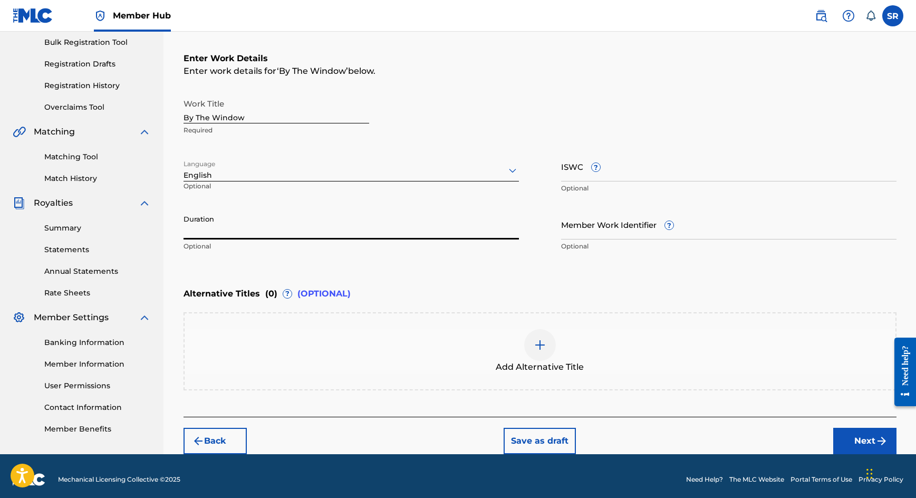
click at [362, 233] on input "Duration" at bounding box center [352, 224] width 336 height 30
type input "02:01"
click at [550, 337] on div at bounding box center [540, 345] width 32 height 32
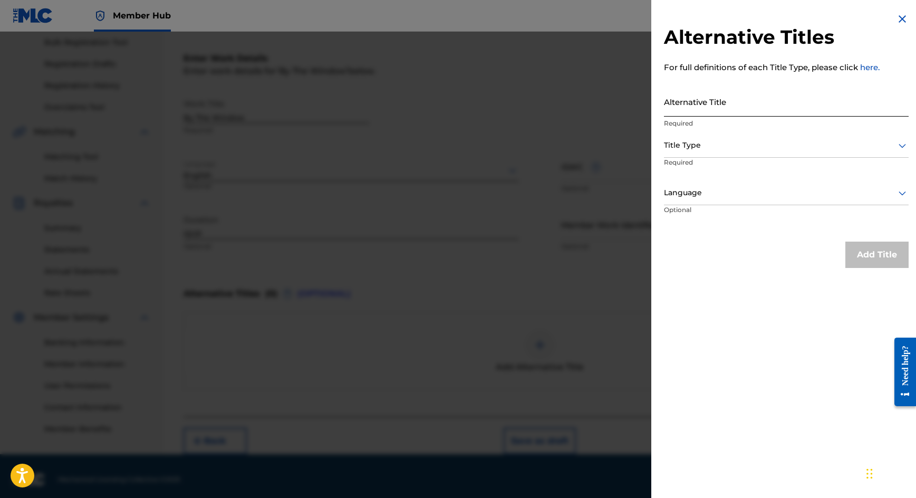
click at [720, 106] on input "Alternative Title" at bounding box center [786, 102] width 245 height 30
paste input "By The Window"
type input "By The Window"
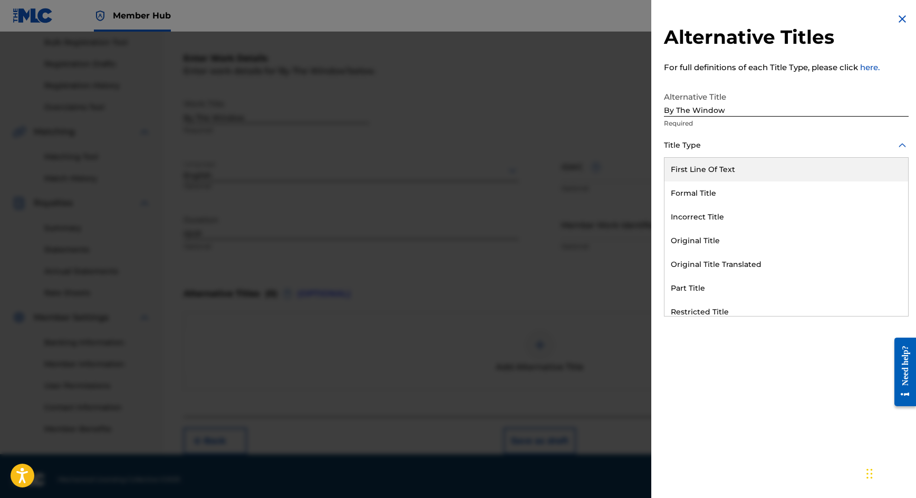
click at [742, 155] on div "Title Type" at bounding box center [786, 146] width 245 height 24
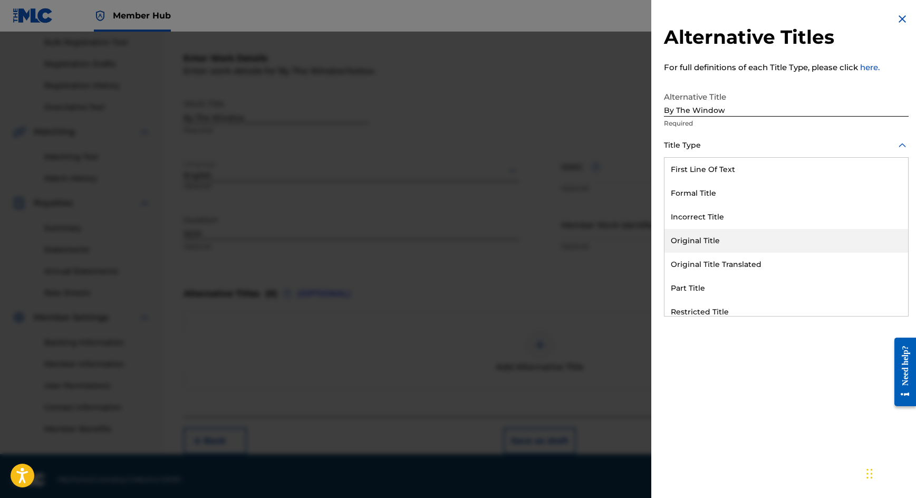
click at [698, 242] on div "Original Title" at bounding box center [787, 241] width 244 height 24
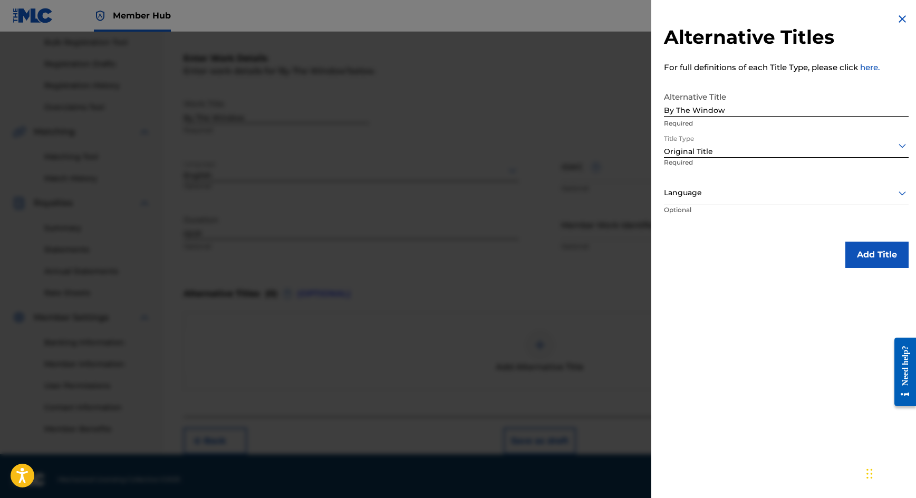
click at [752, 174] on div "Title Type option Original Title, selected. Original Title Required" at bounding box center [786, 157] width 245 height 47
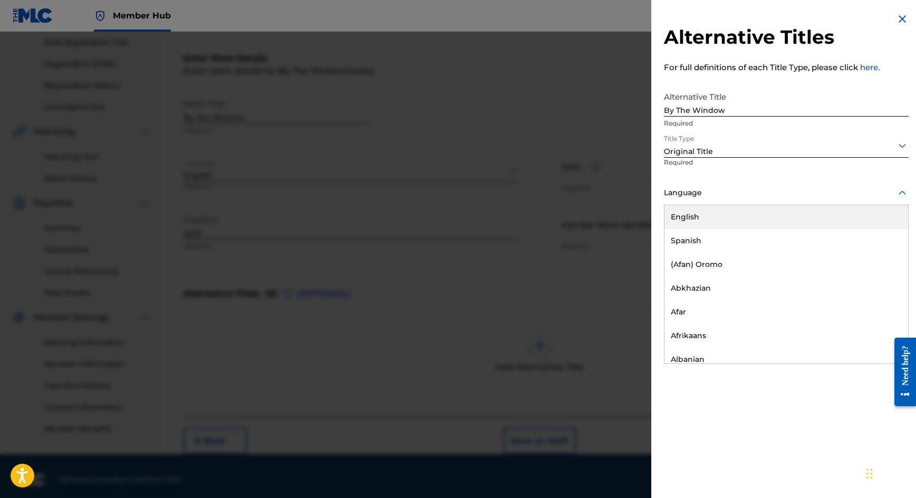
click at [740, 194] on div at bounding box center [786, 192] width 245 height 13
click at [714, 221] on div "English" at bounding box center [787, 217] width 244 height 24
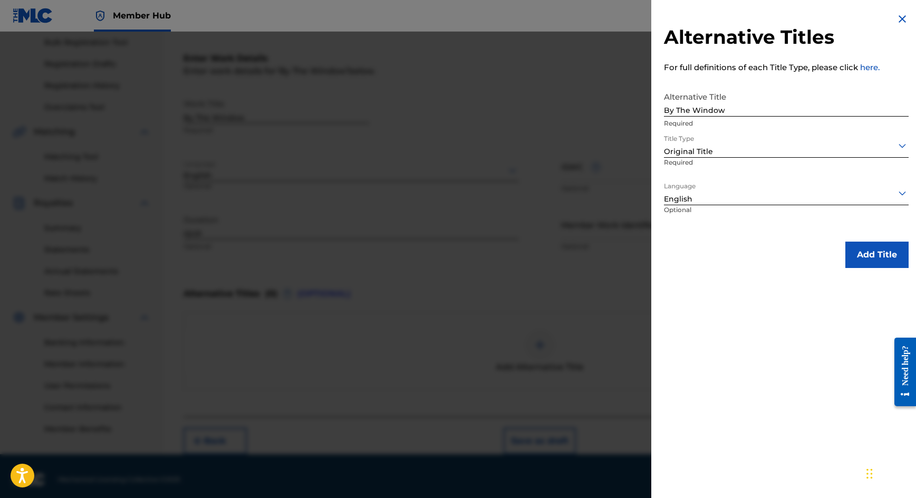
click at [841, 226] on div "Language option English, selected. English Optional" at bounding box center [786, 204] width 245 height 47
click at [848, 239] on div "Alternative Titles For full definitions of each Title Type, please click here. …" at bounding box center [787, 140] width 270 height 281
click at [848, 247] on button "Add Title" at bounding box center [877, 255] width 63 height 26
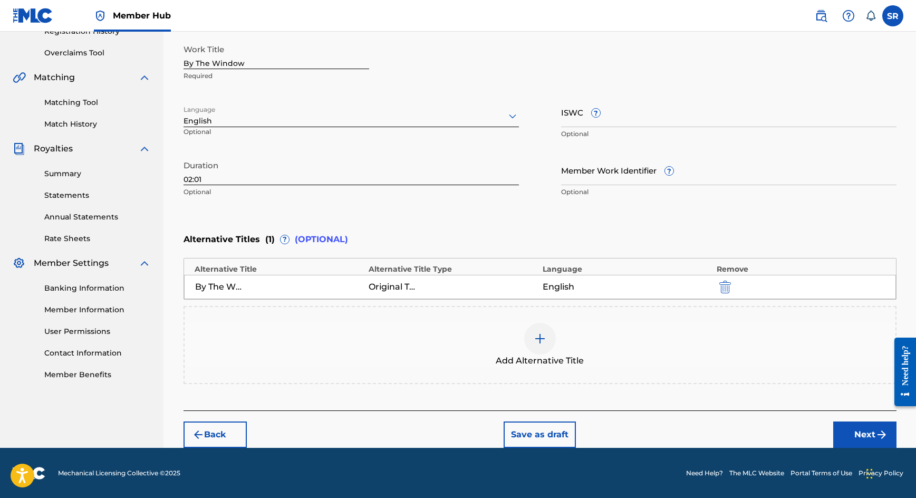
click at [842, 420] on div "Back Save as draft Next" at bounding box center [540, 428] width 713 height 37
click at [842, 428] on button "Next" at bounding box center [865, 435] width 63 height 26
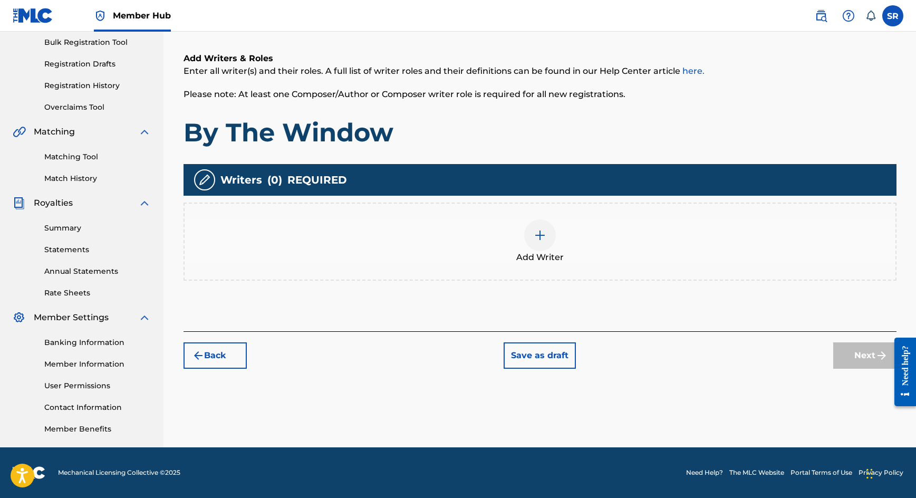
click at [529, 240] on div at bounding box center [540, 235] width 32 height 32
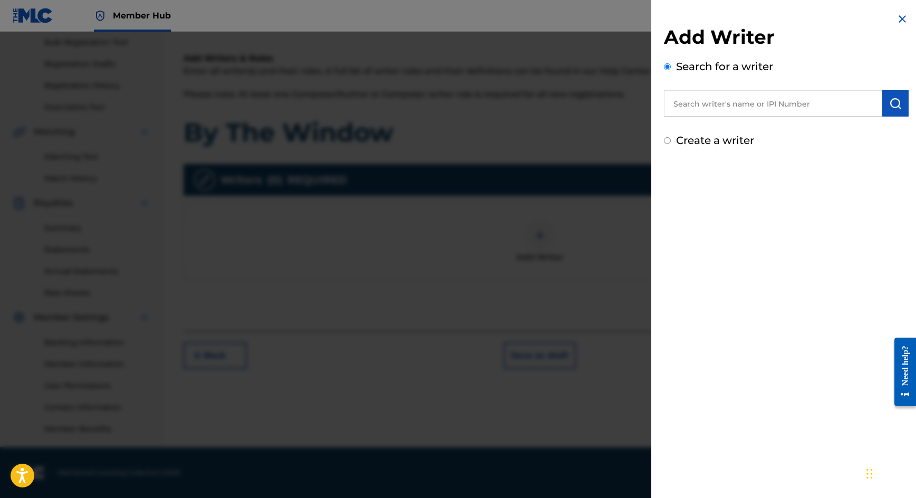
click at [734, 99] on input "text" at bounding box center [773, 103] width 218 height 26
paste input "[PERSON_NAME]"
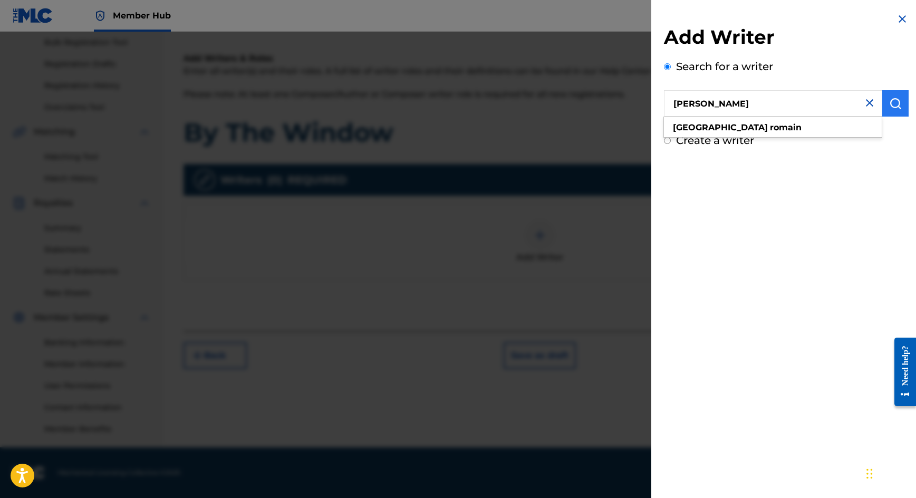
type input "[PERSON_NAME]"
click at [893, 106] on img "submit" at bounding box center [895, 103] width 13 height 13
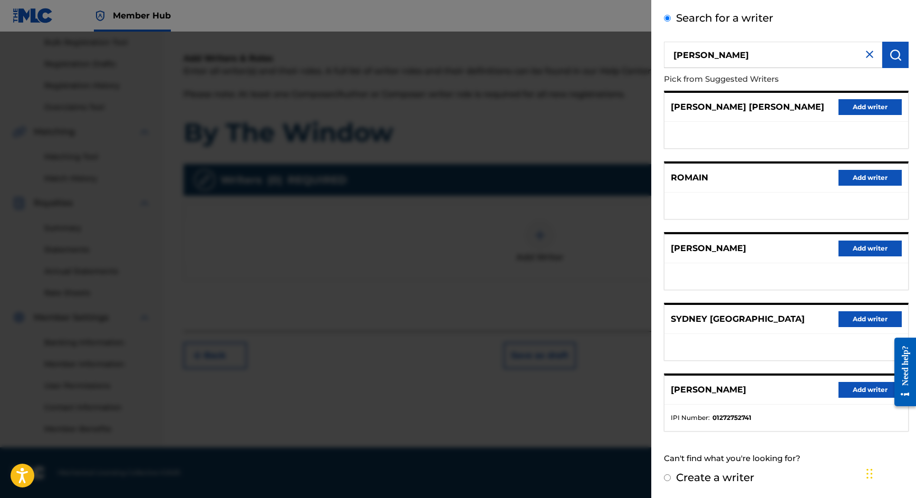
scroll to position [58, 0]
click at [857, 381] on div "[PERSON_NAME] Add writer" at bounding box center [787, 390] width 244 height 29
click at [844, 390] on button "Add writer" at bounding box center [870, 390] width 63 height 16
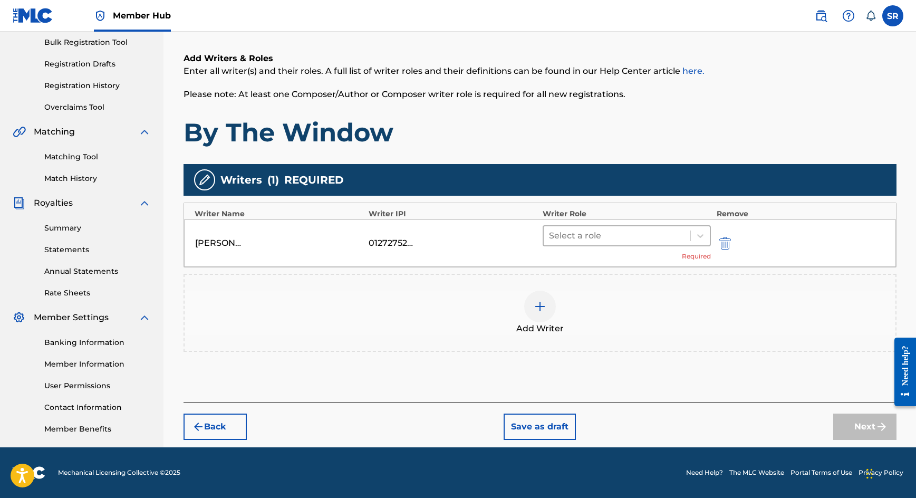
click at [606, 235] on div at bounding box center [617, 235] width 137 height 15
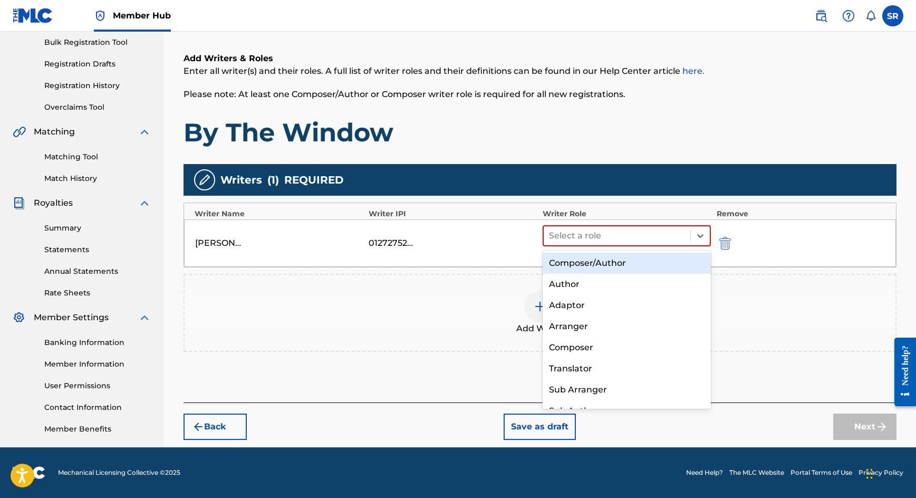
click at [605, 261] on div "Composer/Author" at bounding box center [627, 263] width 169 height 21
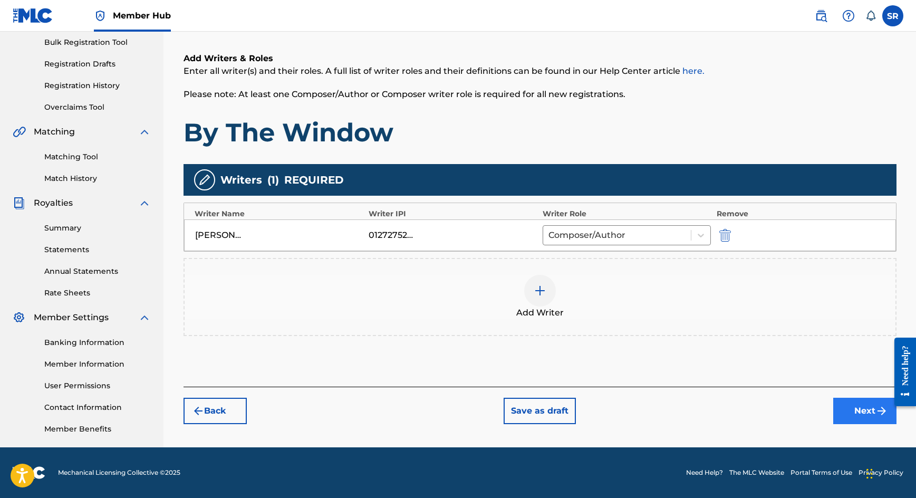
click at [838, 410] on button "Next" at bounding box center [865, 411] width 63 height 26
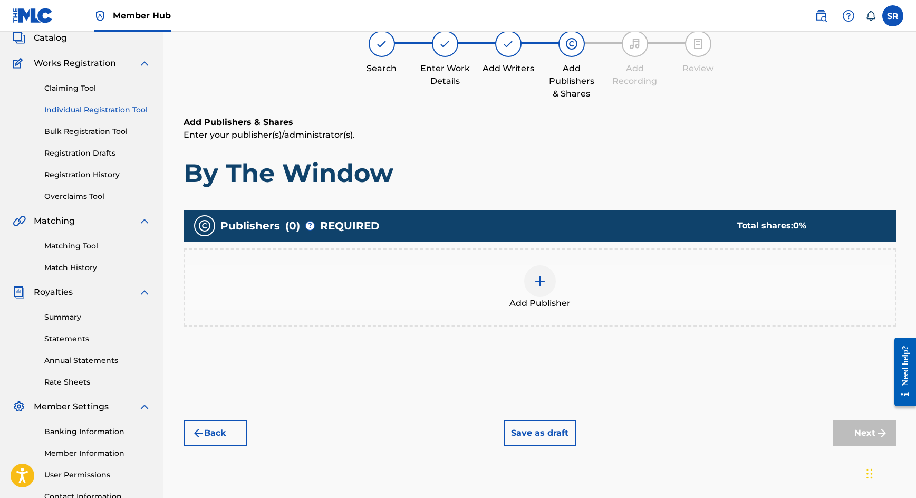
scroll to position [47, 0]
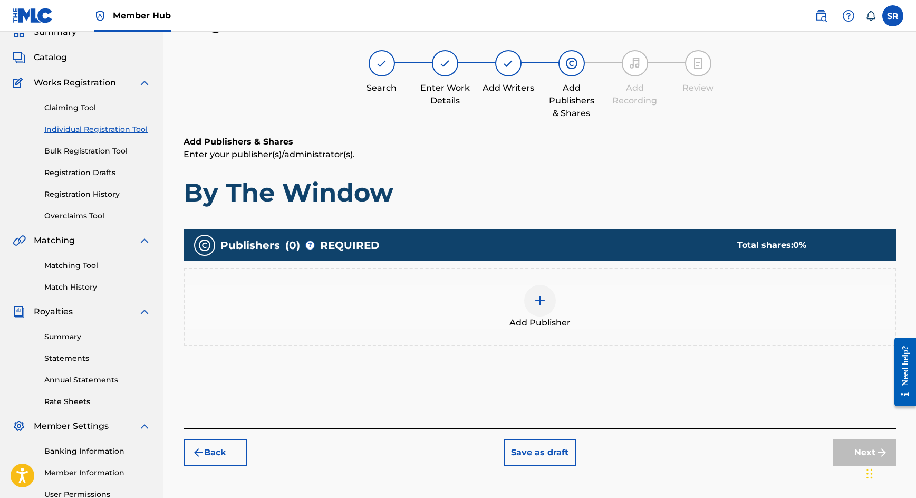
click at [585, 291] on div "Add Publisher" at bounding box center [540, 307] width 711 height 44
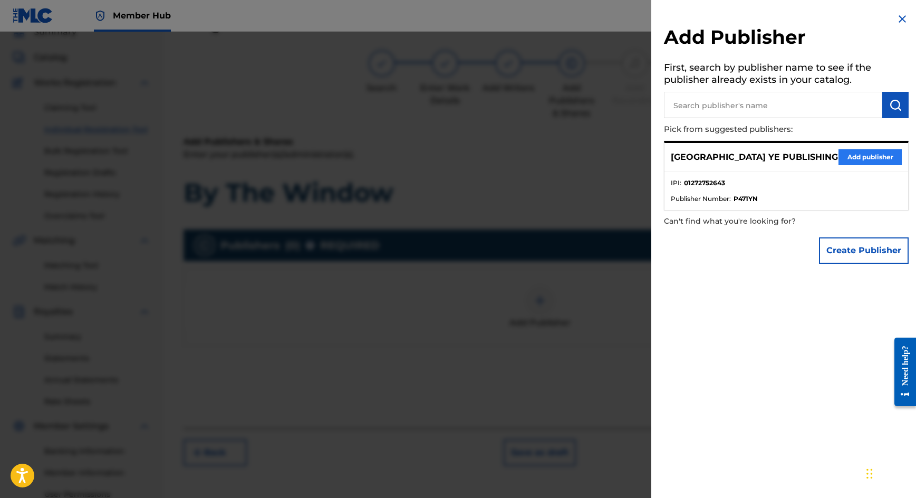
click at [857, 151] on button "Add publisher" at bounding box center [870, 157] width 63 height 16
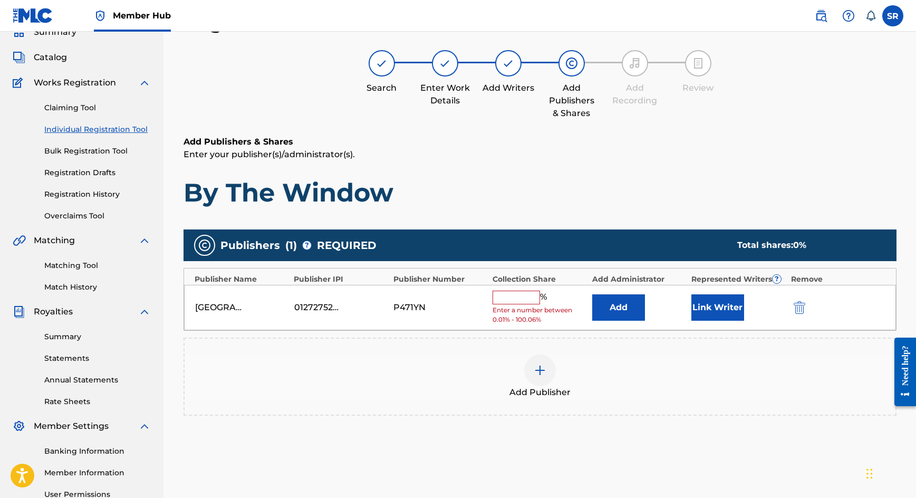
click at [515, 293] on input "text" at bounding box center [516, 298] width 47 height 14
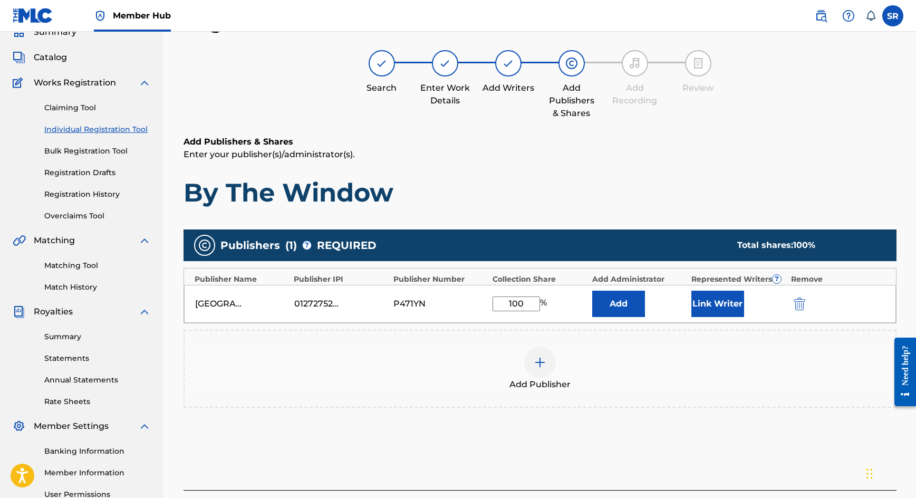
type input "100"
click at [672, 309] on div "Add" at bounding box center [639, 304] width 94 height 26
click at [697, 309] on button "Link Writer" at bounding box center [718, 304] width 53 height 26
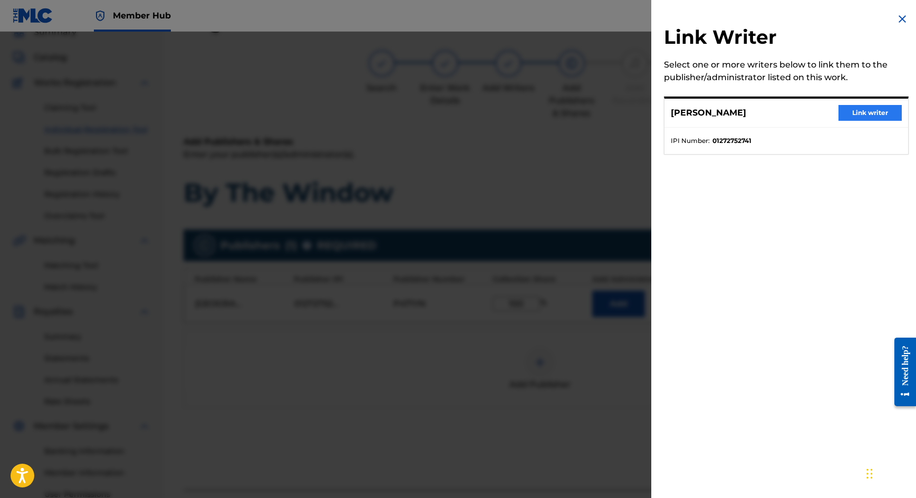
click at [866, 112] on button "Link writer" at bounding box center [870, 113] width 63 height 16
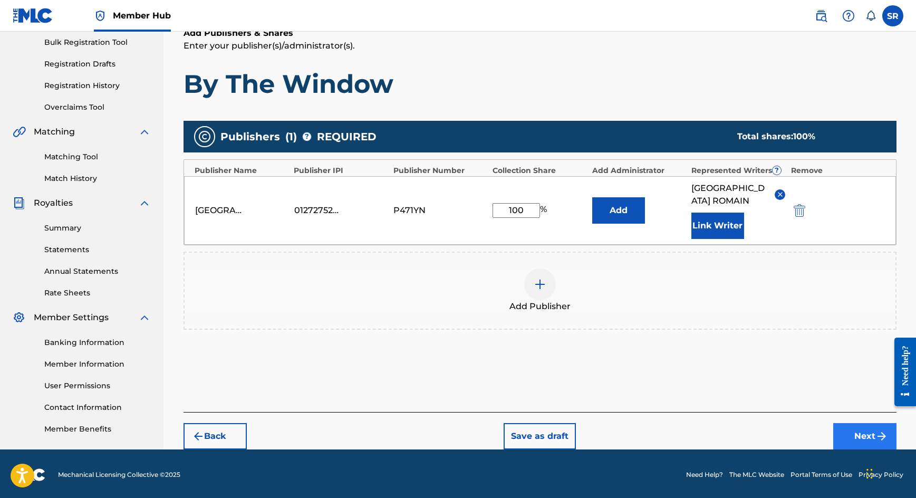
click at [865, 423] on button "Next" at bounding box center [865, 436] width 63 height 26
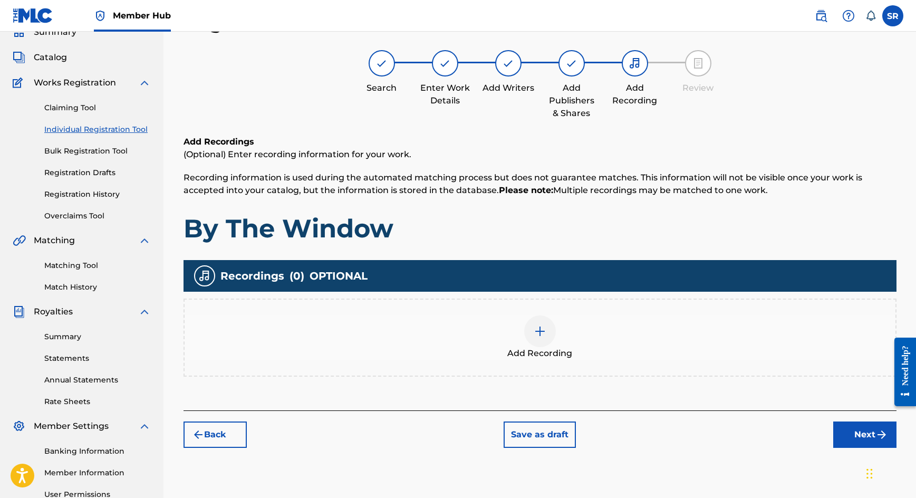
click at [529, 350] on span "Add Recording" at bounding box center [540, 353] width 65 height 13
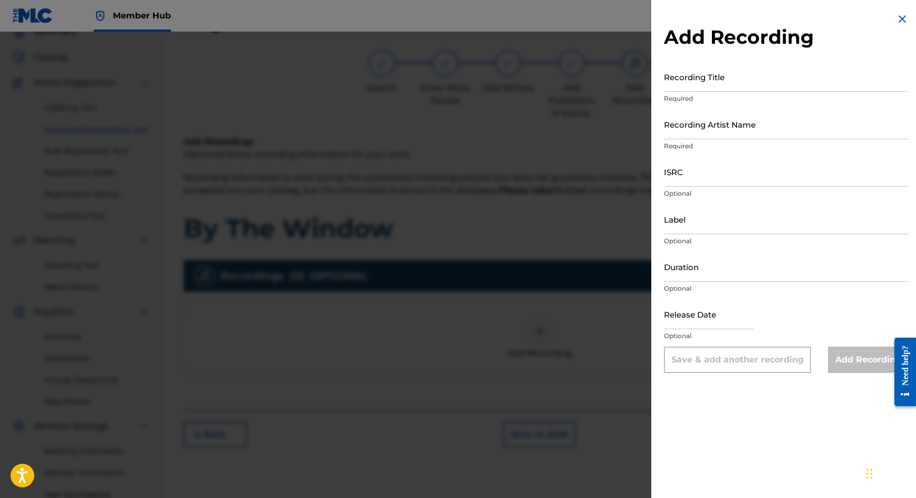
click at [771, 100] on p "Required" at bounding box center [786, 98] width 245 height 9
click at [766, 82] on input "Recording Title" at bounding box center [786, 77] width 245 height 30
click at [694, 78] on input "Recording Title" at bounding box center [786, 77] width 245 height 30
paste input "By The Window"
type input "By The Window"
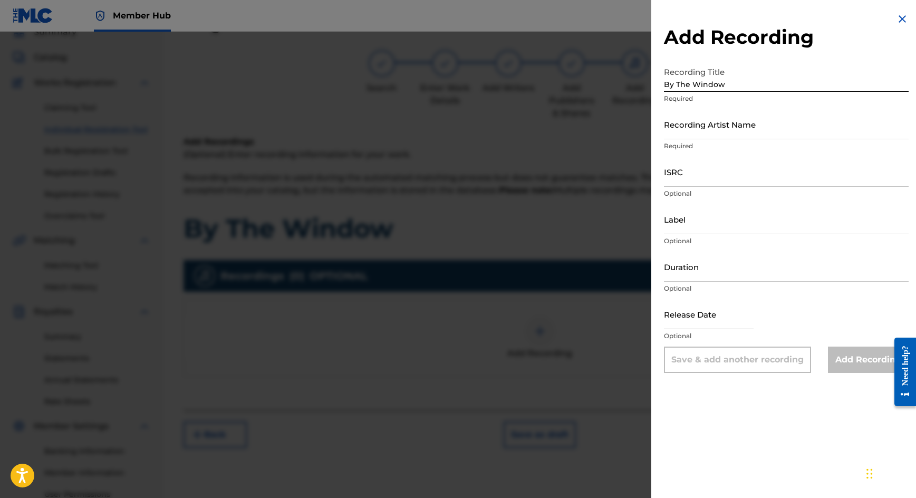
click at [693, 144] on p "Required" at bounding box center [786, 145] width 245 height 9
click at [693, 135] on input "Recording Artist Name" at bounding box center [786, 124] width 245 height 30
paste input "Oceanica"
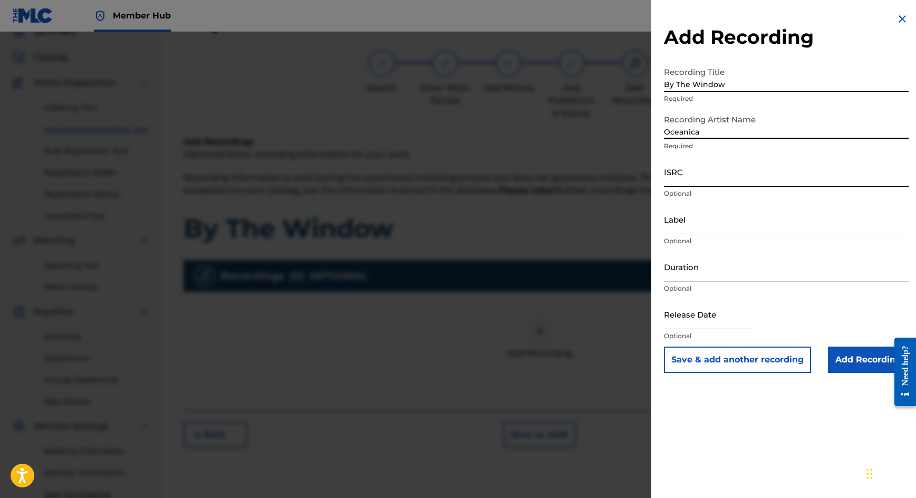
type input "Oceanica"
click at [689, 164] on input "ISRC" at bounding box center [786, 172] width 245 height 30
paste input "US66W2201438"
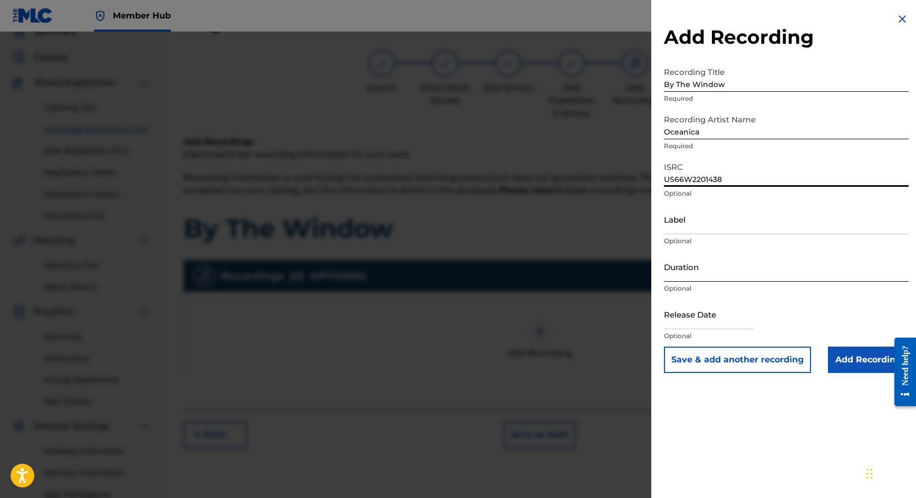
type input "US66W2201438"
click at [700, 263] on input "Duration" at bounding box center [786, 267] width 245 height 30
type input "02:01"
click at [703, 308] on input "text" at bounding box center [709, 314] width 90 height 30
select select "8"
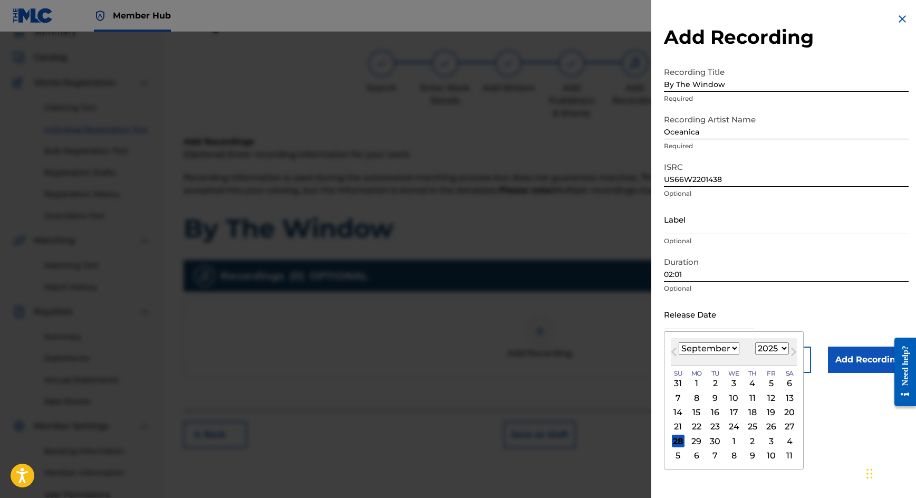
select select "2022"
select select "10"
click at [765, 382] on div "4" at bounding box center [771, 383] width 13 height 13
type input "[DATE]"
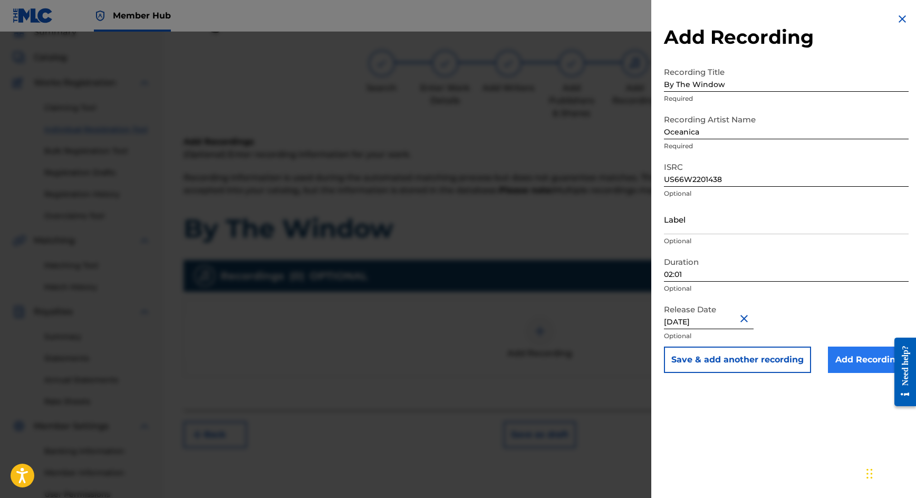
click at [850, 357] on input "Add Recording" at bounding box center [868, 360] width 81 height 26
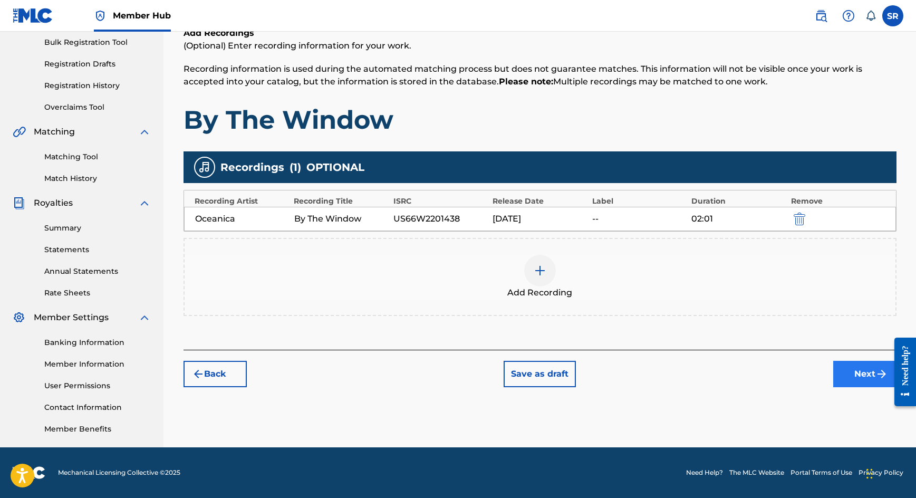
click at [856, 371] on button "Next" at bounding box center [865, 374] width 63 height 26
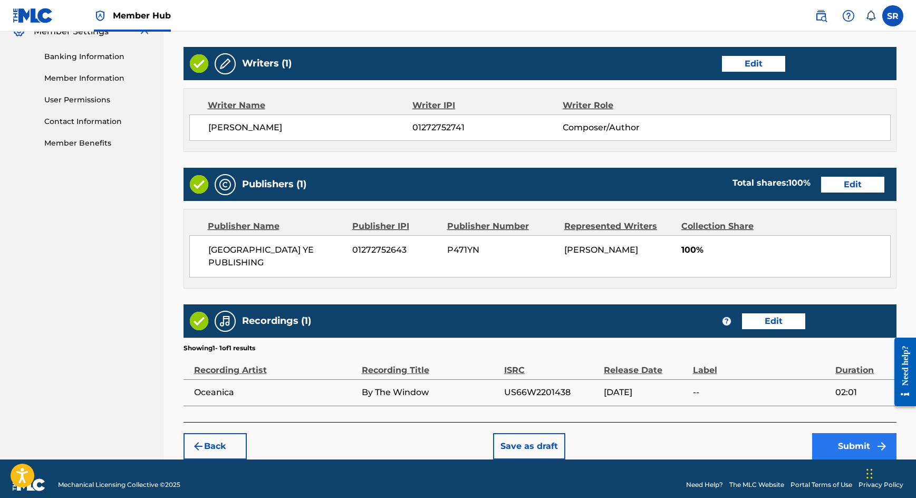
scroll to position [441, 0]
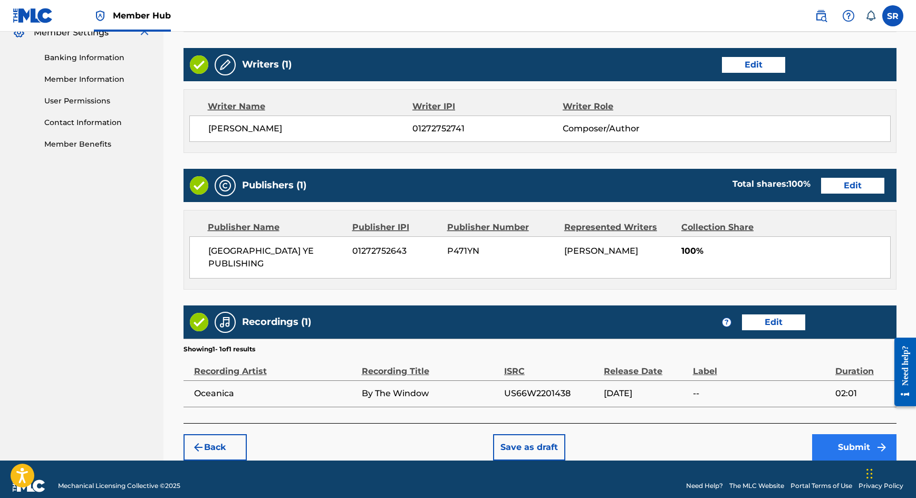
click at [840, 434] on button "Submit" at bounding box center [854, 447] width 84 height 26
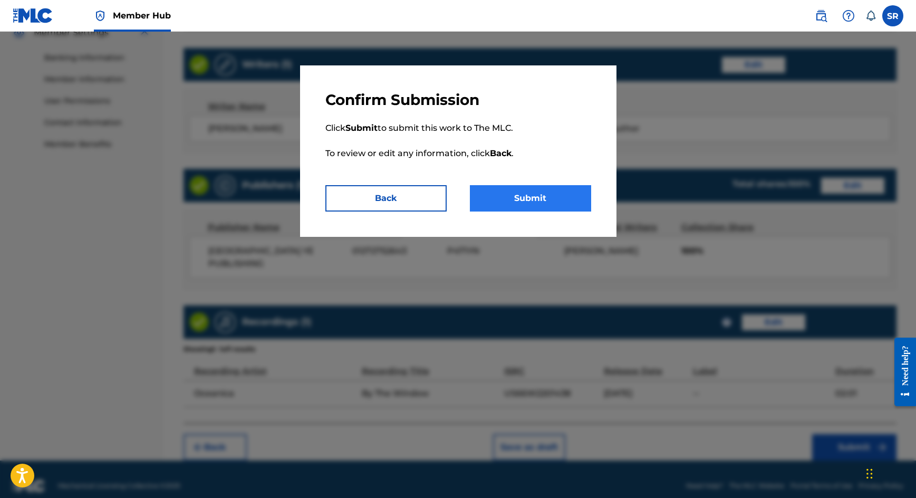
click at [566, 198] on button "Submit" at bounding box center [530, 198] width 121 height 26
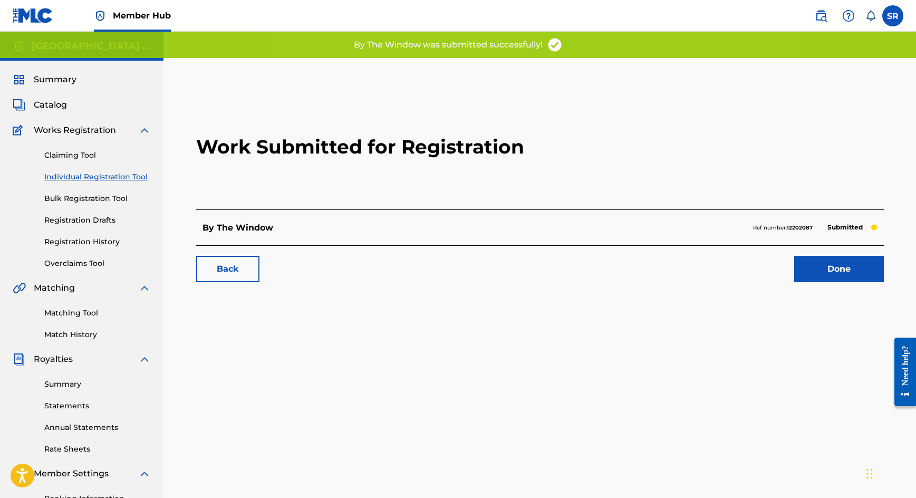
click at [800, 252] on div "Back Done" at bounding box center [540, 263] width 688 height 37
click at [811, 266] on link "Done" at bounding box center [840, 269] width 90 height 26
